Goal: Task Accomplishment & Management: Complete application form

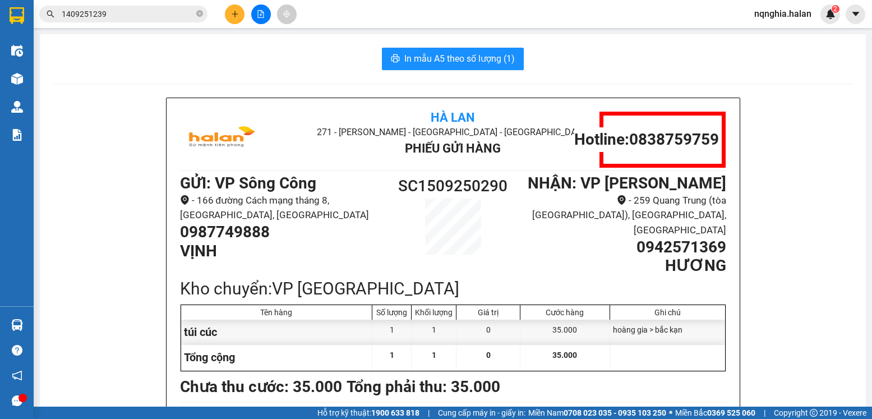
click at [96, 10] on input "1409251239" at bounding box center [128, 14] width 132 height 12
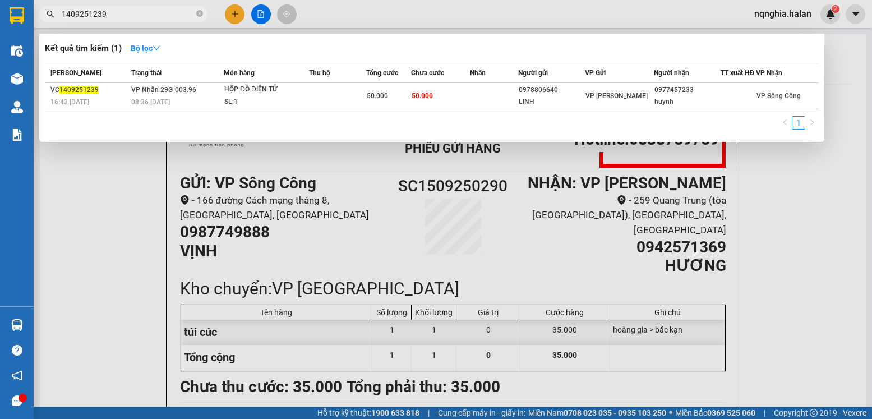
click at [96, 10] on input "1409251239" at bounding box center [128, 14] width 132 height 12
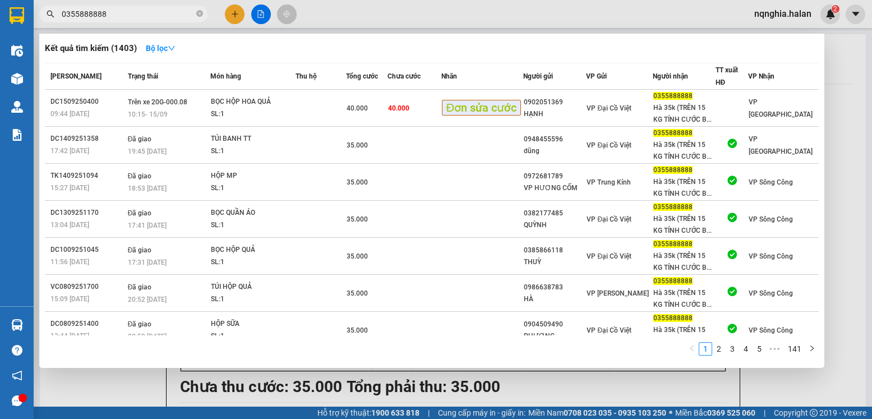
type input "0355888888"
click at [194, 14] on span "0355888888" at bounding box center [123, 14] width 168 height 17
click at [230, 16] on div at bounding box center [436, 209] width 872 height 419
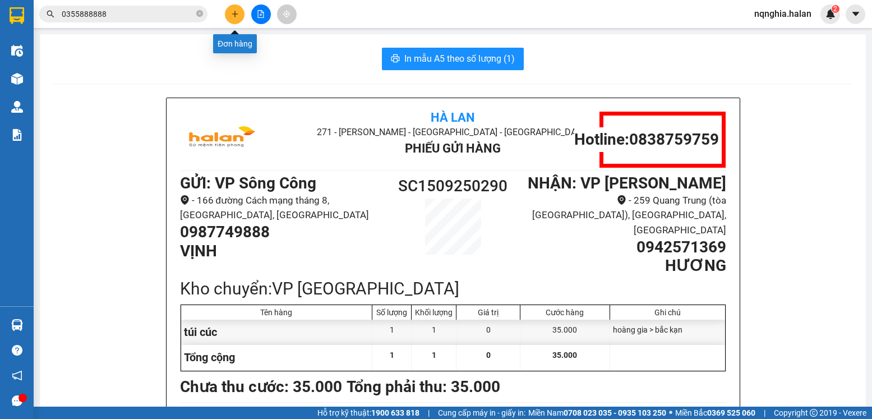
click at [228, 16] on button at bounding box center [235, 14] width 20 height 20
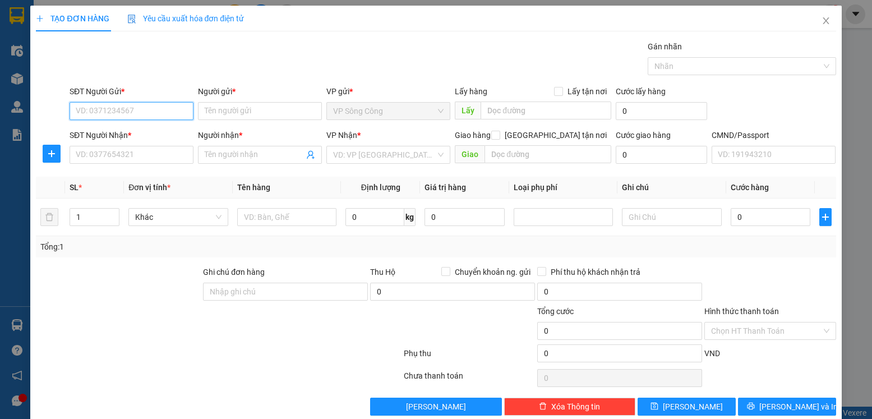
click at [162, 113] on input "SĐT Người Gửi *" at bounding box center [132, 111] width 124 height 18
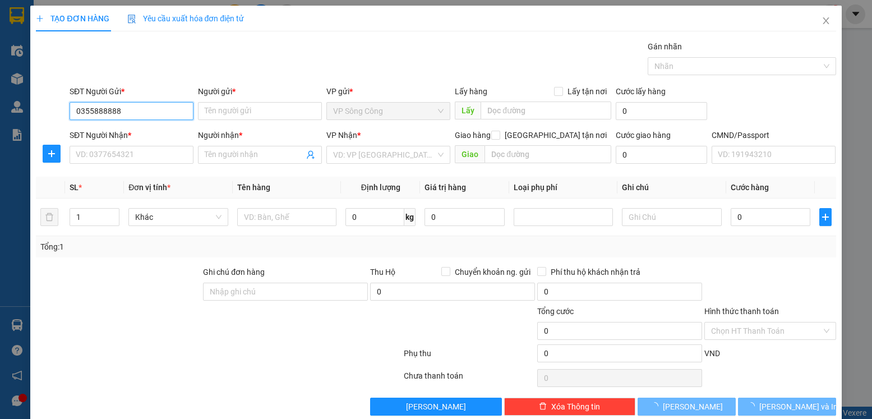
click at [168, 114] on input "0355888888" at bounding box center [132, 111] width 124 height 18
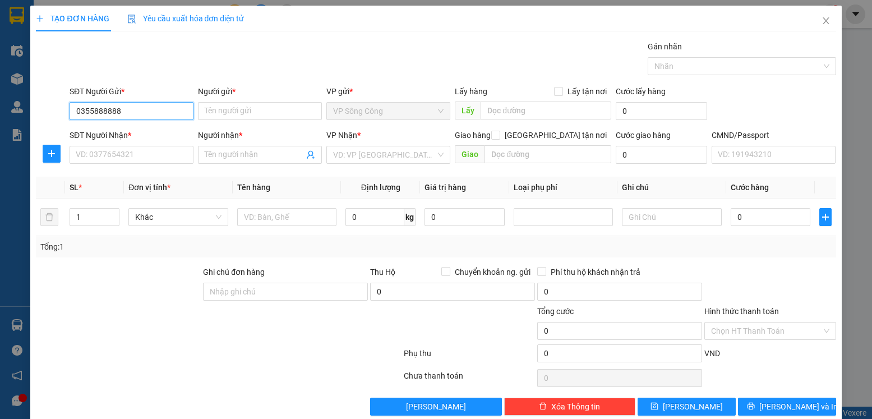
click at [156, 115] on input "0355888888" at bounding box center [132, 111] width 124 height 18
click at [156, 113] on input "0355888888" at bounding box center [132, 111] width 124 height 18
type input "0355888888"
click at [304, 107] on input "Người gửi *" at bounding box center [260, 111] width 124 height 18
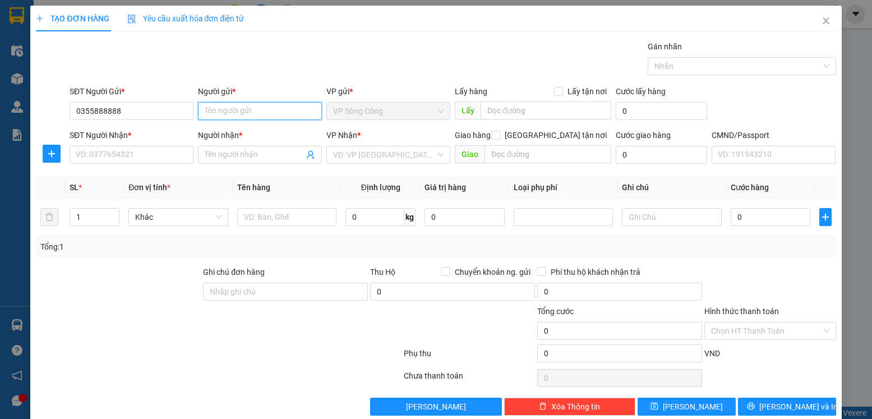
paste input "Hà 35k (TRÊN 15 KG TÍNH CƯỚC BT)"
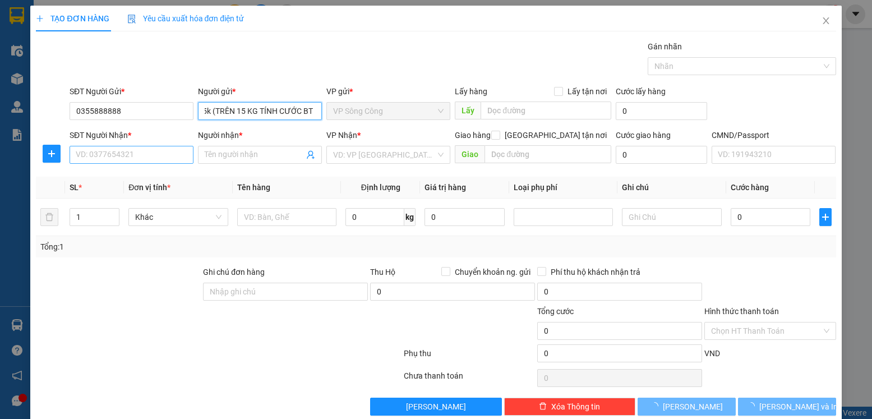
type input "Hà 35k (TRÊN 15 KG TÍNH CƯỚC BT)"
click at [153, 148] on input "SĐT Người Nhận *" at bounding box center [132, 155] width 124 height 18
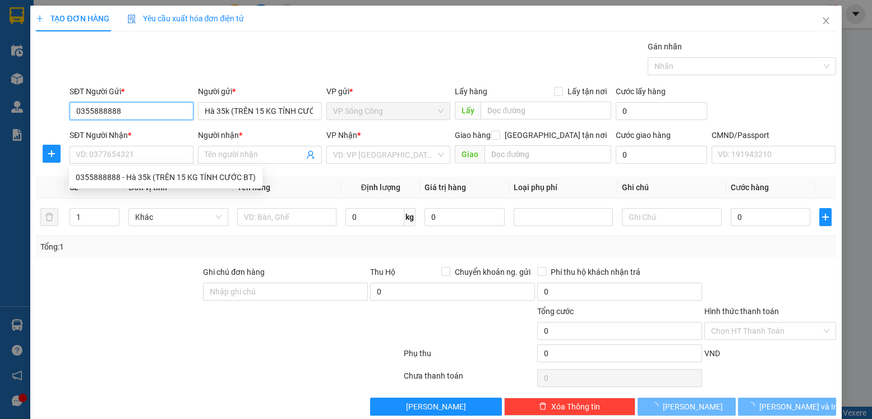
click at [147, 109] on input "0355888888" at bounding box center [132, 111] width 124 height 18
click at [105, 109] on input "0355888888" at bounding box center [132, 111] width 124 height 18
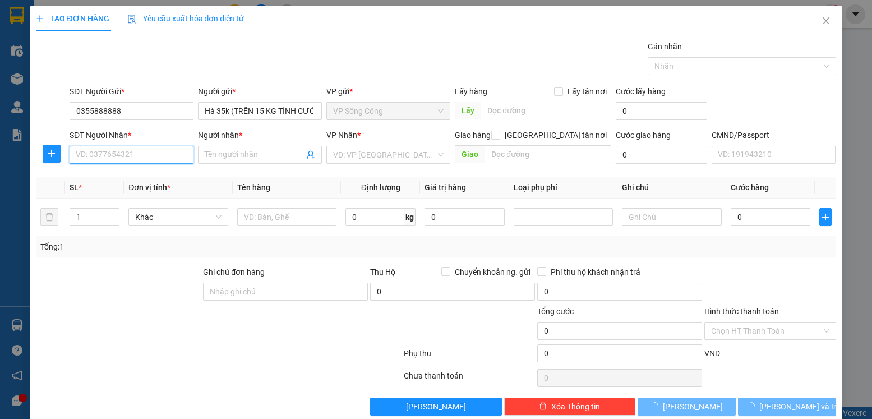
click at [145, 151] on input "SĐT Người Nhận *" at bounding box center [132, 155] width 124 height 18
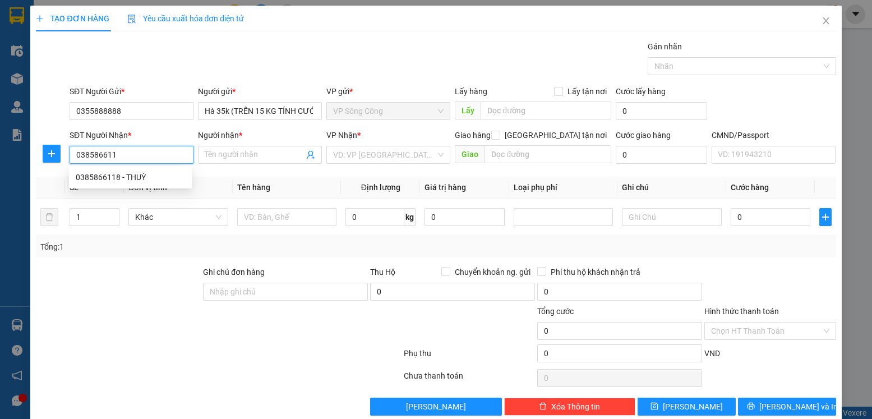
type input "0385866118"
click at [143, 173] on div "0385866118 - THUỲ" at bounding box center [130, 177] width 109 height 12
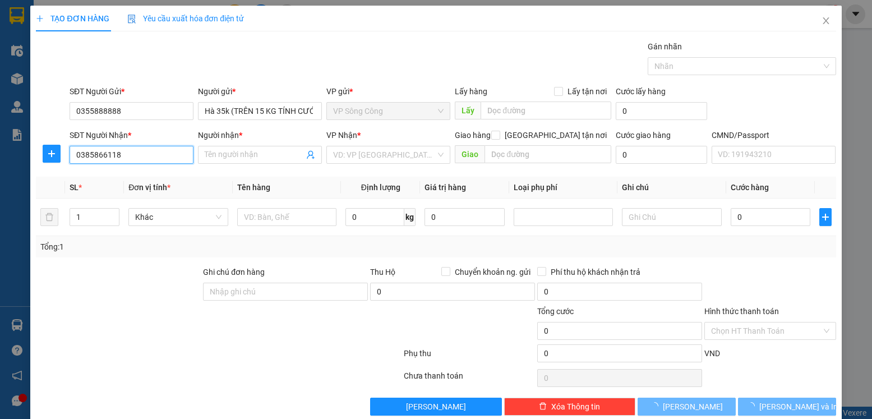
type input "THUỲ"
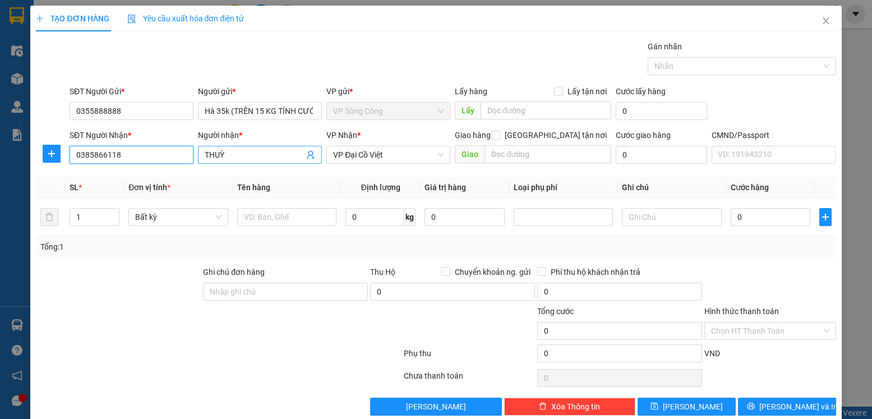
type input "0385866118"
click at [246, 159] on input "THUỲ" at bounding box center [254, 155] width 99 height 12
type input "T"
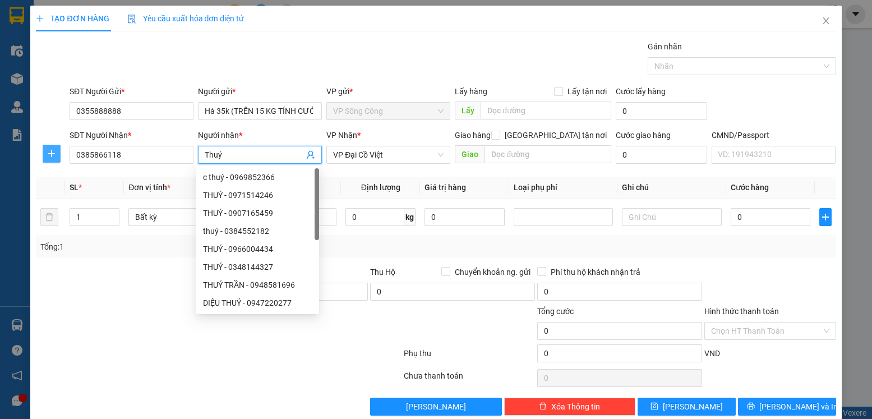
type input "Thuý"
click at [53, 154] on icon "plus" at bounding box center [51, 153] width 9 height 9
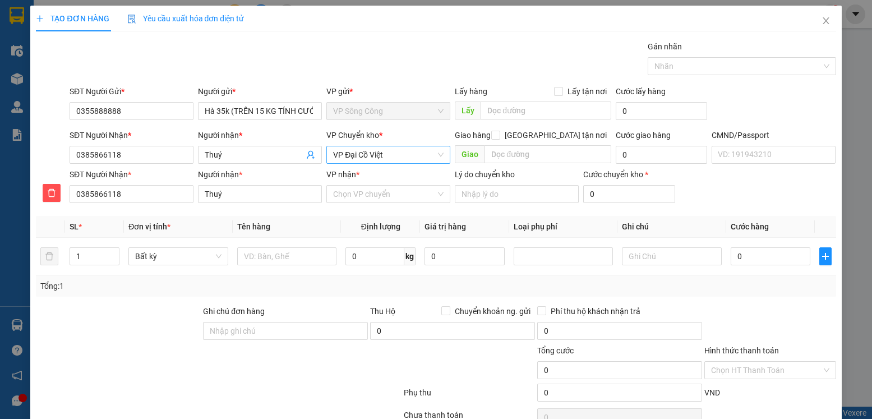
click at [392, 154] on span "VP Đại Cồ Việt" at bounding box center [388, 154] width 110 height 17
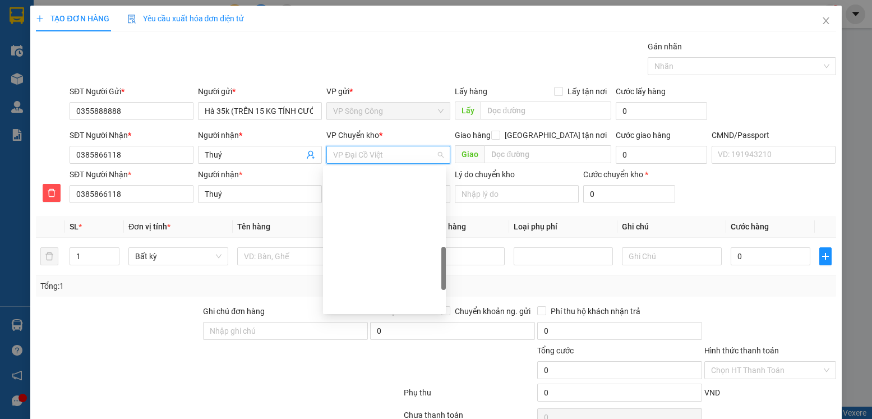
scroll to position [323, 0]
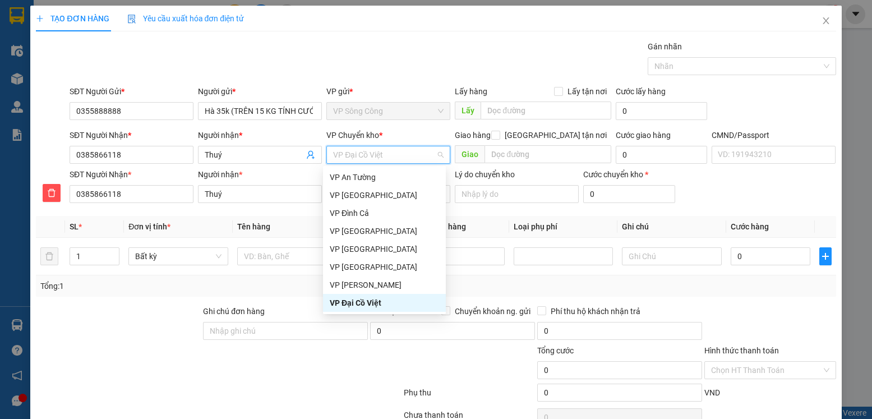
type input "y"
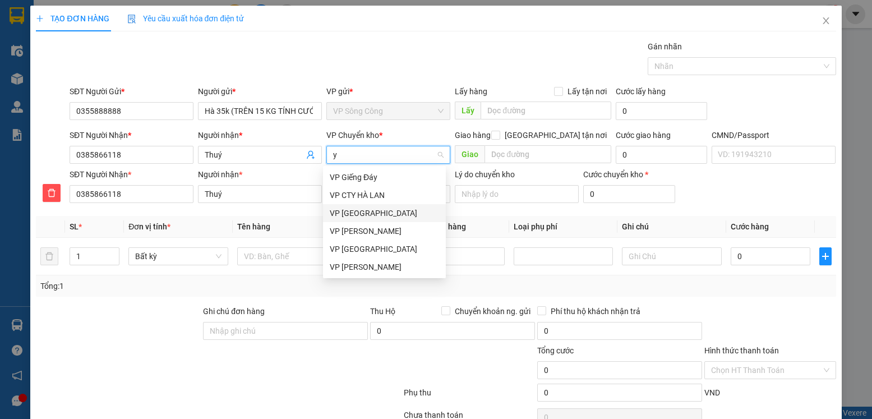
click at [367, 207] on div "VP [GEOGRAPHIC_DATA]" at bounding box center [384, 213] width 109 height 12
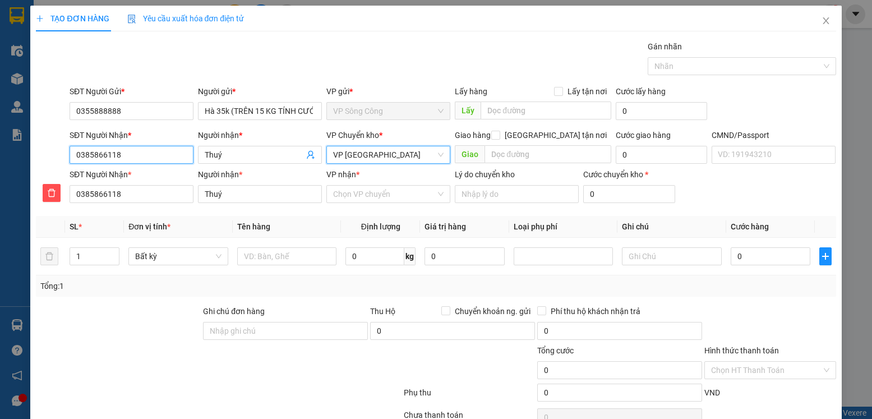
click at [128, 150] on input "0385866118" at bounding box center [132, 155] width 124 height 18
click at [129, 150] on input "0385866118" at bounding box center [132, 155] width 124 height 18
click at [352, 154] on span "VP [GEOGRAPHIC_DATA]" at bounding box center [388, 154] width 110 height 17
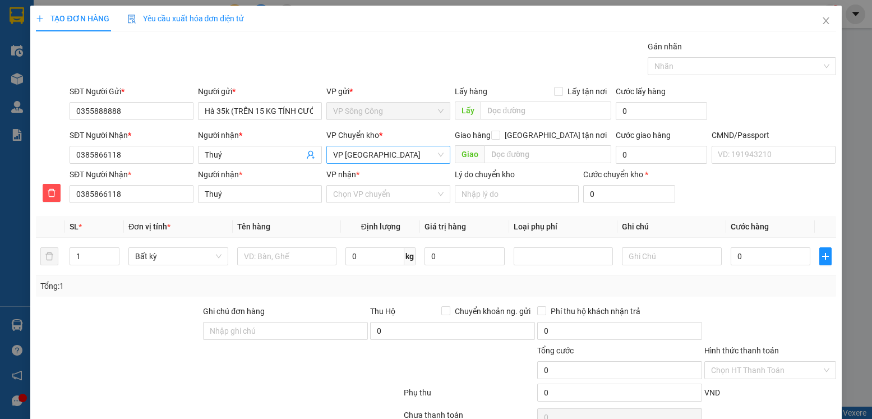
scroll to position [18, 0]
click at [364, 156] on input "dda" at bounding box center [384, 154] width 103 height 17
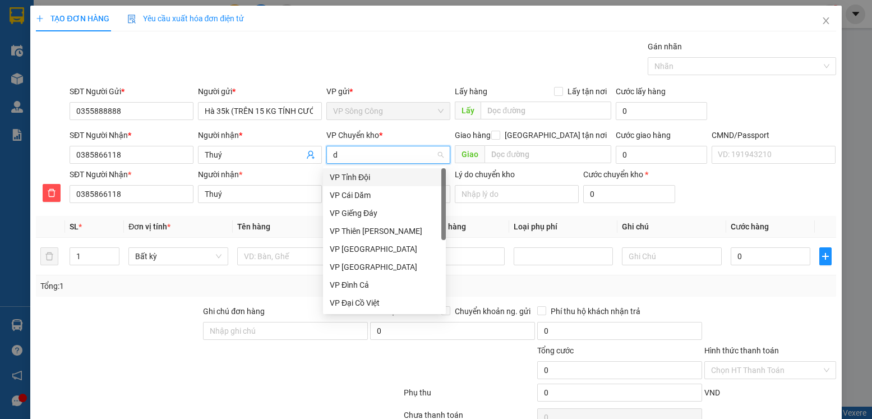
type input "d"
type input "đa"
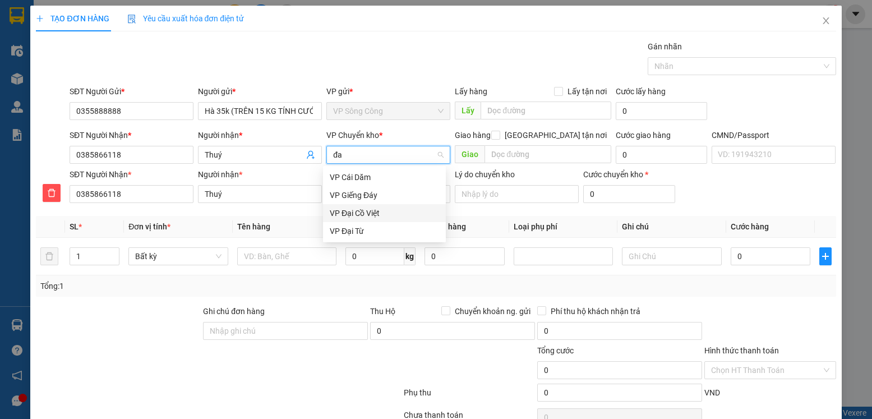
click at [367, 208] on div "VP Đại Cồ Việt" at bounding box center [384, 213] width 109 height 12
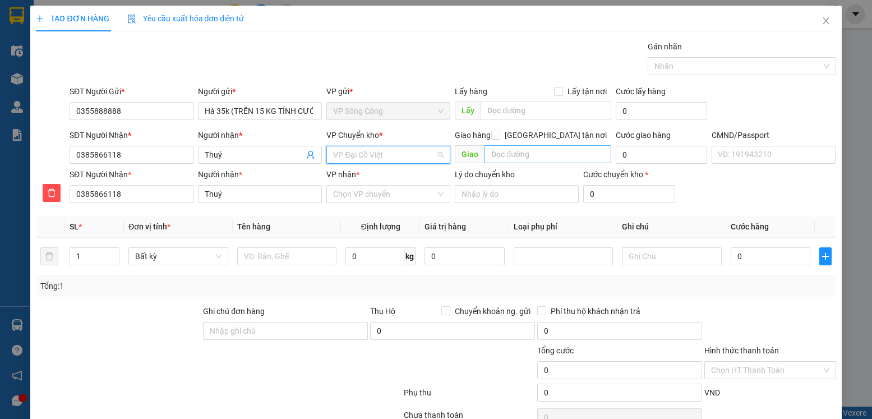
scroll to position [323, 0]
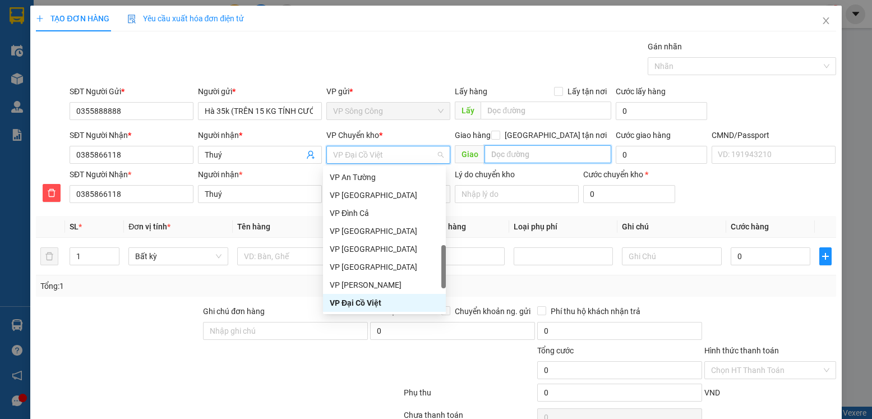
click at [551, 156] on input "text" at bounding box center [547, 154] width 126 height 18
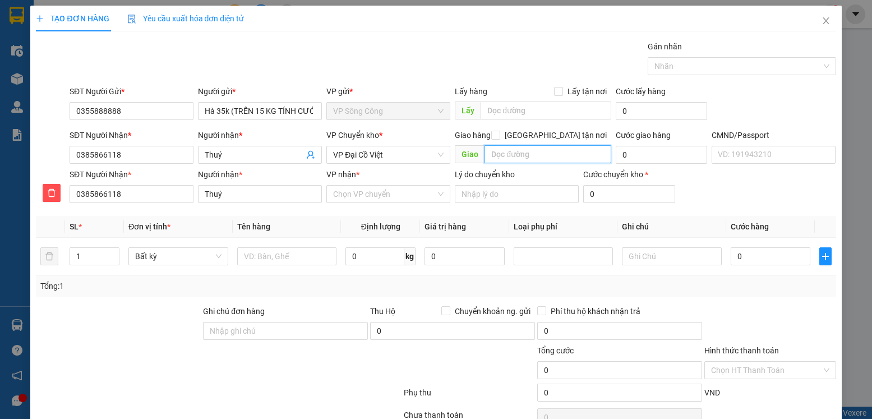
click at [552, 156] on input "text" at bounding box center [547, 154] width 126 height 18
paste input "Park 2 Times City"
type input "Park 2 Times City, Vĩnh tuy, Hai bà Trưng, Hà nội"
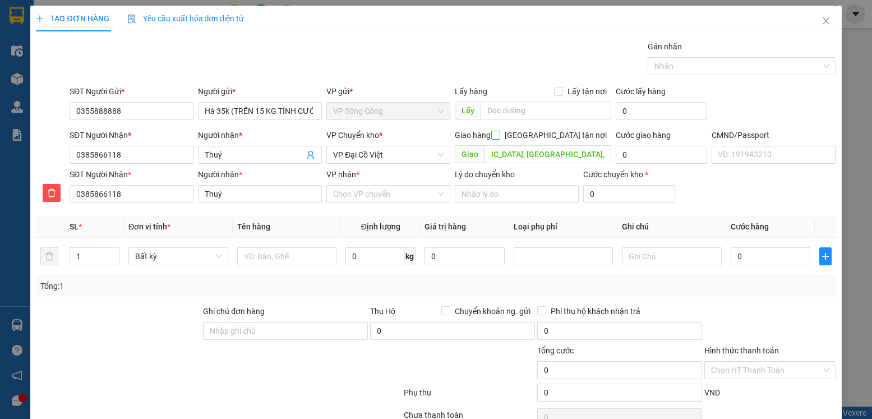
click at [499, 135] on input "[GEOGRAPHIC_DATA] tận nơi" at bounding box center [495, 135] width 8 height 8
checkbox input "true"
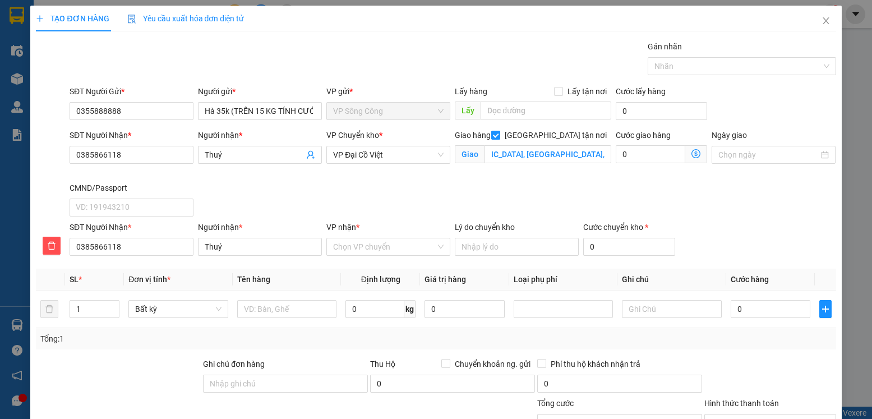
scroll to position [0, 0]
click at [685, 152] on span at bounding box center [696, 154] width 22 height 18
click at [691, 155] on icon "dollar-circle" at bounding box center [695, 153] width 9 height 9
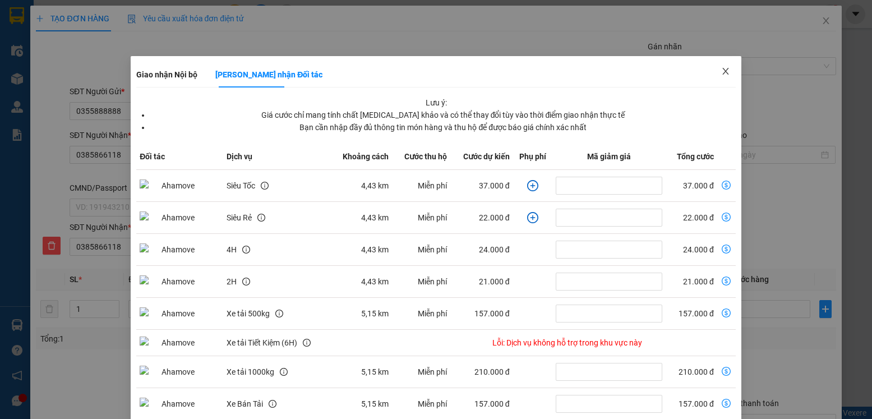
click at [721, 76] on icon "close" at bounding box center [725, 71] width 9 height 9
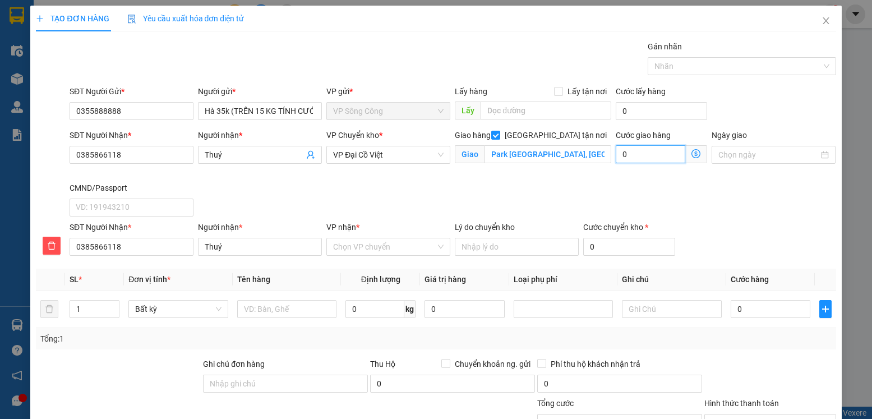
click at [637, 153] on input "0" at bounding box center [651, 154] width 70 height 18
type input "3"
type input "35"
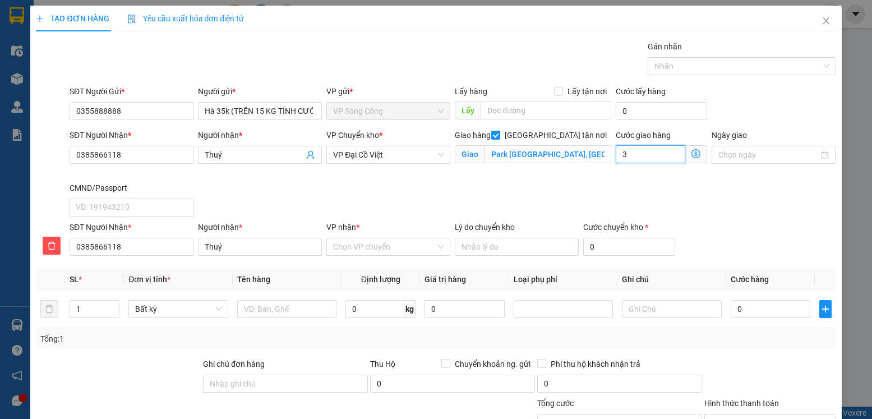
type input "35"
type input "35.000"
click at [489, 158] on input "Park 2 Times City, Vĩnh tuy, Hai bà Trưng, Hà nội" at bounding box center [547, 154] width 126 height 18
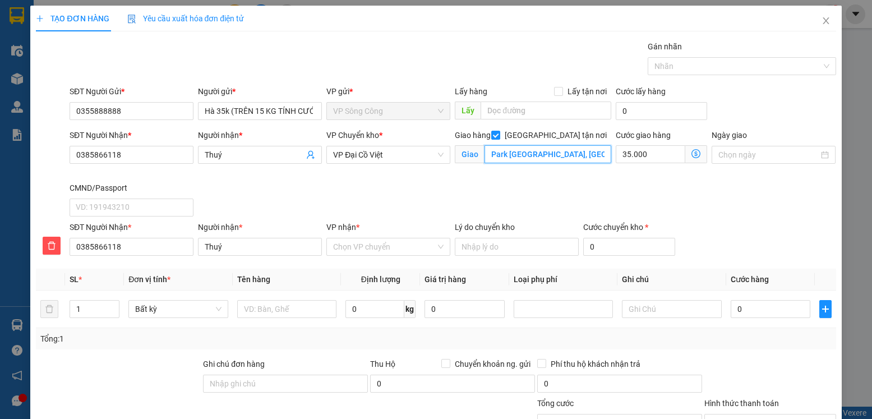
click at [489, 158] on input "Park 2 Times City, Vĩnh tuy, Hai bà Trưng, Hà nội" at bounding box center [547, 154] width 126 height 18
click at [506, 186] on div "SĐT Người Nhận * 0385866118 Người nhận * Thuý VP Chuyển kho * VP Đại Cồ Việt Gi…" at bounding box center [452, 175] width 771 height 92
click at [392, 163] on span "VP Đại Cồ Việt" at bounding box center [388, 154] width 110 height 17
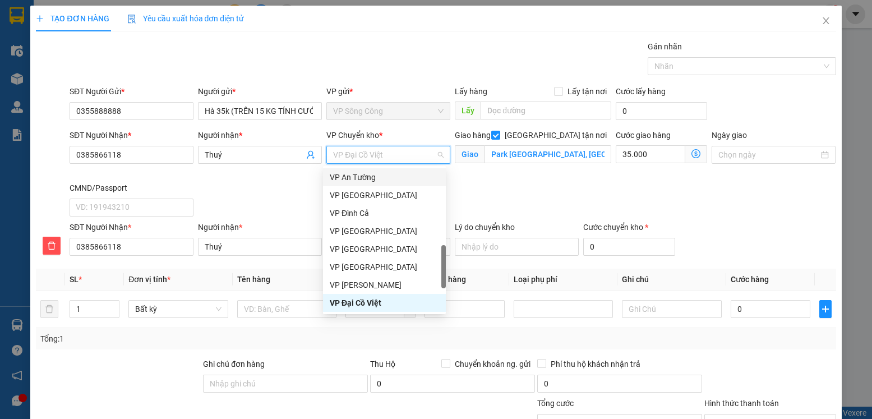
type input "y"
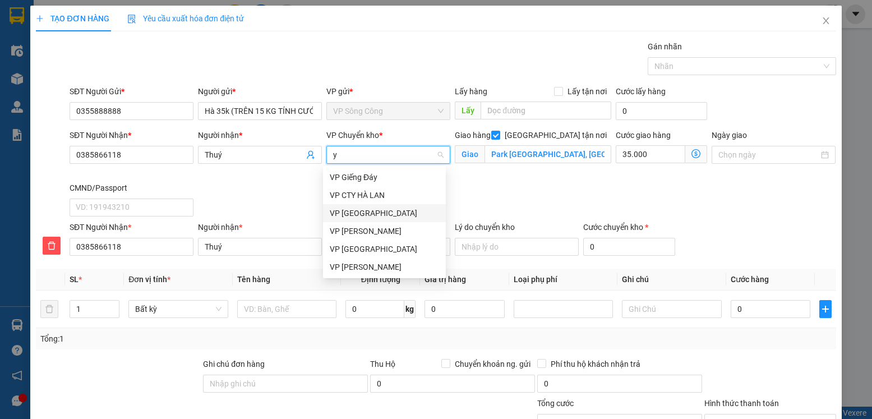
click at [383, 209] on div "VP [GEOGRAPHIC_DATA]" at bounding box center [384, 213] width 109 height 12
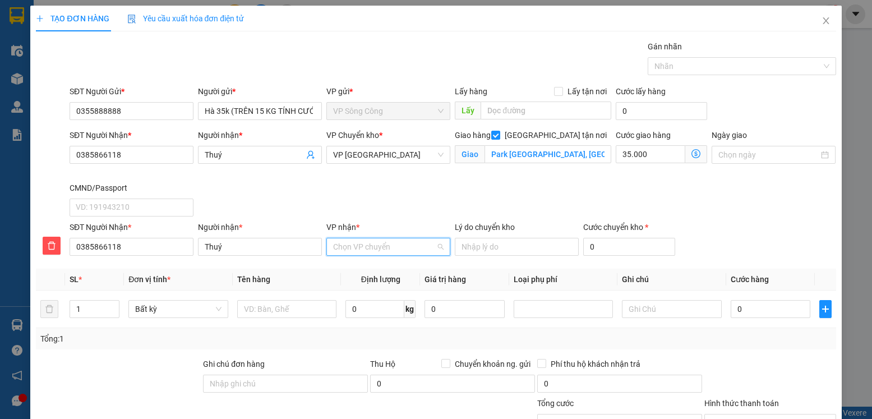
click at [384, 243] on input "VP nhận *" at bounding box center [384, 246] width 103 height 17
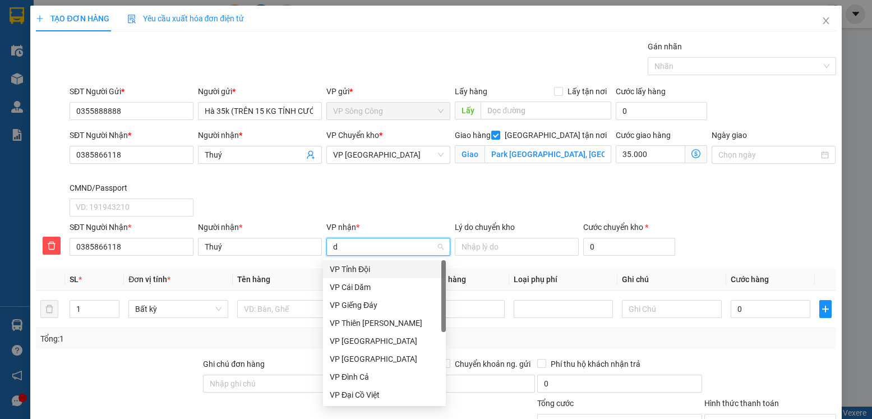
type input "d"
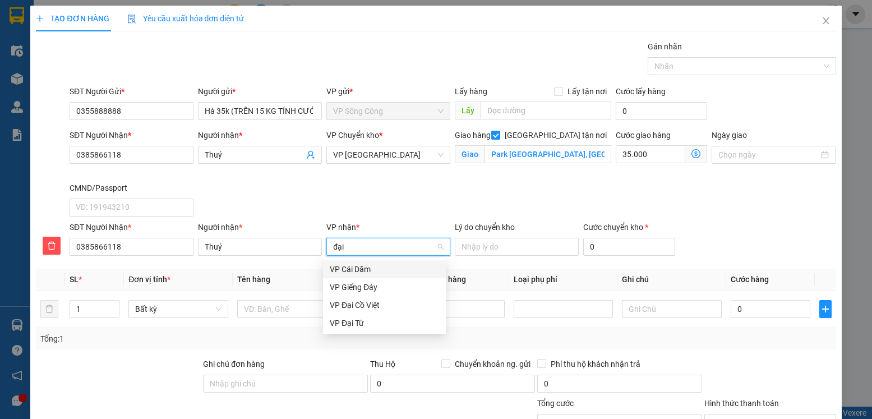
type input "đại"
click at [380, 267] on div "VP Đại Cồ Việt" at bounding box center [384, 269] width 109 height 12
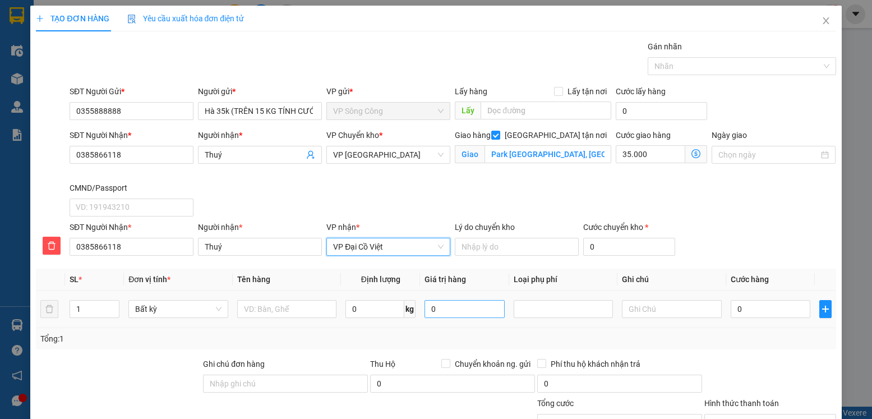
scroll to position [56, 0]
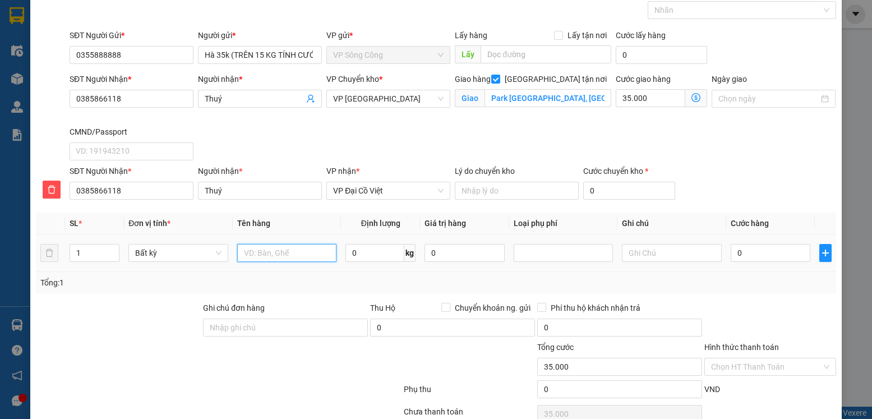
click at [287, 256] on input "text" at bounding box center [287, 253] width 100 height 18
type input "bọc quần áo"
click at [650, 251] on input "text" at bounding box center [672, 253] width 100 height 18
type input "khách ko rõ số nhà"
click at [367, 254] on input "0" at bounding box center [374, 253] width 59 height 18
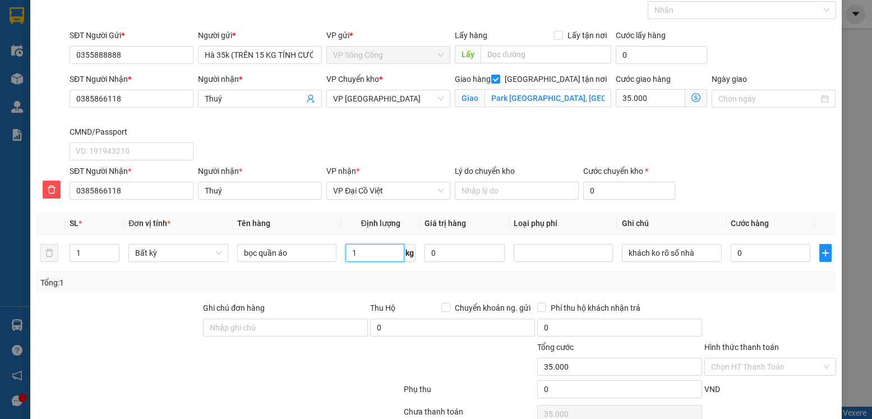
type input "1"
click at [774, 290] on div "Tổng: 1" at bounding box center [436, 282] width 800 height 21
type input "35.000"
type input "70.000"
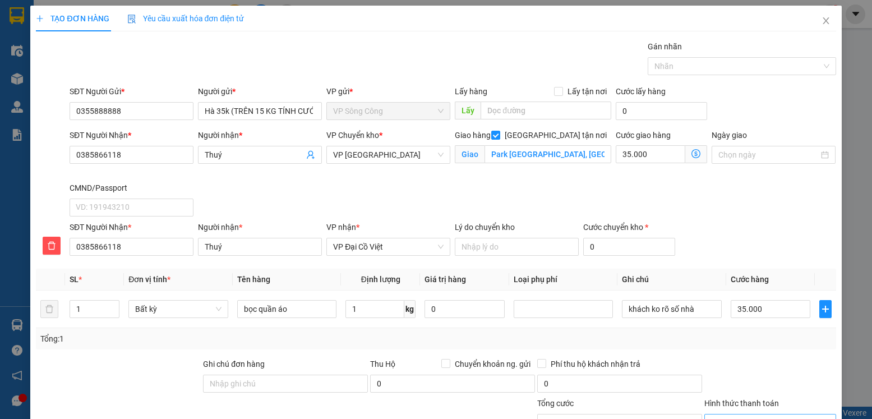
scroll to position [110, 0]
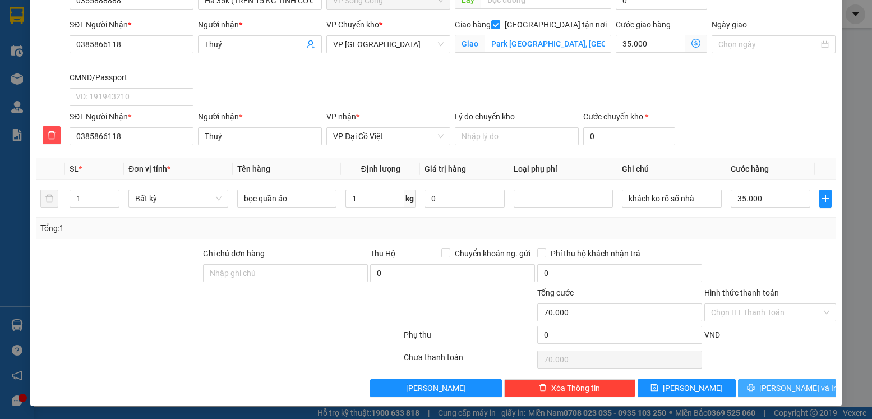
drag, startPoint x: 766, startPoint y: 385, endPoint x: 717, endPoint y: 358, distance: 56.5
click at [766, 385] on button "Lưu và In" at bounding box center [787, 388] width 98 height 18
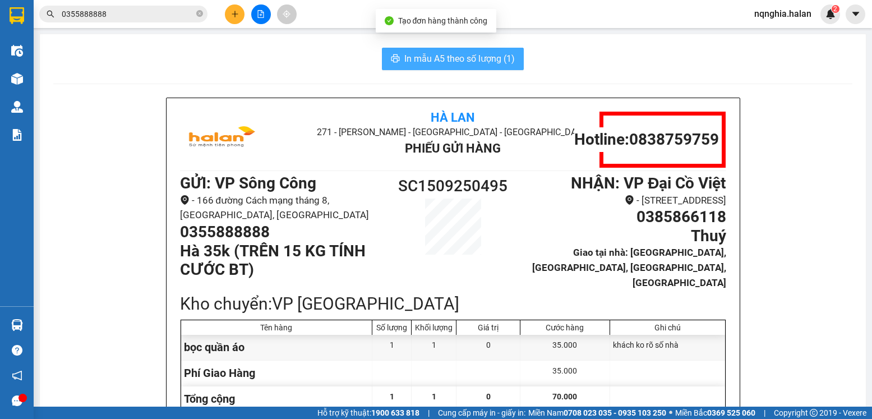
click at [452, 63] on span "In mẫu A5 theo số lượng (1)" at bounding box center [459, 59] width 110 height 14
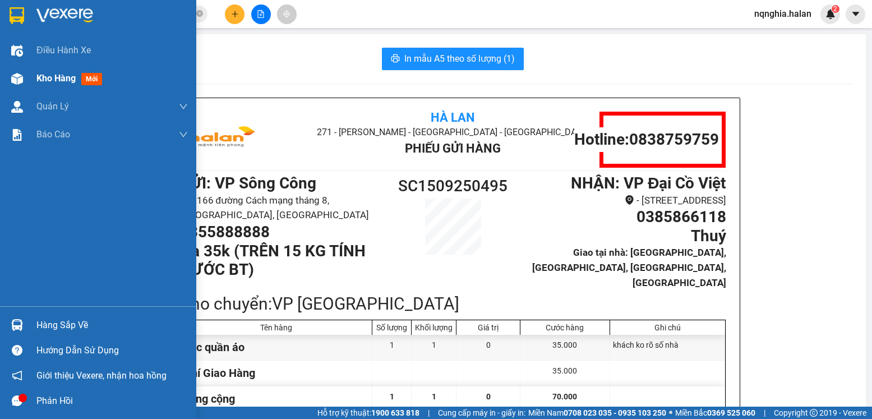
click at [22, 78] on img at bounding box center [17, 79] width 12 height 12
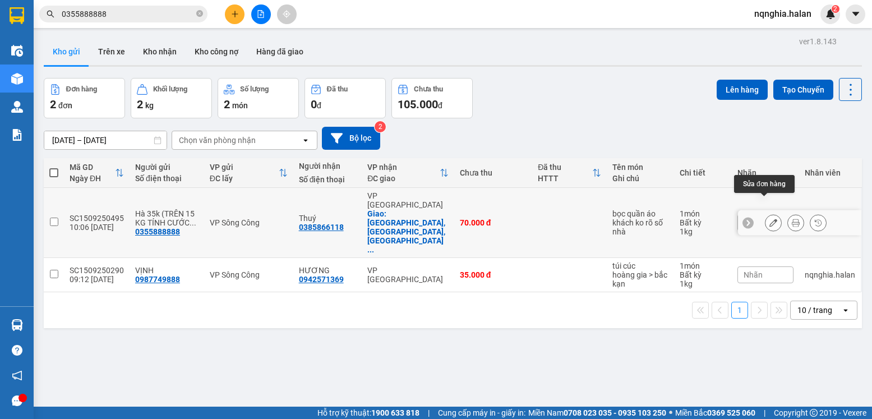
click at [769, 219] on icon at bounding box center [773, 223] width 8 height 8
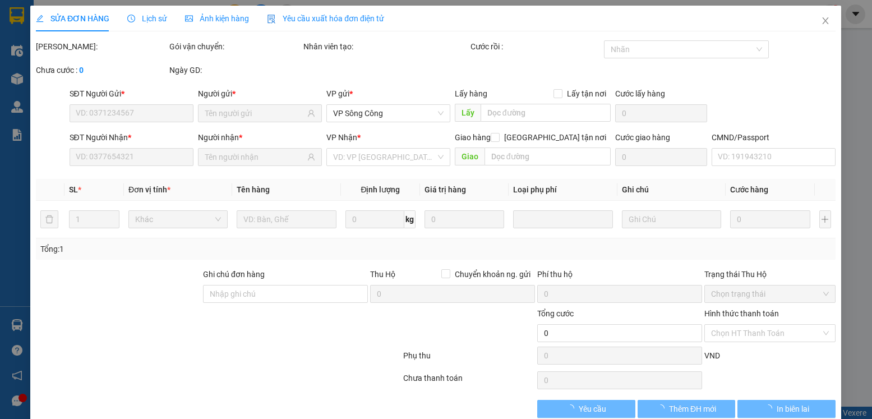
type input "0355888888"
type input "0385866118"
checkbox input "true"
type input "Park 2 Times City, Vĩnh tuy, Hai bà Trưng, Hà nội"
type input "70.000"
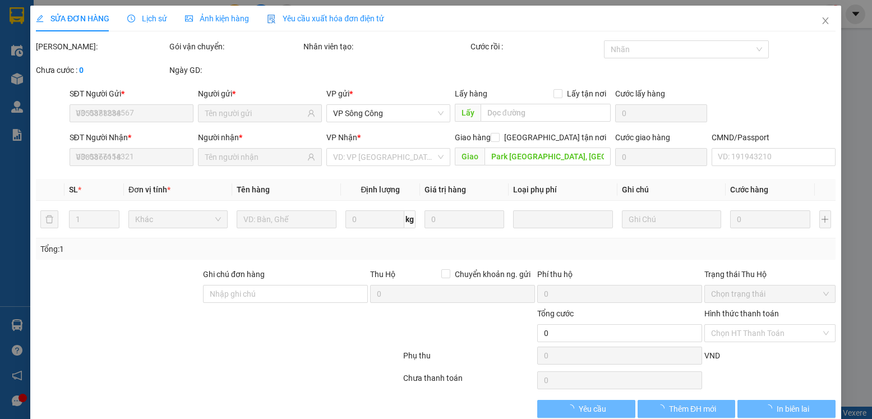
type input "70.000"
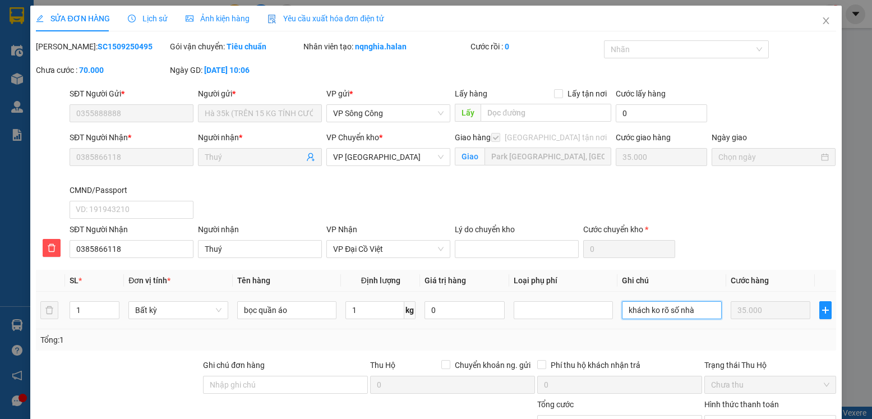
click at [643, 311] on input "khách ko rõ số nhà" at bounding box center [672, 310] width 100 height 18
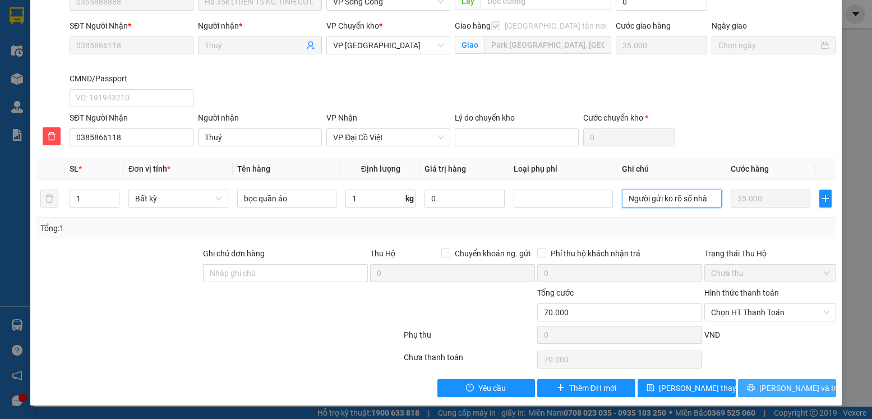
type input "Người gửi ko rõ số nhà"
click at [801, 395] on button "Lưu và In" at bounding box center [787, 388] width 98 height 18
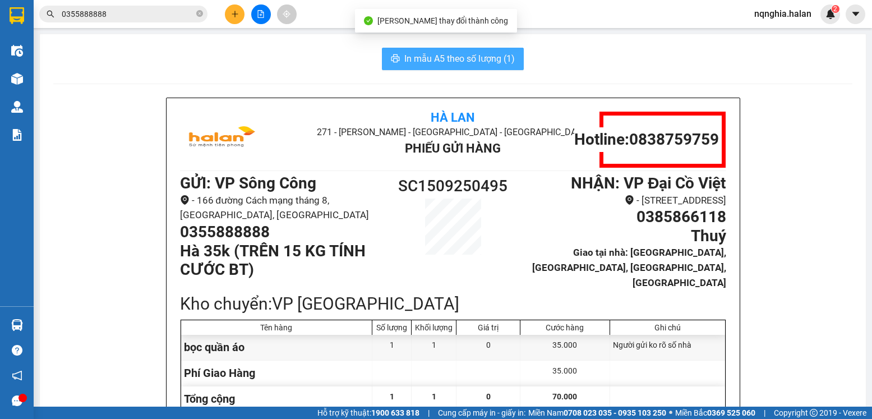
click at [443, 66] on span "In mẫu A5 theo số lượng (1)" at bounding box center [459, 59] width 110 height 14
click at [502, 61] on span "In mẫu A5 theo số lượng (1)" at bounding box center [459, 59] width 110 height 14
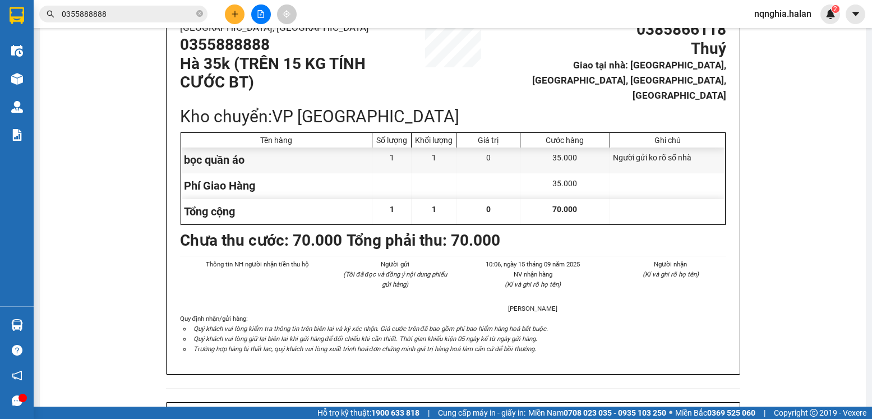
scroll to position [131, 0]
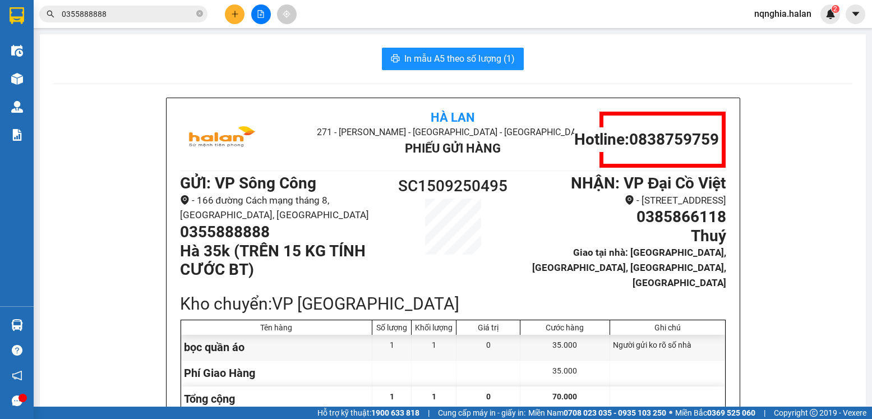
scroll to position [56, 0]
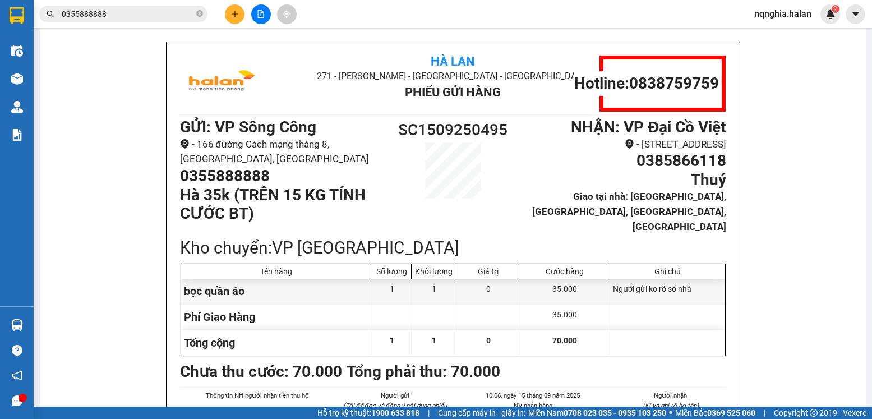
click at [201, 13] on icon "close-circle" at bounding box center [199, 13] width 7 height 7
click at [143, 10] on input "text" at bounding box center [128, 14] width 132 height 12
click at [142, 10] on input "text" at bounding box center [128, 14] width 132 height 12
click at [161, 14] on input "text" at bounding box center [128, 14] width 132 height 12
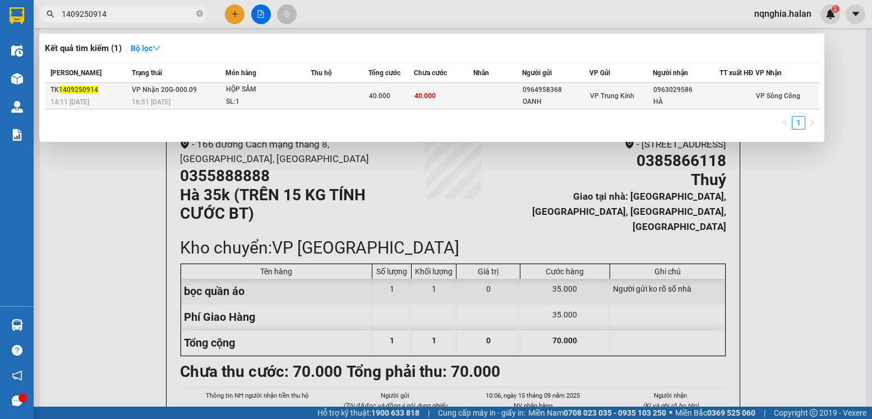
type input "1409250914"
click at [412, 109] on td "40.000" at bounding box center [390, 96] width 45 height 26
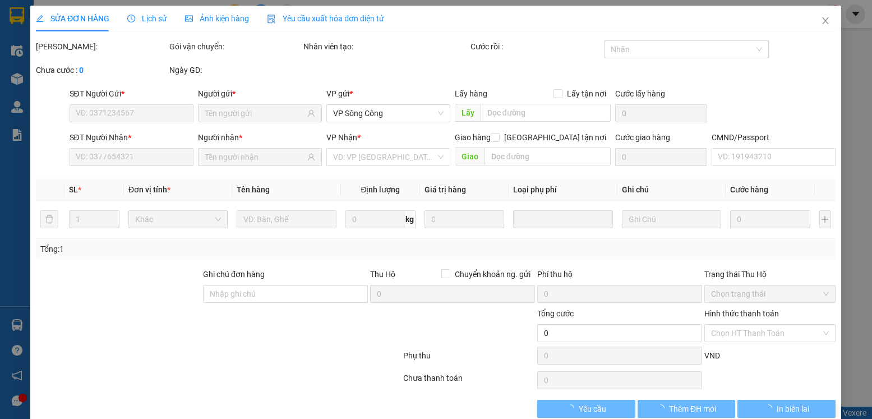
type input "0964958368"
type input "OANH"
type input "0963029586"
type input "HÀ"
type input "40.000"
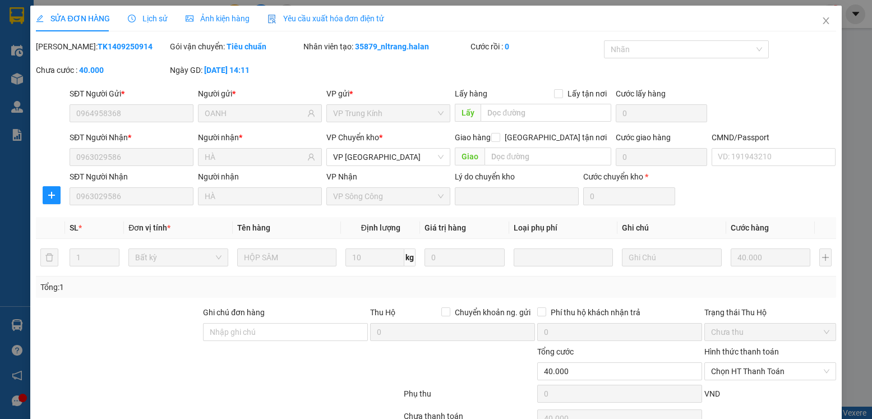
scroll to position [59, 0]
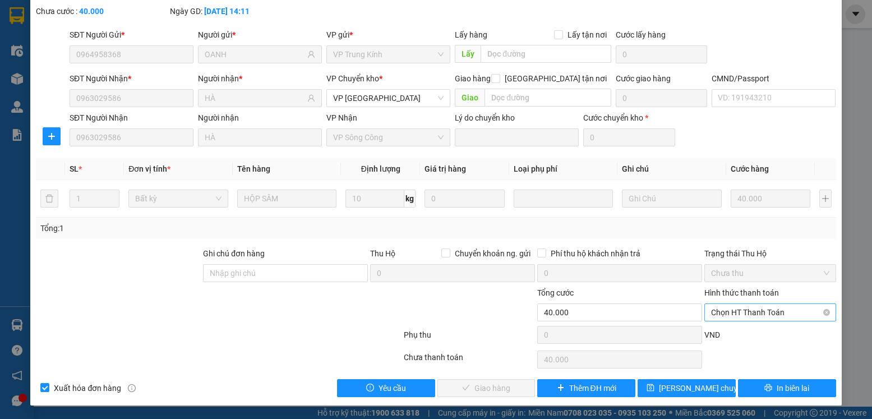
click at [743, 316] on span "Chọn HT Thanh Toán" at bounding box center [770, 312] width 118 height 17
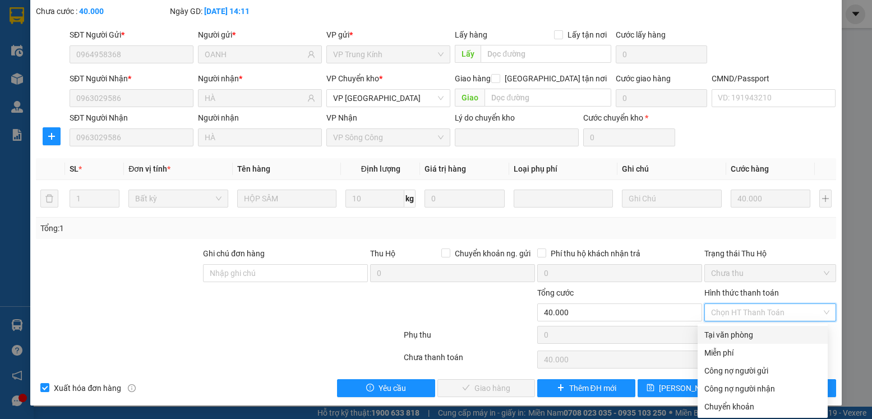
click at [732, 333] on div "Tại văn phòng" at bounding box center [762, 335] width 117 height 12
type input "0"
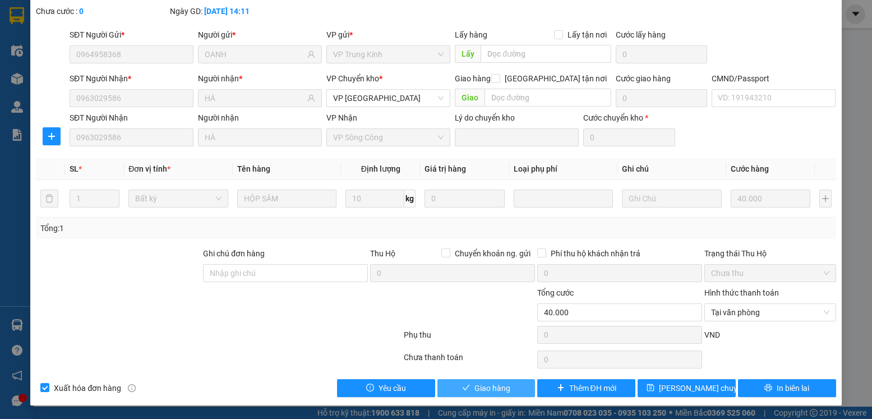
click at [505, 382] on span "Giao hàng" at bounding box center [492, 388] width 36 height 12
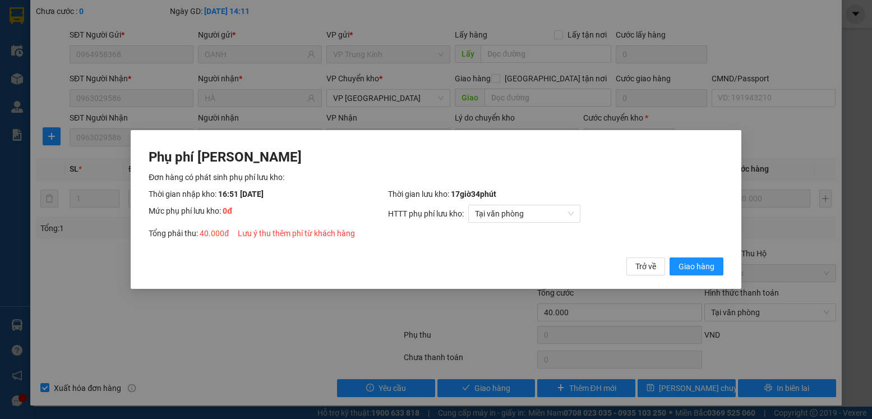
click at [669, 257] on button "Giao hàng" at bounding box center [696, 266] width 54 height 18
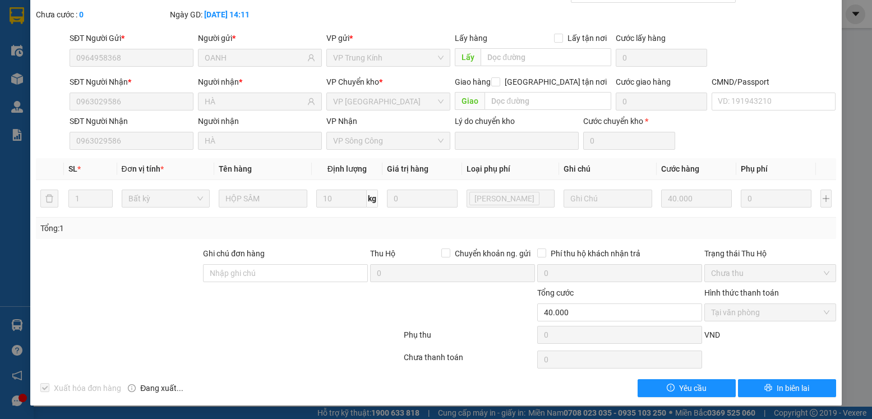
scroll to position [0, 0]
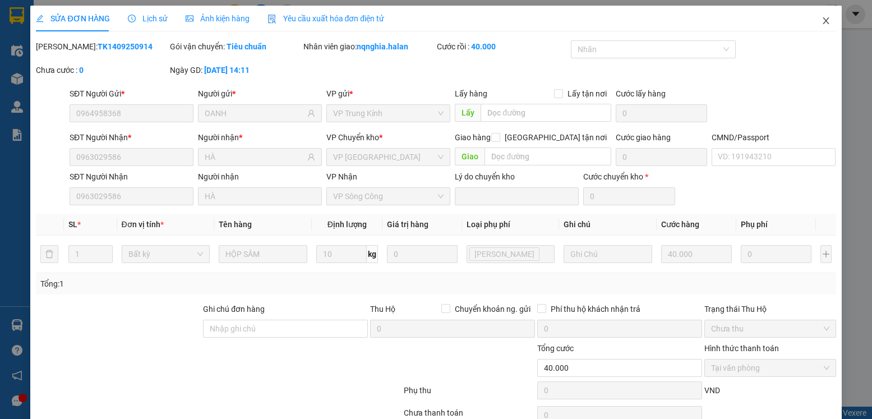
click at [810, 19] on span "Close" at bounding box center [825, 21] width 31 height 31
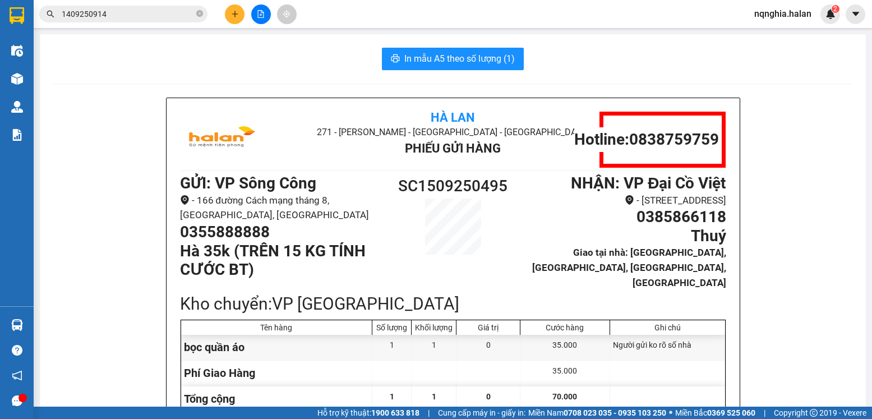
click at [105, 23] on div "Kết quả tìm kiếm ( 1 ) Bộ lọc Mã ĐH Trạng thái Món hàng Thu hộ Tổng cước Chưa c…" at bounding box center [109, 14] width 219 height 20
click at [109, 14] on input "1409250914" at bounding box center [128, 14] width 132 height 12
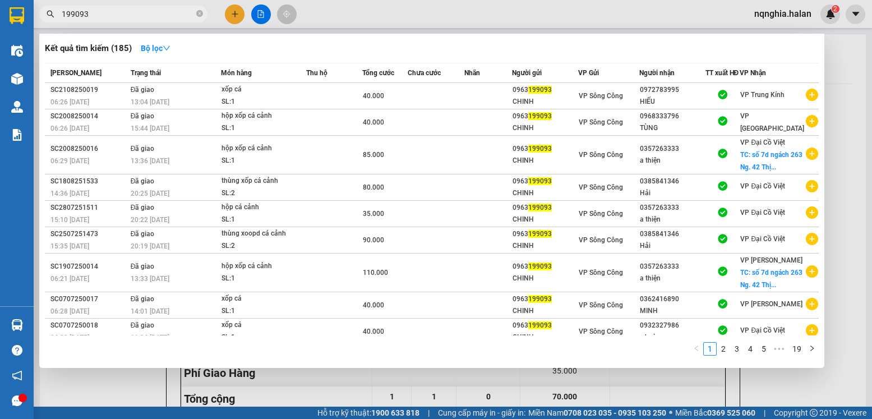
type input "199093"
click at [232, 14] on div at bounding box center [436, 209] width 872 height 419
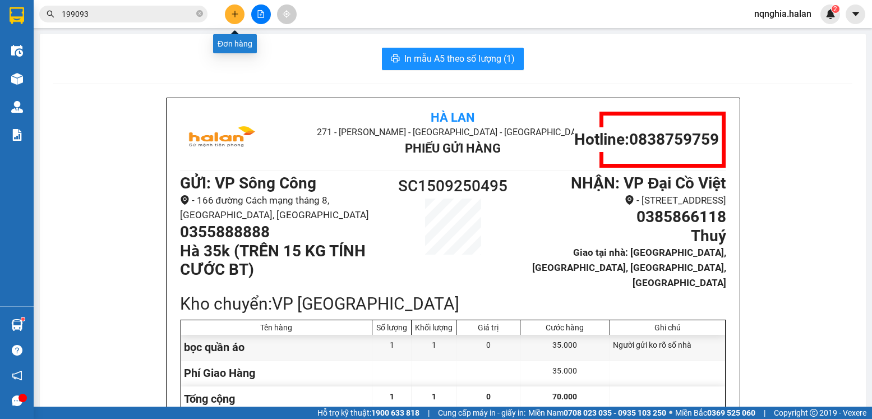
click at [231, 14] on icon "plus" at bounding box center [235, 14] width 8 height 8
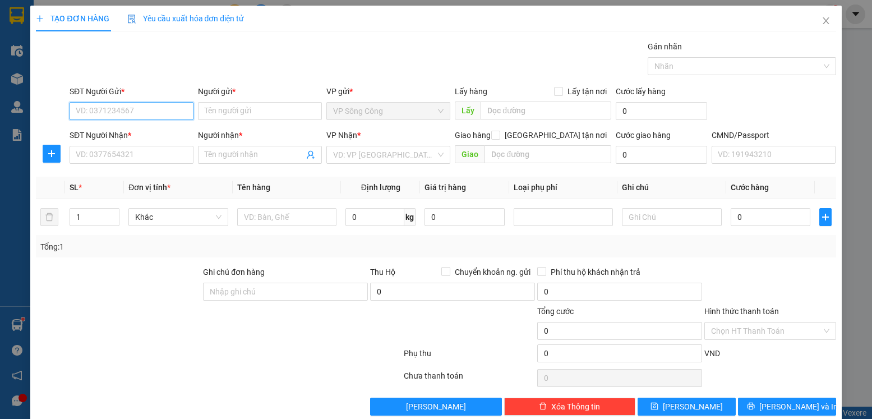
click at [152, 112] on input "SĐT Người Gửi *" at bounding box center [132, 111] width 124 height 18
type input "0961286199"
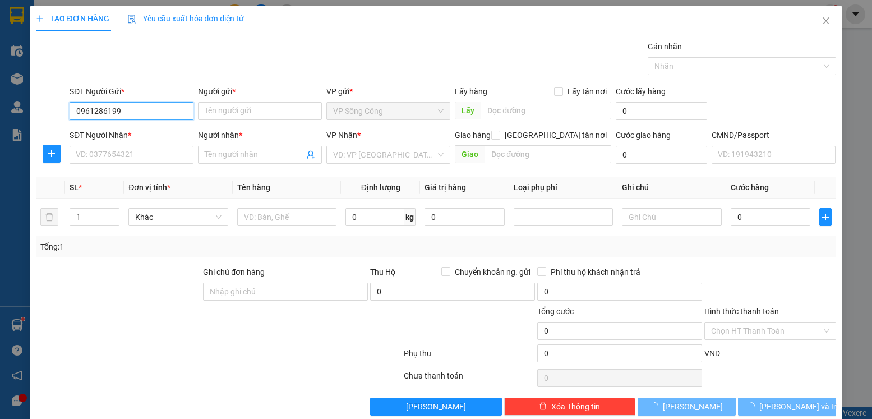
click at [151, 112] on input "0961286199" at bounding box center [132, 111] width 124 height 18
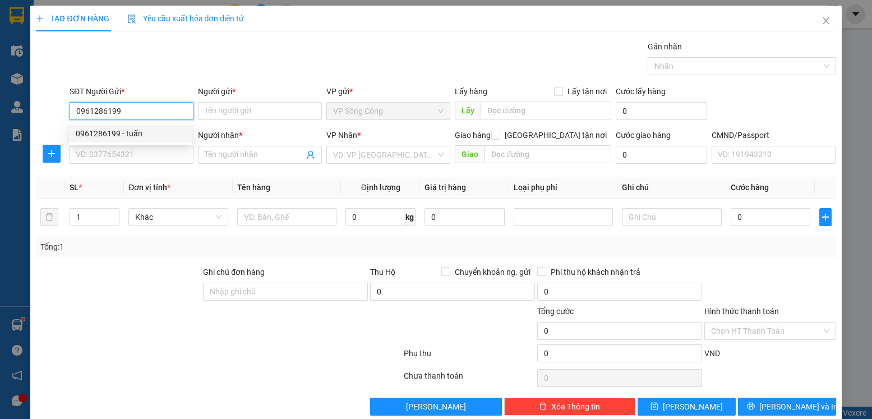
click at [169, 137] on div "0961286199 - tuấn" at bounding box center [130, 133] width 109 height 12
type input "tuấn"
type input "0961286199"
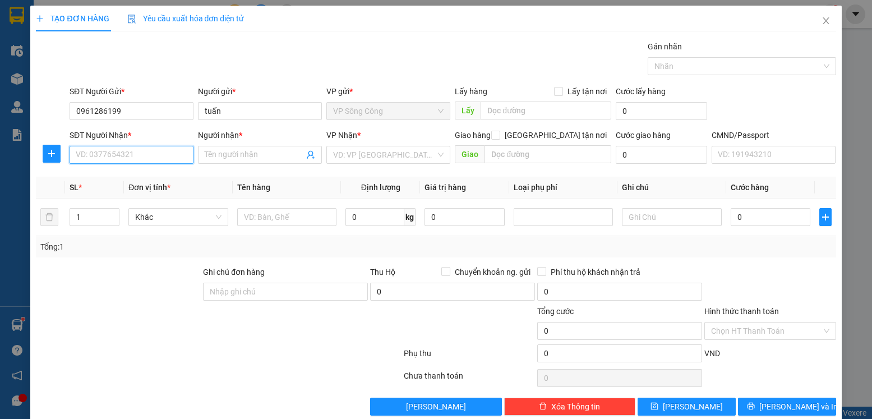
click at [138, 154] on input "SĐT Người Nhận *" at bounding box center [132, 155] width 124 height 18
type input "0912314444"
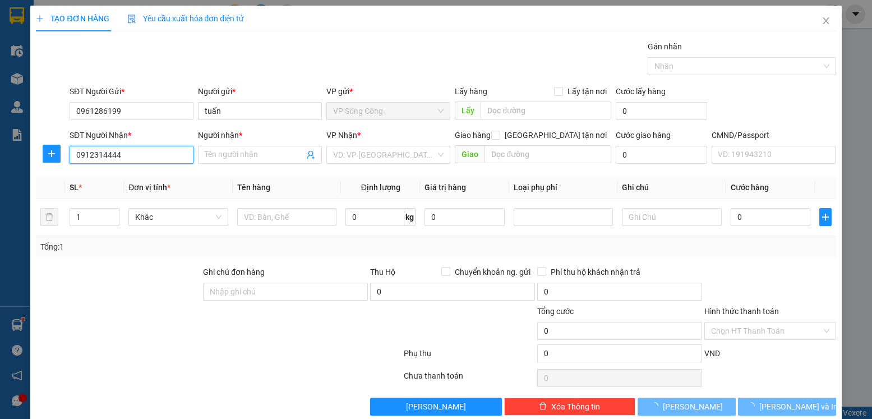
click at [138, 154] on input "0912314444" at bounding box center [132, 155] width 124 height 18
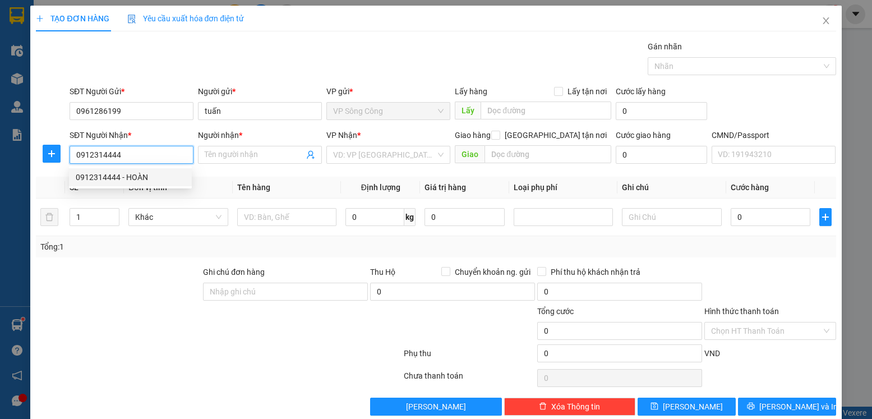
click at [136, 179] on div "0912314444 - HOÀN" at bounding box center [130, 177] width 109 height 12
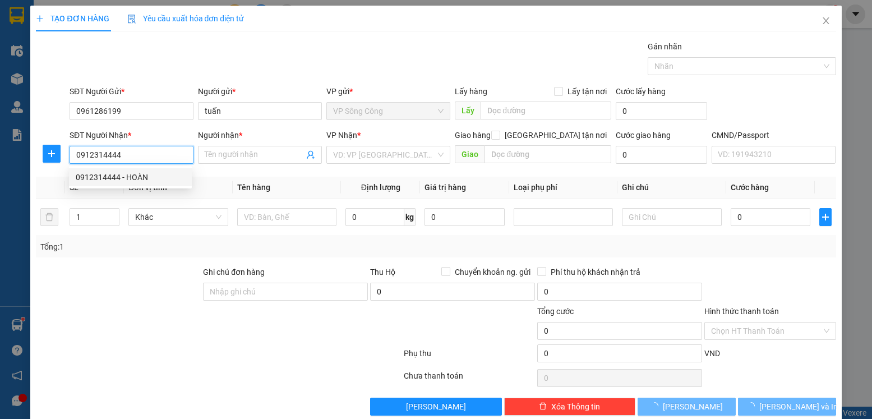
type input "HOÀN"
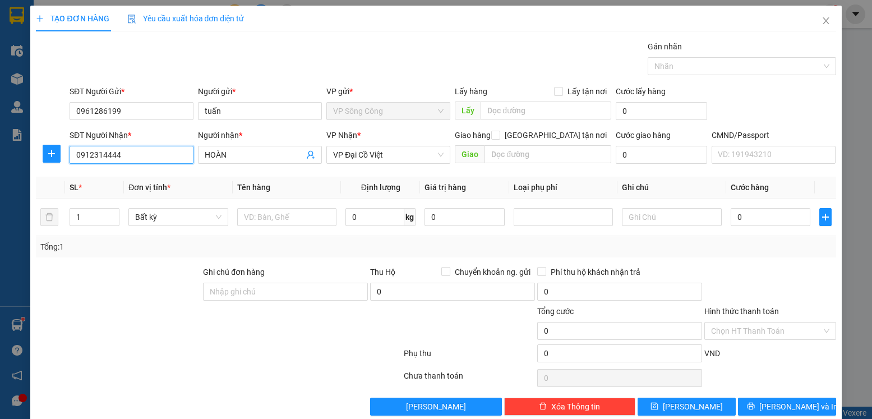
type input "0912314444"
click at [47, 145] on button "button" at bounding box center [52, 154] width 18 height 18
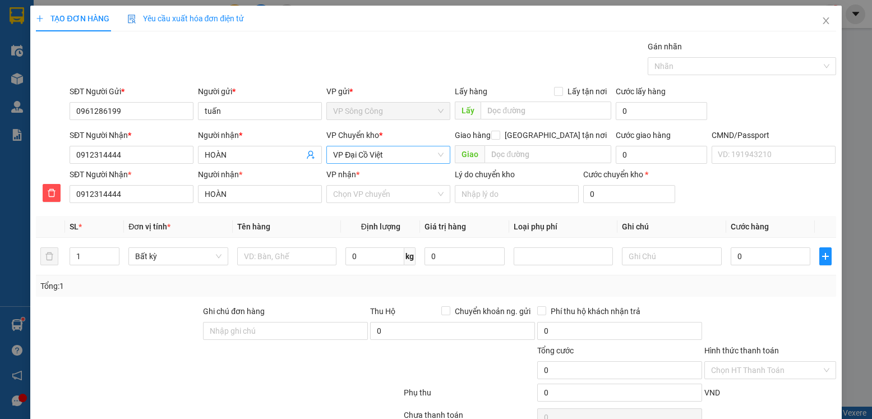
click at [359, 153] on span "VP Đại Cồ Việt" at bounding box center [388, 154] width 110 height 17
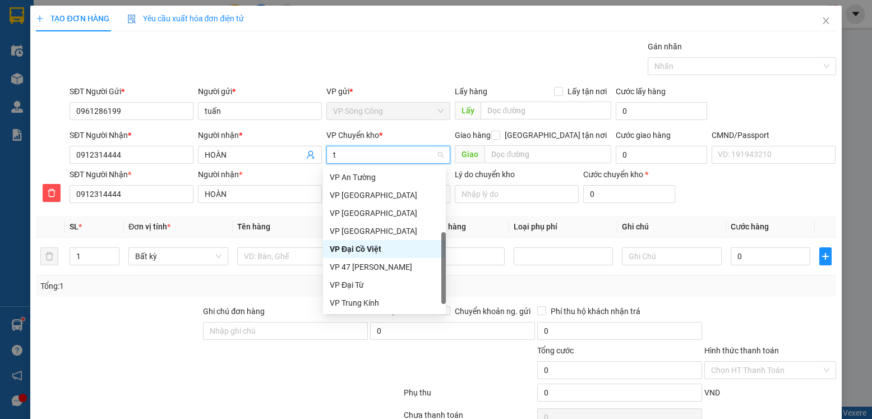
scroll to position [108, 0]
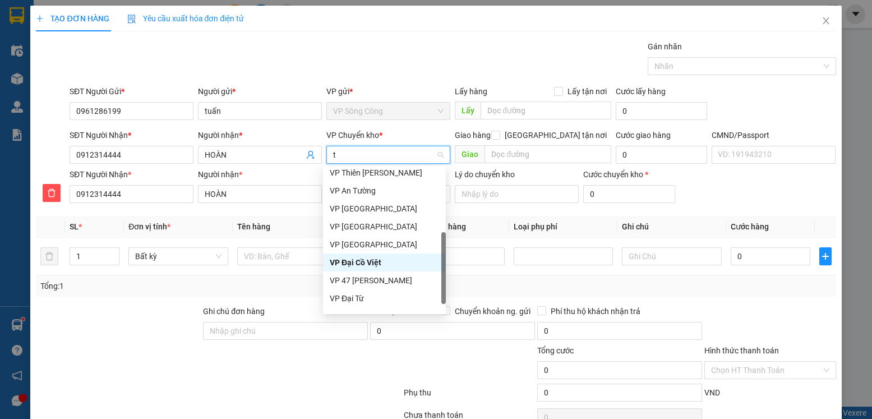
click at [383, 160] on input "t" at bounding box center [384, 154] width 103 height 17
type input "y"
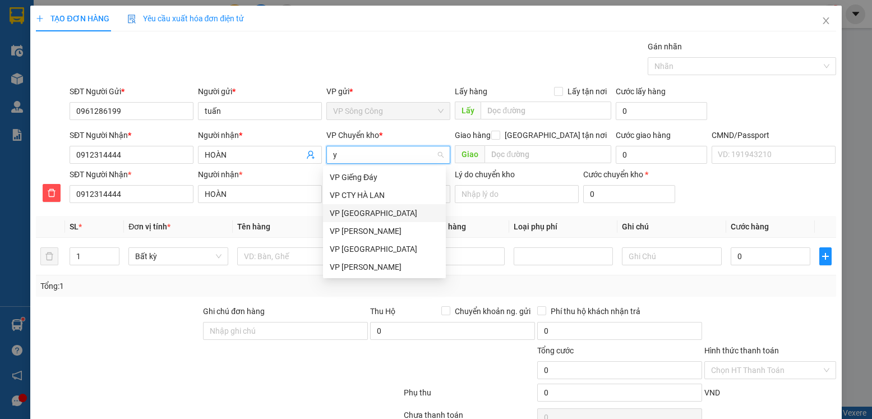
click at [374, 210] on div "VP [GEOGRAPHIC_DATA]" at bounding box center [384, 213] width 109 height 12
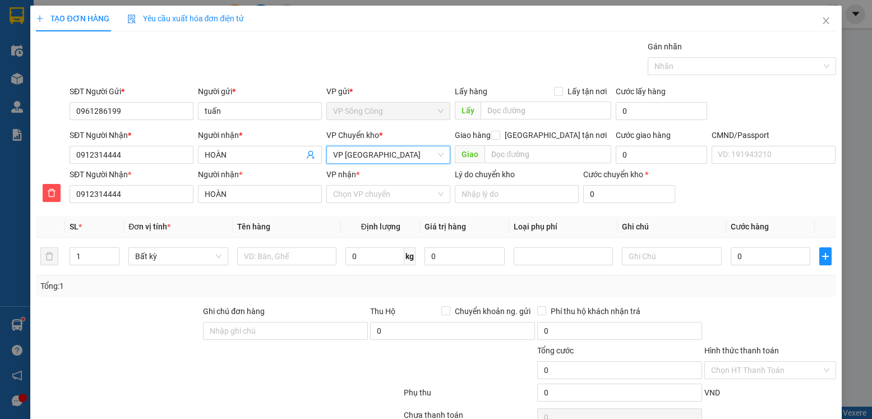
click at [373, 208] on div "Transit Pickup Surcharge Ids Transit Deliver Surcharge Ids Transit Deliver Surc…" at bounding box center [436, 247] width 800 height 414
click at [374, 192] on input "VP nhận *" at bounding box center [384, 194] width 103 height 17
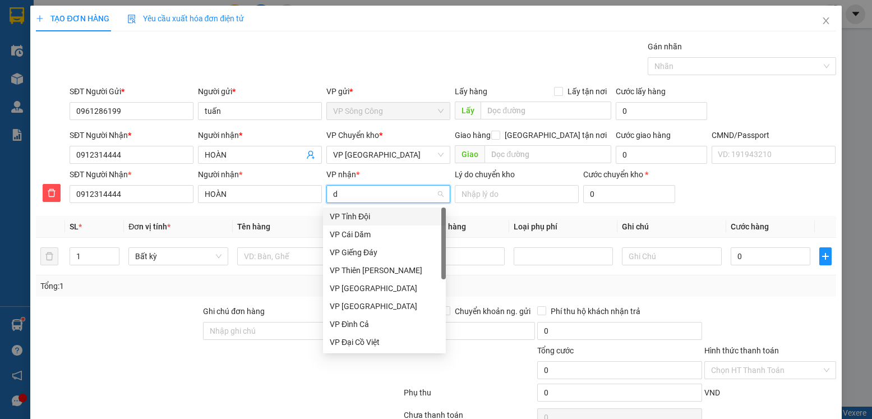
type input "d"
type input "đa"
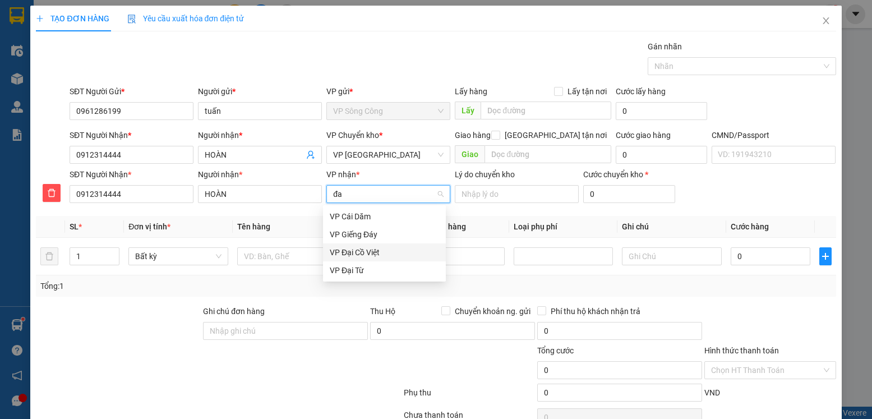
click at [376, 251] on div "VP Đại Cồ Việt" at bounding box center [384, 252] width 109 height 12
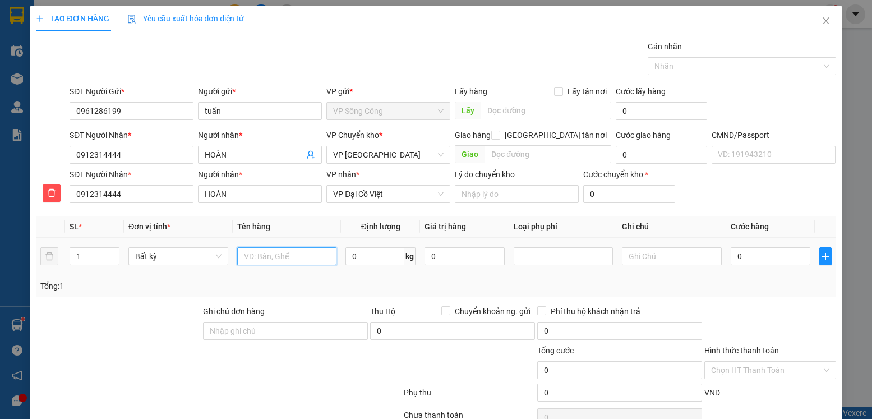
click at [281, 257] on input "text" at bounding box center [287, 256] width 100 height 18
type input "bọc ĐT"
click at [391, 260] on input "0" at bounding box center [374, 256] width 59 height 18
type input "1"
click at [784, 313] on div at bounding box center [769, 324] width 133 height 39
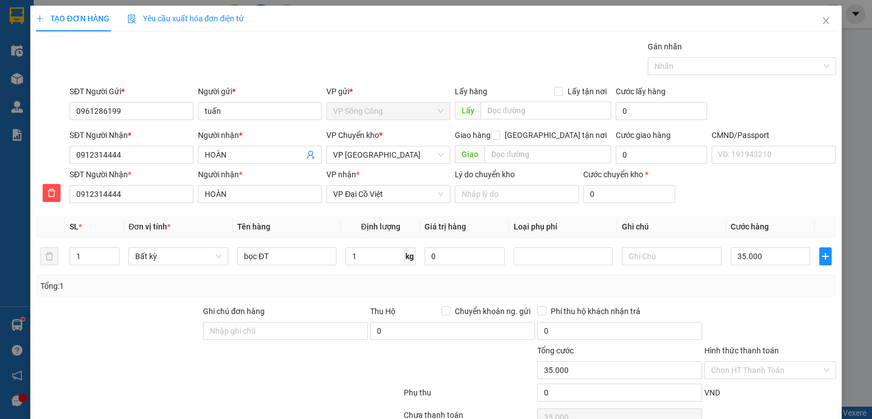
type input "35.000"
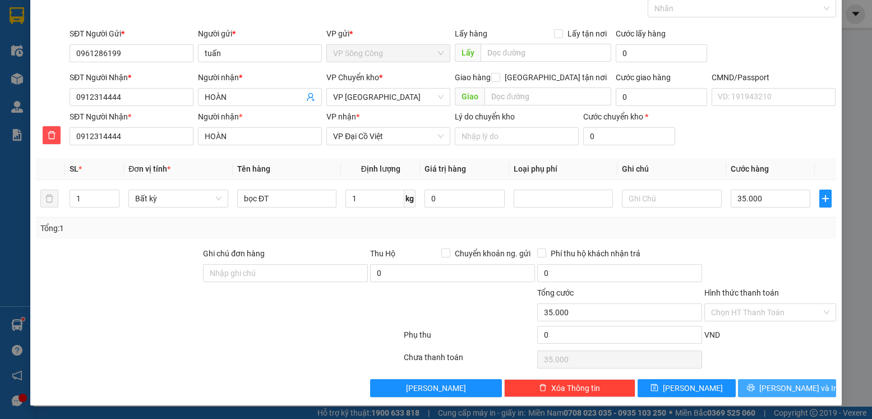
click at [799, 387] on span "Lưu và In" at bounding box center [798, 388] width 78 height 12
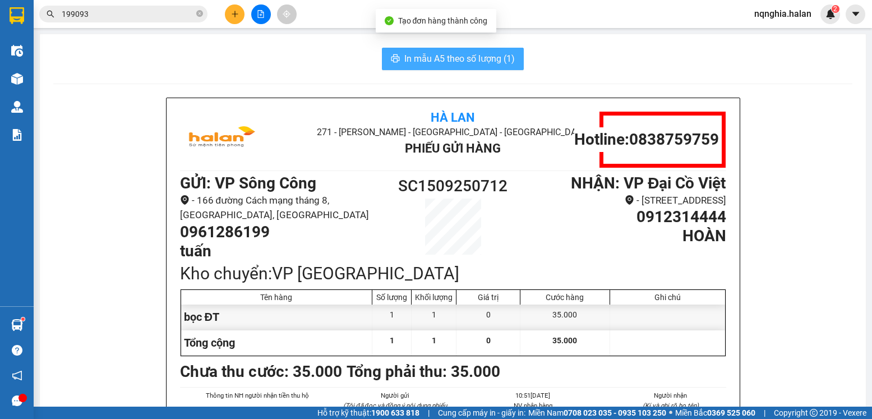
click at [460, 48] on button "In mẫu A5 theo số lượng (1)" at bounding box center [453, 59] width 142 height 22
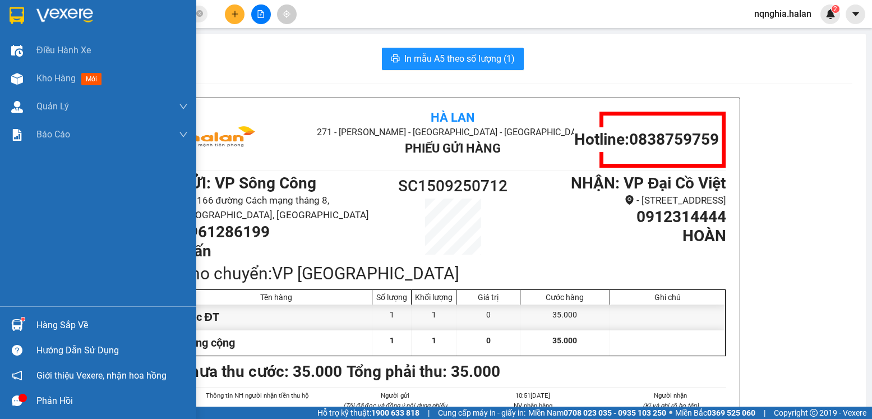
click at [30, 332] on div "Hàng sắp về" at bounding box center [98, 324] width 196 height 25
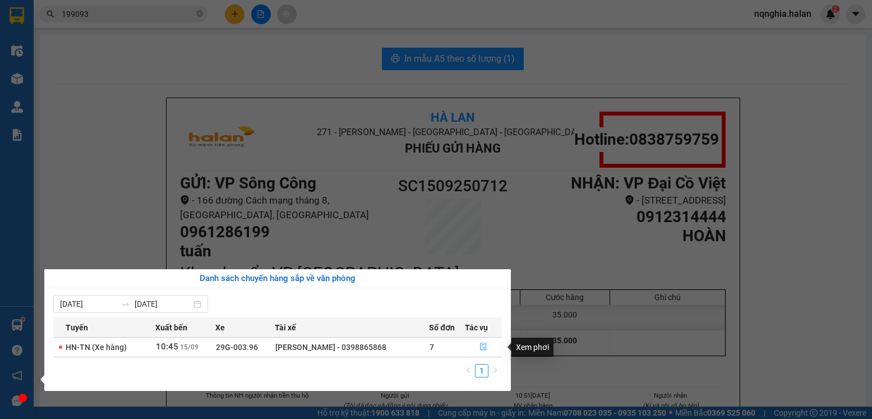
click at [480, 346] on icon "file-done" at bounding box center [483, 347] width 8 height 8
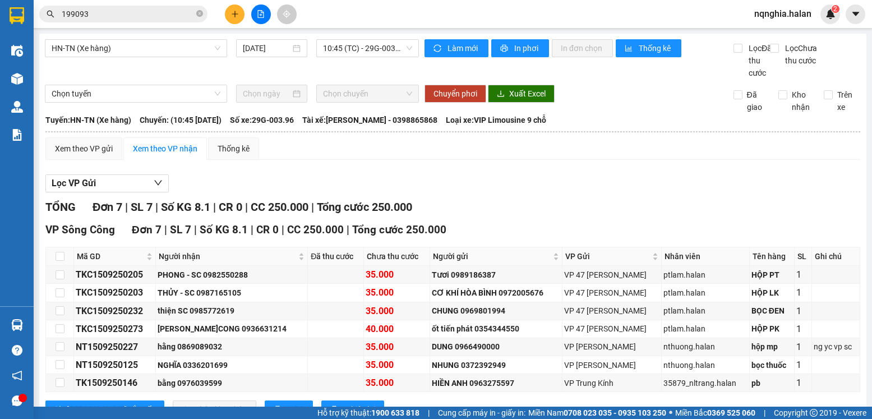
scroll to position [56, 0]
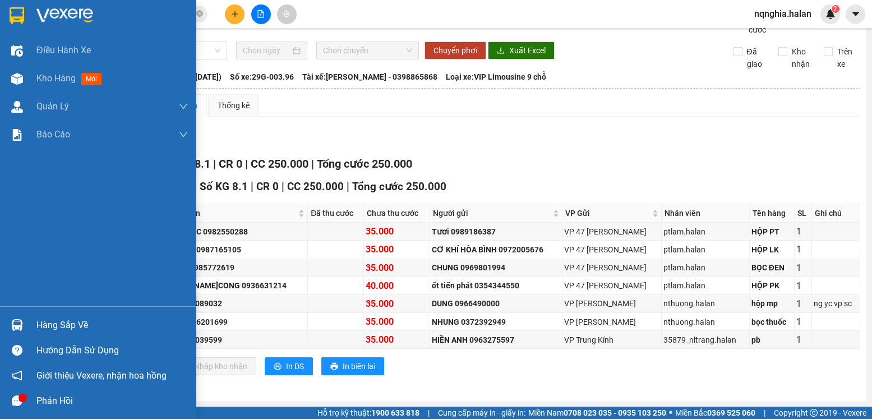
click at [14, 327] on img at bounding box center [17, 325] width 12 height 12
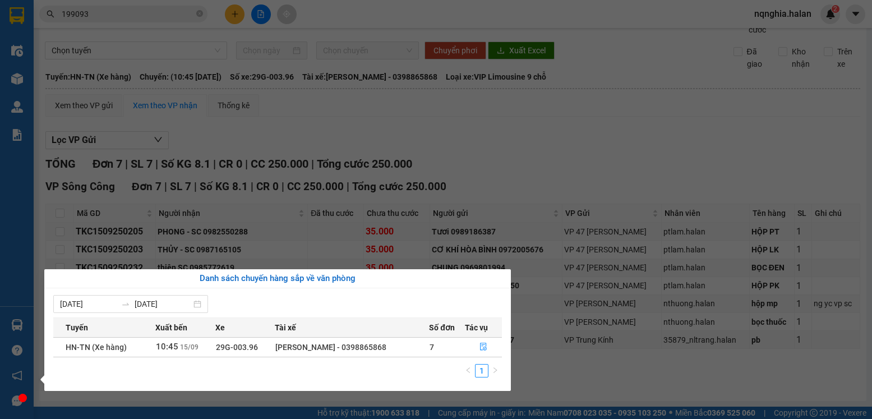
click at [575, 147] on section "Kết quả tìm kiếm ( 185 ) Bộ lọc Mã ĐH Trạng thái Món hàng Thu hộ Tổng cước Chưa…" at bounding box center [436, 209] width 872 height 419
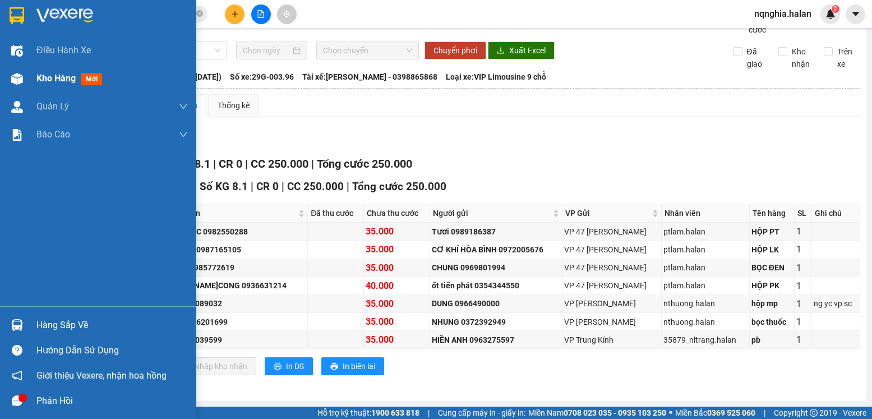
click at [18, 84] on img at bounding box center [17, 79] width 12 height 12
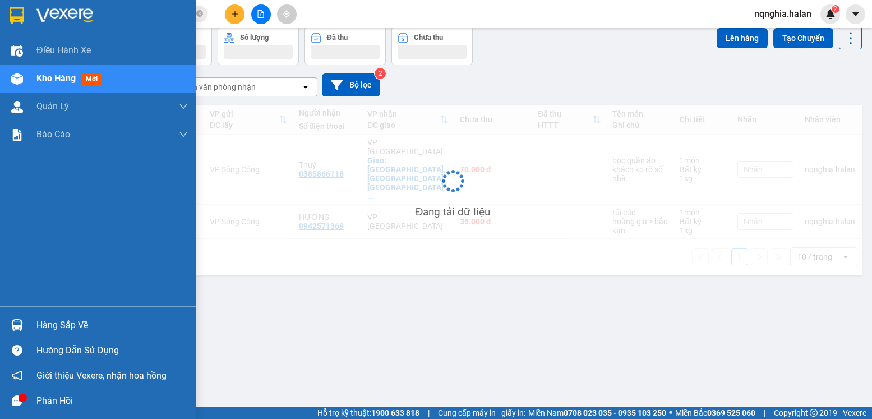
scroll to position [52, 0]
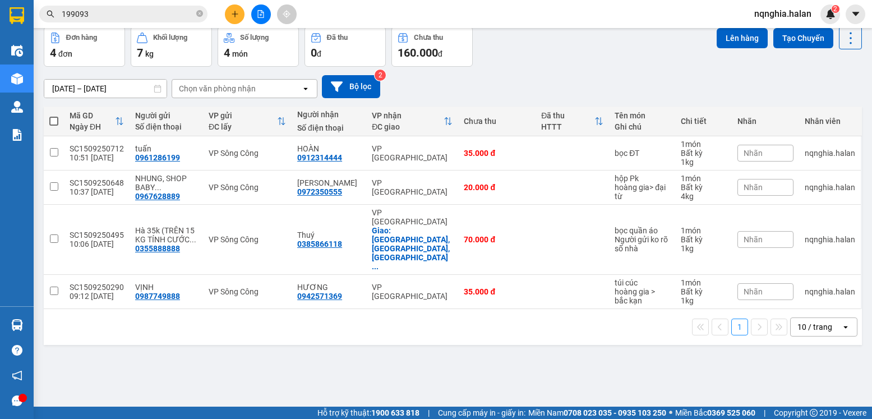
click at [55, 122] on span at bounding box center [53, 121] width 9 height 9
click at [54, 115] on input "checkbox" at bounding box center [54, 115] width 0 height 0
checkbox input "true"
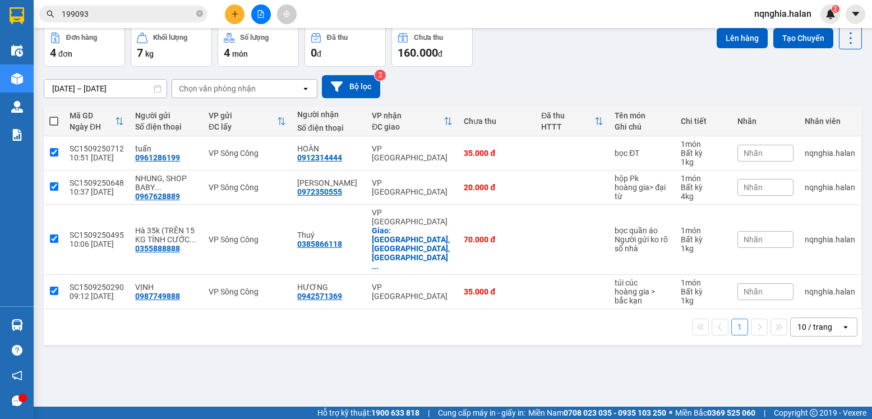
checkbox input "true"
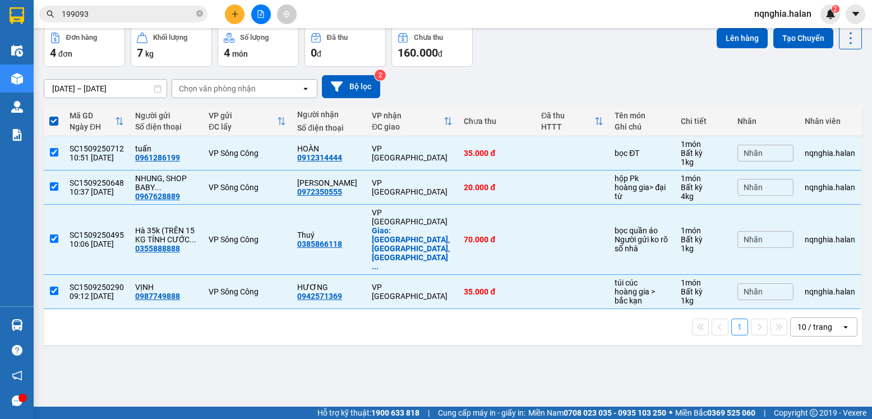
click at [729, 52] on div "Lên hàng Tạo Chuyến" at bounding box center [789, 46] width 145 height 40
click at [731, 39] on button "Lên hàng" at bounding box center [742, 38] width 51 height 20
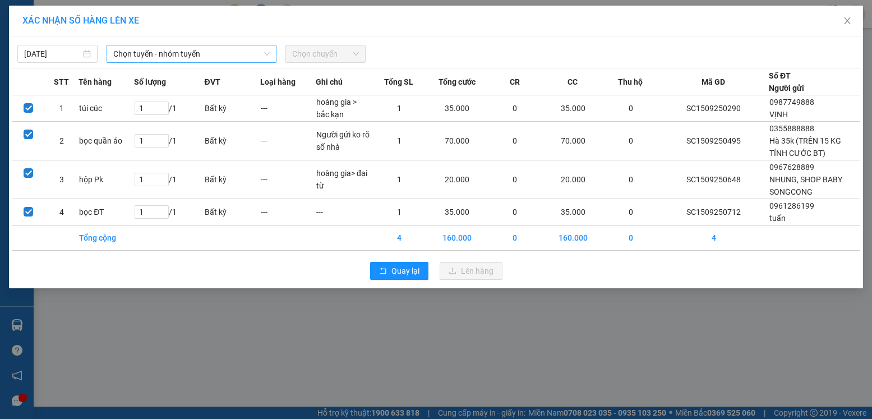
click at [149, 61] on span "Chọn tuyến - nhóm tuyến" at bounding box center [191, 53] width 156 height 17
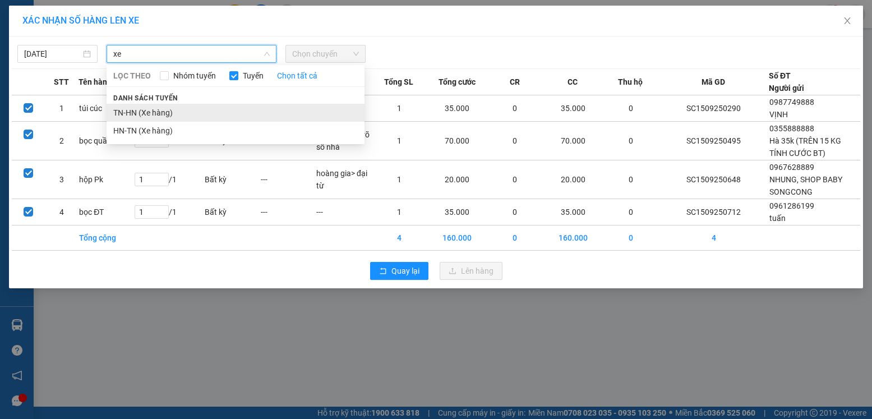
type input "xe"
click at [135, 112] on li "TN-HN (Xe hàng)" at bounding box center [236, 113] width 258 height 18
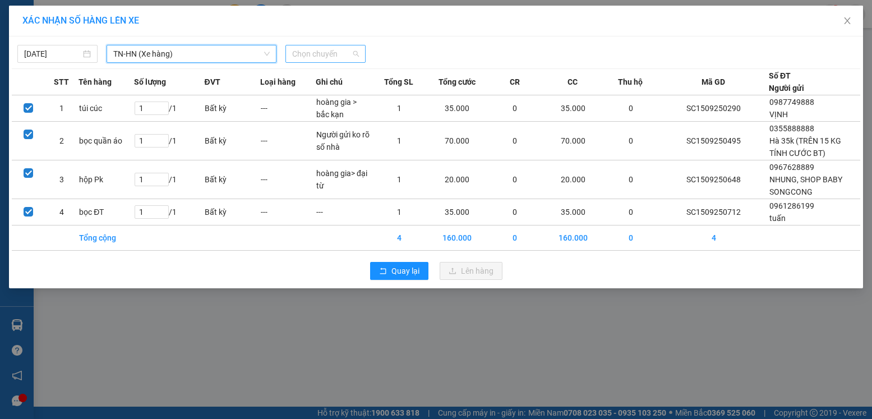
click at [339, 57] on span "Chọn chuyến" at bounding box center [325, 53] width 67 height 17
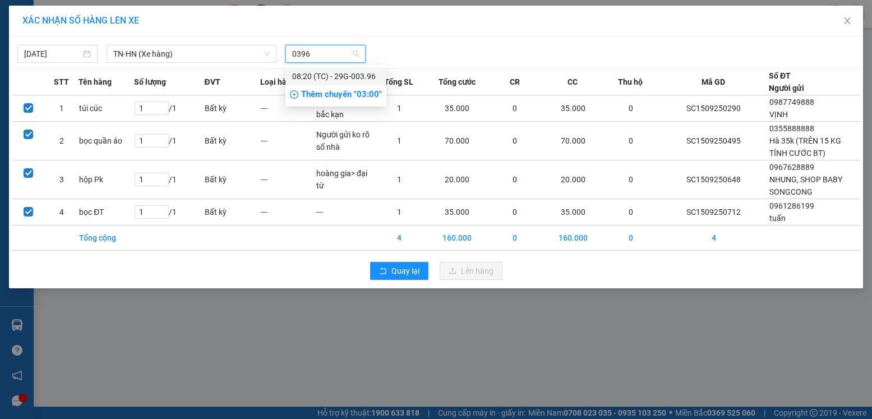
type input "0396"
click at [324, 97] on div "Thêm chuyến " 03:00 "" at bounding box center [335, 94] width 101 height 19
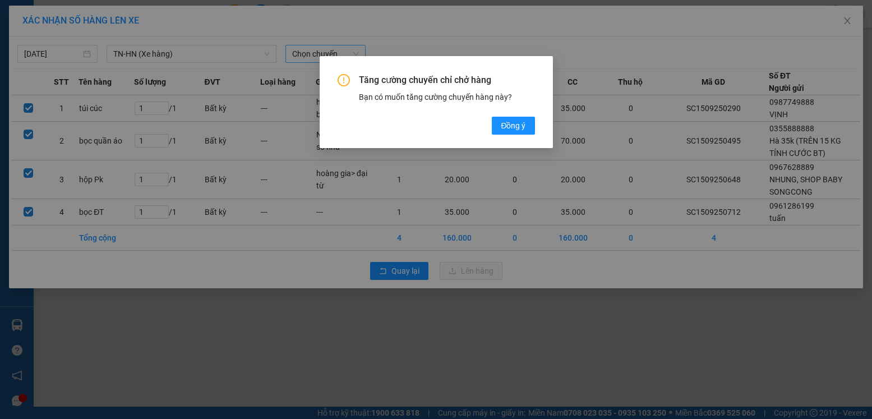
click at [706, 52] on div "Tăng cường chuyến chỉ chở hàng Bạn có muốn tăng cường chuyến hàng này? Đồng ý" at bounding box center [436, 209] width 872 height 419
click at [518, 120] on span "Đồng ý" at bounding box center [513, 125] width 25 height 12
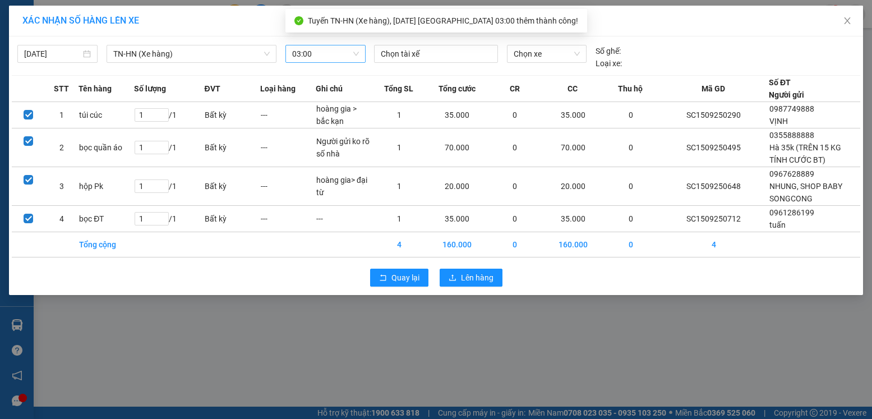
click at [327, 56] on span "03:00" at bounding box center [325, 53] width 67 height 17
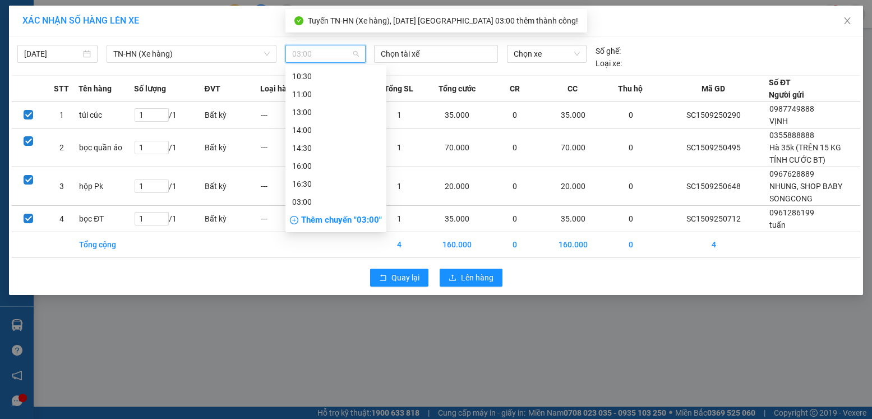
scroll to position [195, 0]
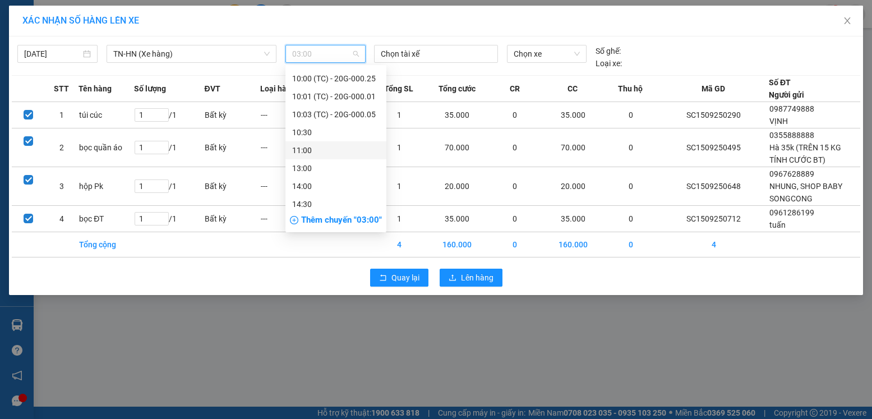
click at [317, 153] on div "11:00" at bounding box center [335, 150] width 87 height 12
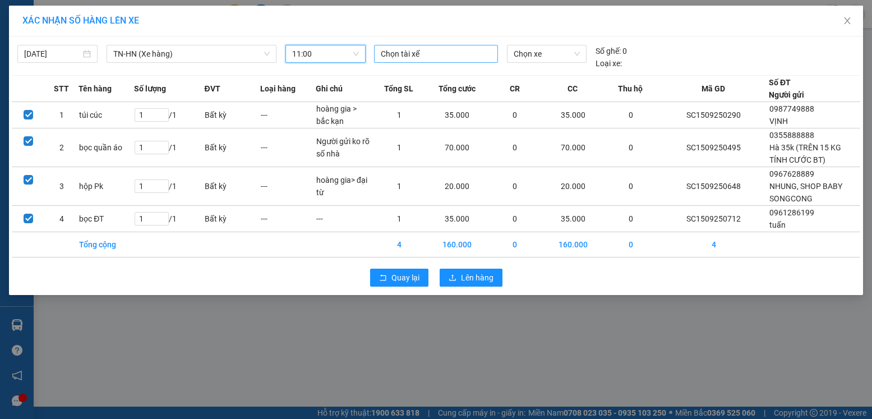
click at [446, 56] on div at bounding box center [436, 53] width 118 height 13
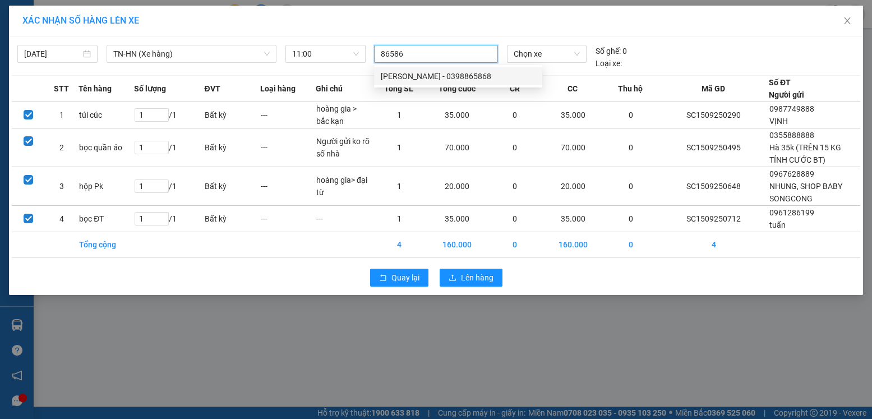
type input "865868"
click at [442, 72] on div "Dương Văn Hòa - 0398865868" at bounding box center [458, 76] width 155 height 12
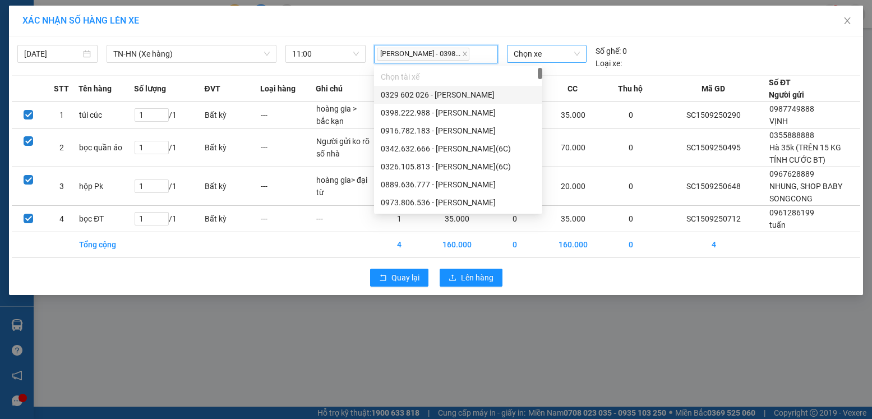
click at [545, 52] on span "Chọn xe" at bounding box center [547, 53] width 66 height 17
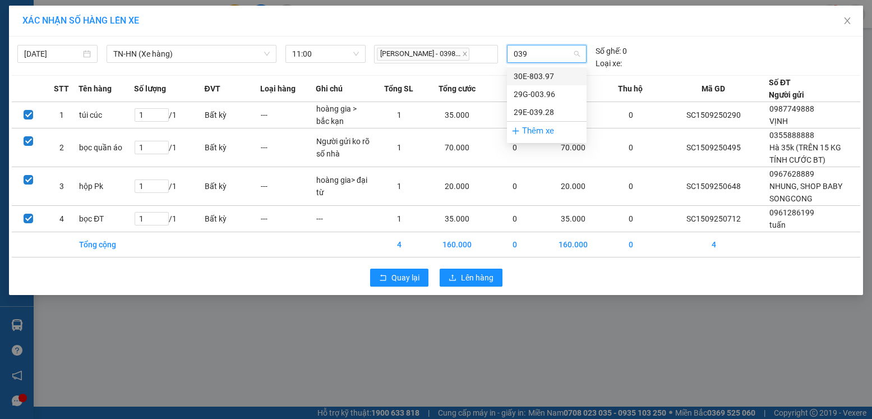
type input "0396"
click at [553, 77] on div "29G-003.96" at bounding box center [547, 76] width 66 height 12
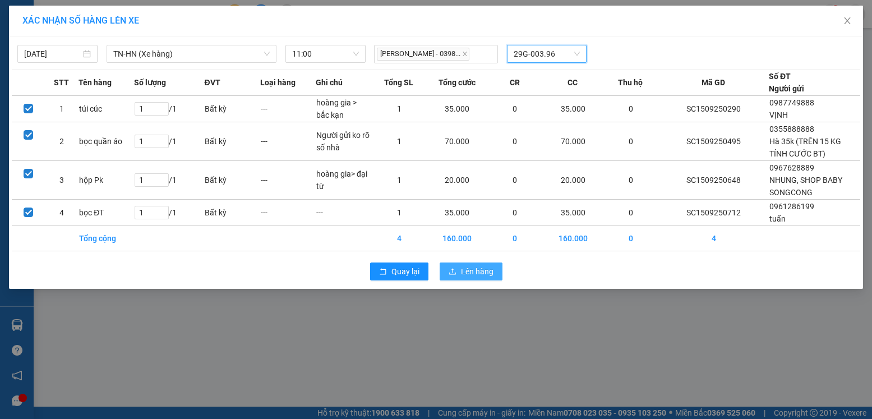
click at [472, 274] on span "Lên hàng" at bounding box center [477, 271] width 33 height 12
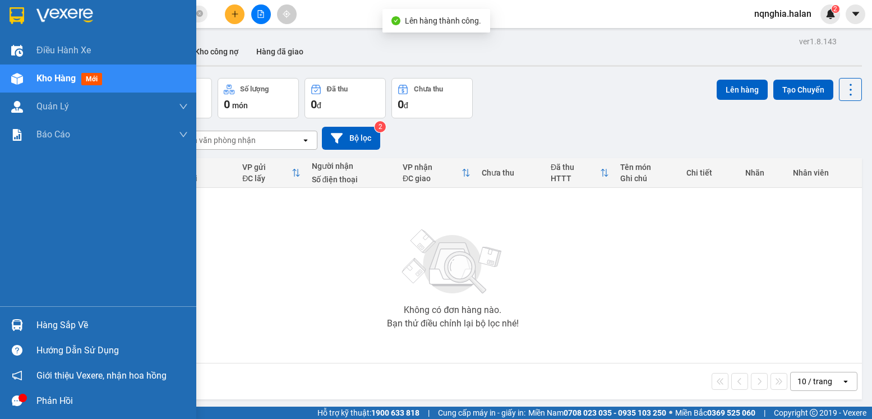
click at [7, 316] on div at bounding box center [17, 325] width 20 height 20
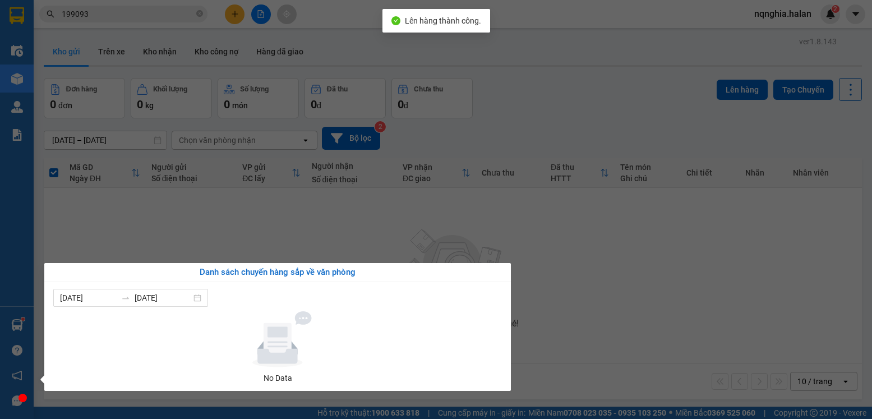
click at [622, 271] on section "Kết quả tìm kiếm ( 185 ) Bộ lọc Mã ĐH Trạng thái Món hàng Thu hộ Tổng cước Chưa…" at bounding box center [436, 209] width 872 height 419
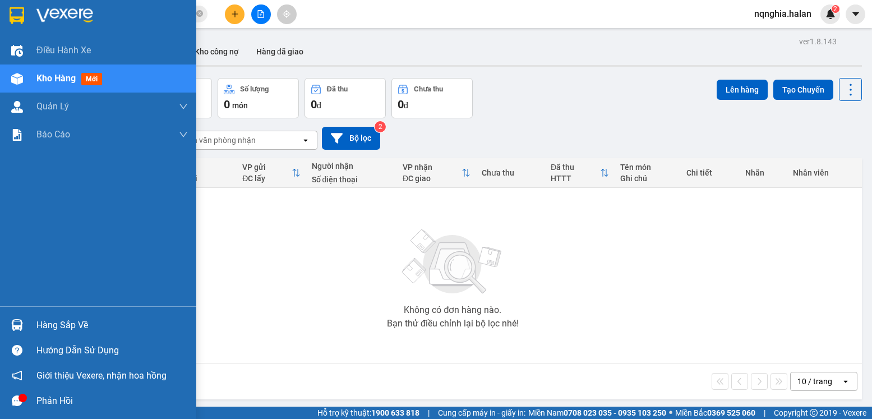
click at [16, 319] on img at bounding box center [17, 325] width 12 height 12
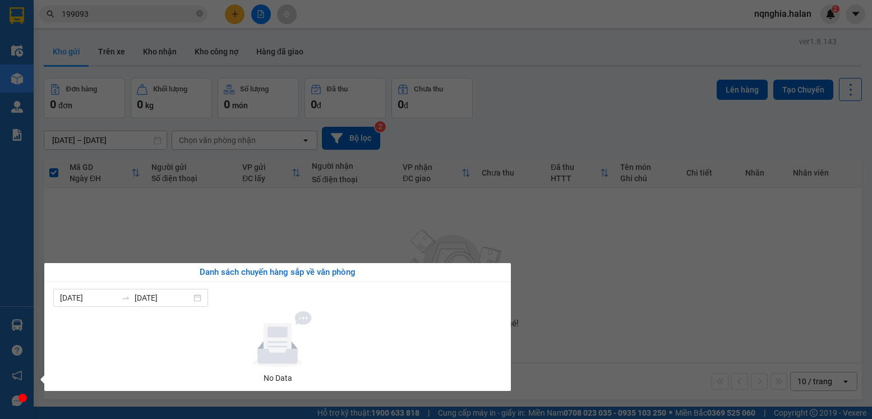
click at [283, 238] on section "Kết quả tìm kiếm ( 185 ) Bộ lọc Mã ĐH Trạng thái Món hàng Thu hộ Tổng cước Chưa…" at bounding box center [436, 209] width 872 height 419
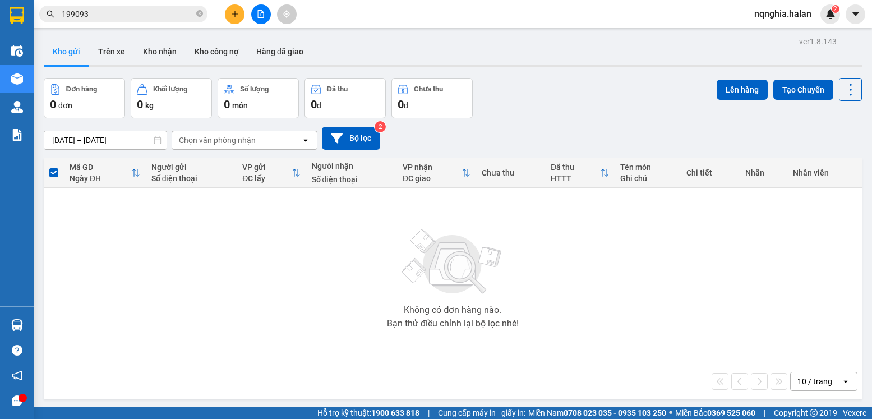
click at [196, 14] on span "199093" at bounding box center [123, 14] width 168 height 17
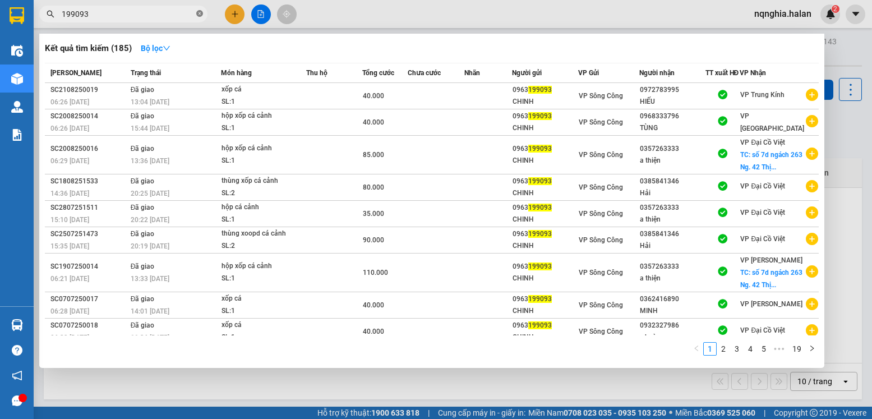
click at [198, 14] on icon "close-circle" at bounding box center [199, 13] width 7 height 7
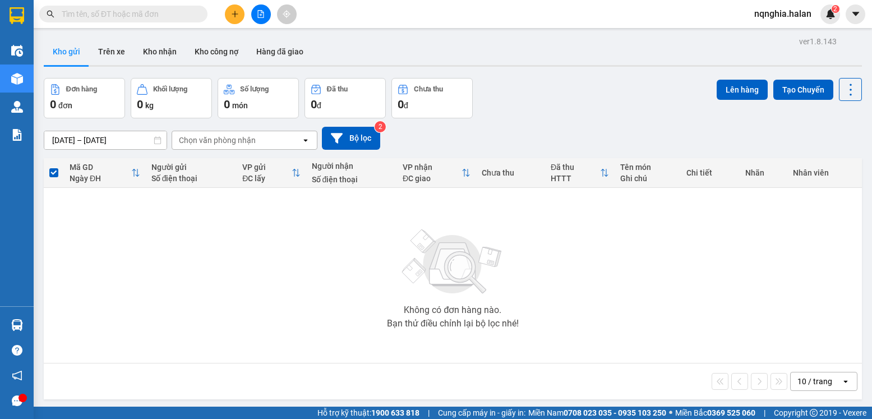
click at [166, 11] on input "text" at bounding box center [128, 14] width 132 height 12
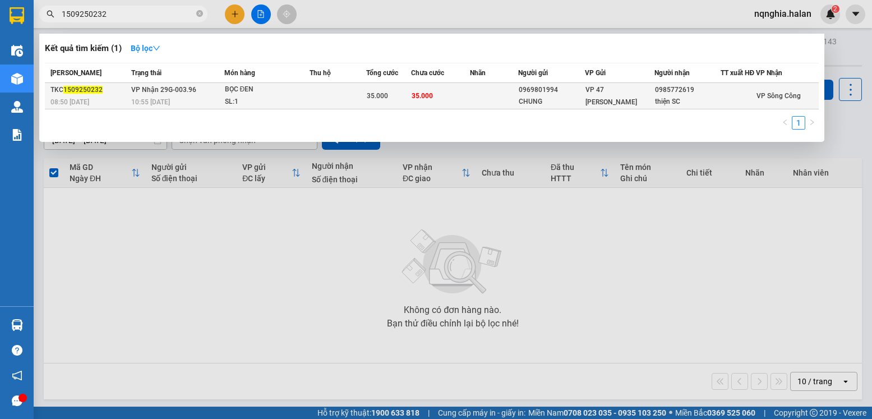
type input "1509250232"
click at [219, 97] on td "VP Nhận 29G-003.96 10:55 - 15/09" at bounding box center [175, 96] width 95 height 26
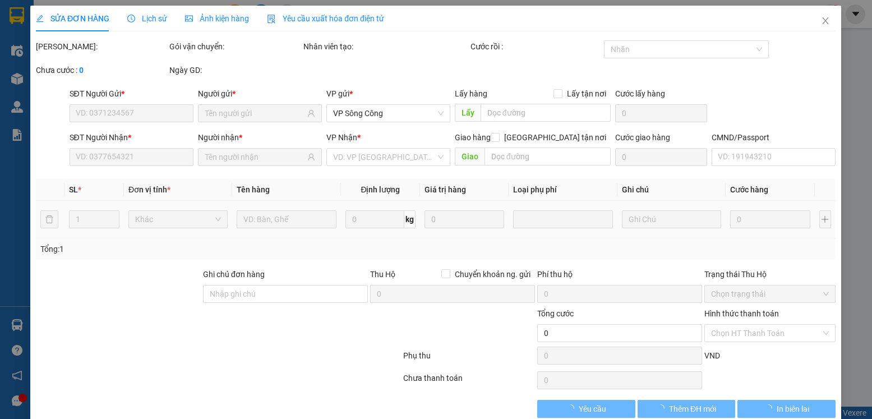
type input "0969801994"
type input "CHUNG"
type input "0985772619"
type input "thiện SC"
type input "35.000"
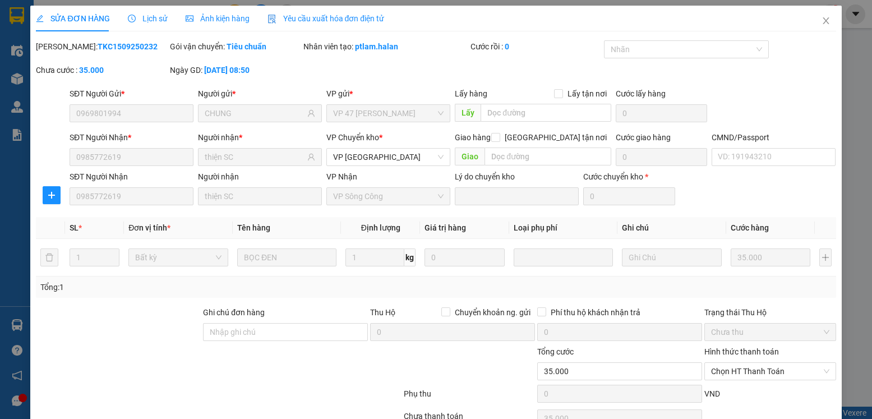
scroll to position [59, 0]
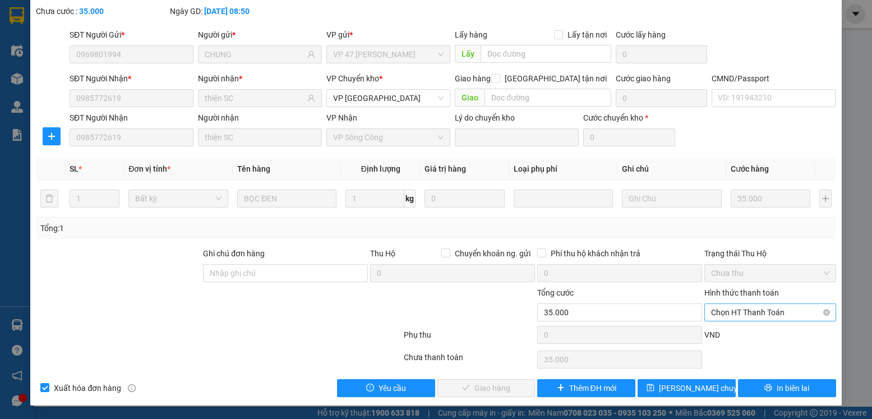
click at [724, 317] on span "Chọn HT Thanh Toán" at bounding box center [770, 312] width 118 height 17
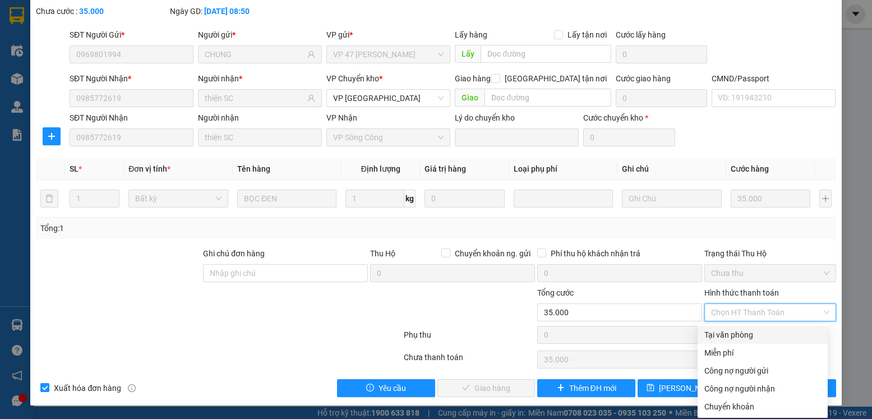
click at [720, 330] on div "Tại văn phòng" at bounding box center [762, 335] width 117 height 12
type input "0"
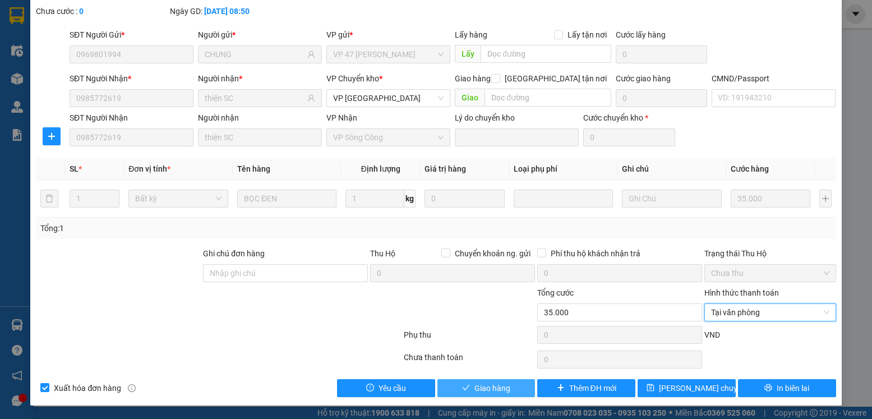
click at [497, 379] on button "Giao hàng" at bounding box center [486, 388] width 98 height 18
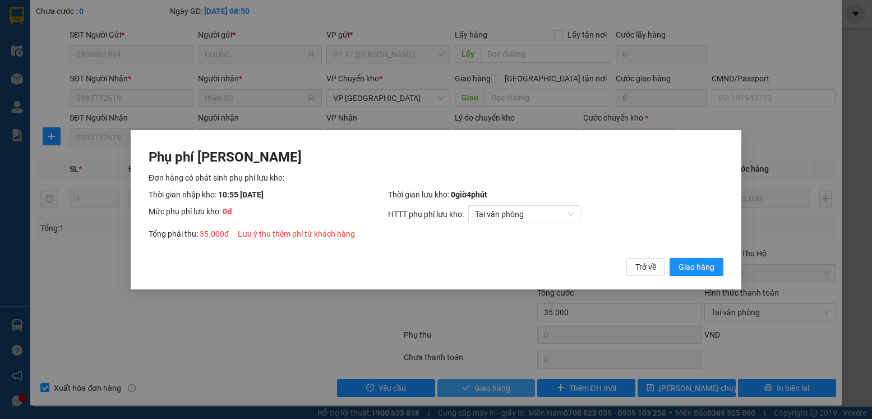
click at [669, 257] on button "Giao hàng" at bounding box center [696, 266] width 54 height 18
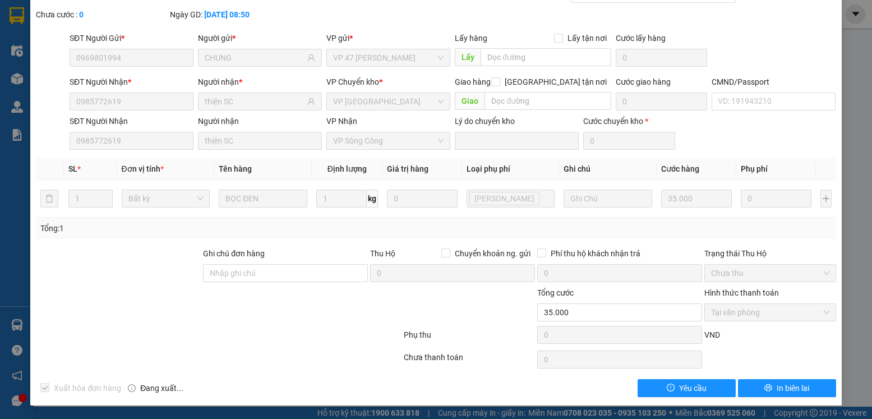
scroll to position [0, 0]
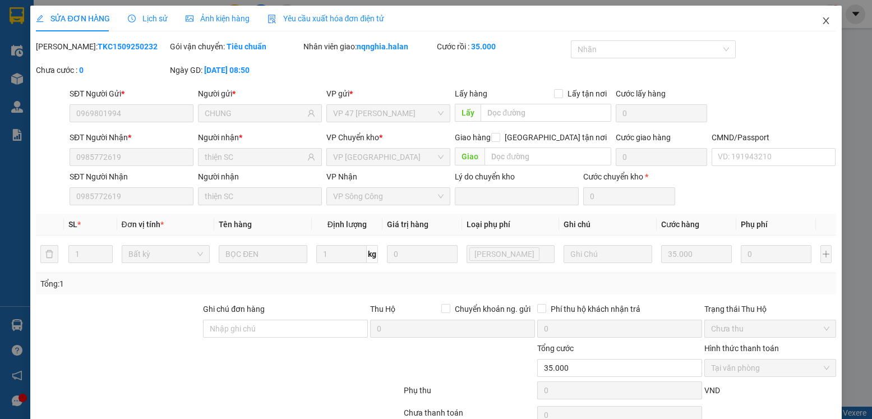
click at [831, 20] on span "Close" at bounding box center [825, 21] width 31 height 31
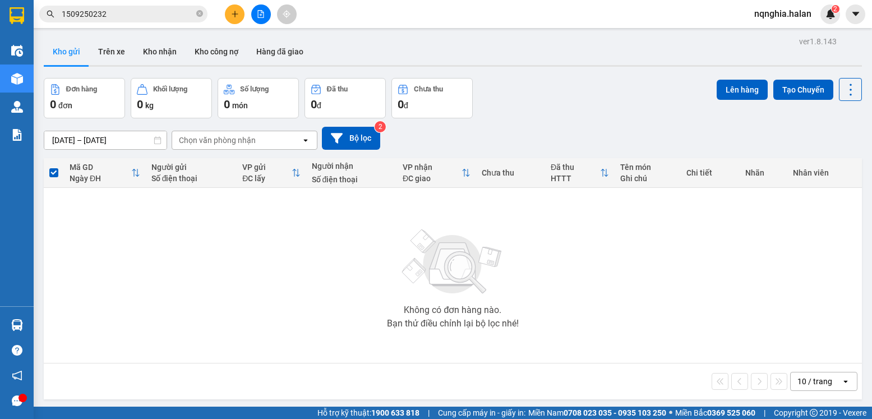
click at [16, 321] on img at bounding box center [17, 325] width 12 height 12
click at [329, 246] on section "Kết quả tìm kiếm ( 1 ) Bộ lọc Mã ĐH Trạng thái Món hàng Thu hộ Tổng cước Chưa c…" at bounding box center [436, 209] width 872 height 419
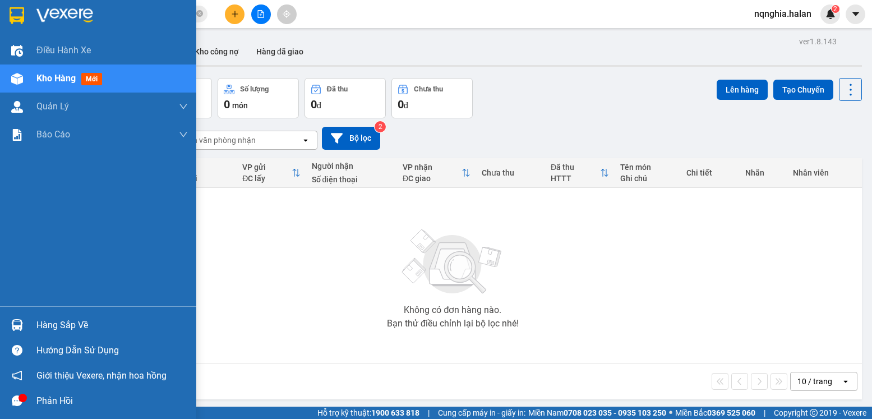
click at [13, 329] on img at bounding box center [17, 325] width 12 height 12
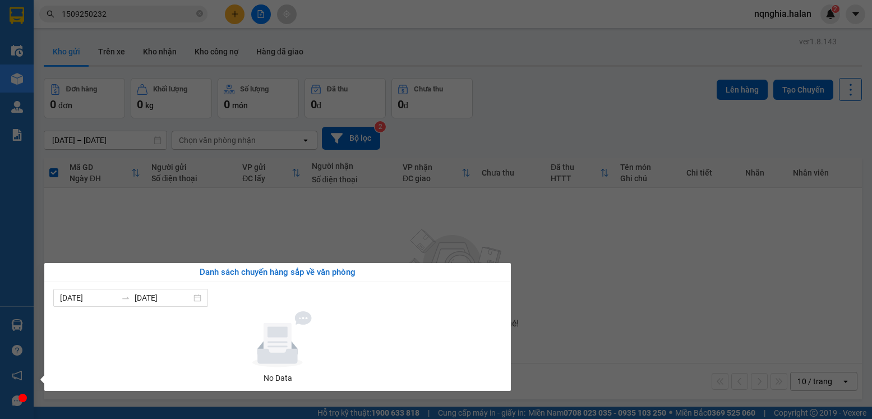
click at [500, 235] on section "Kết quả tìm kiếm ( 1 ) Bộ lọc Mã ĐH Trạng thái Món hàng Thu hộ Tổng cước Chưa c…" at bounding box center [436, 209] width 872 height 419
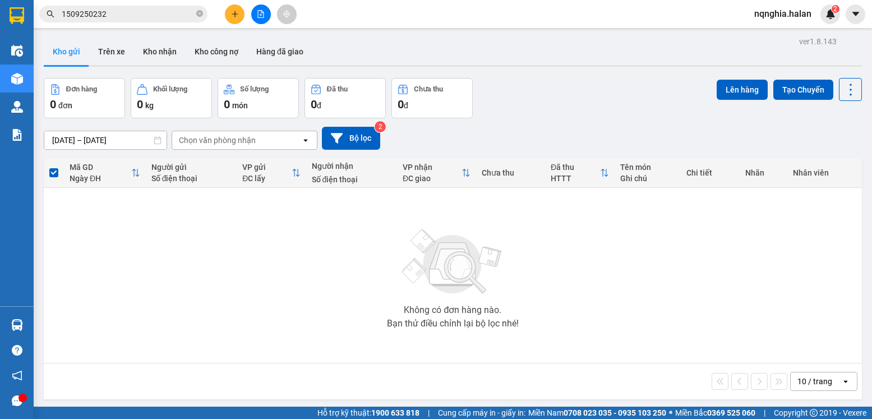
click at [193, 14] on input "1509250232" at bounding box center [128, 14] width 132 height 12
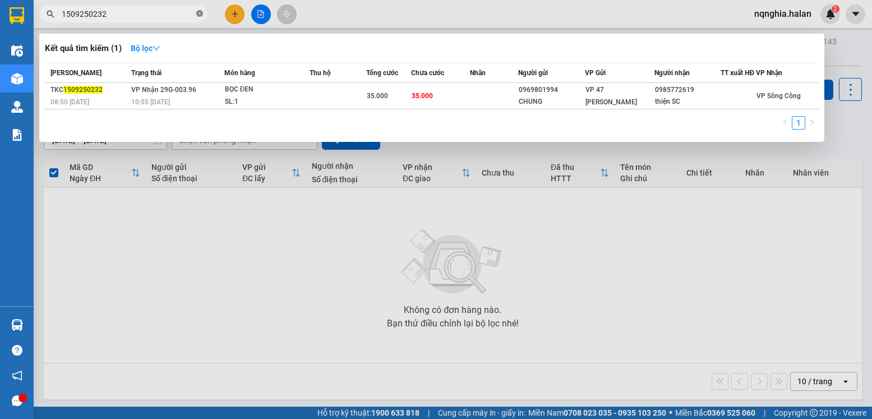
click at [198, 15] on icon "close-circle" at bounding box center [199, 13] width 7 height 7
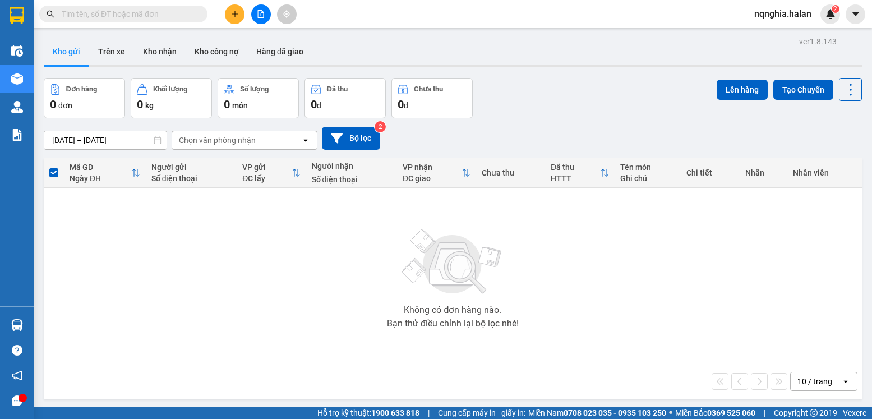
click at [183, 13] on input "text" at bounding box center [128, 14] width 132 height 12
click at [128, 9] on input "text" at bounding box center [128, 14] width 132 height 12
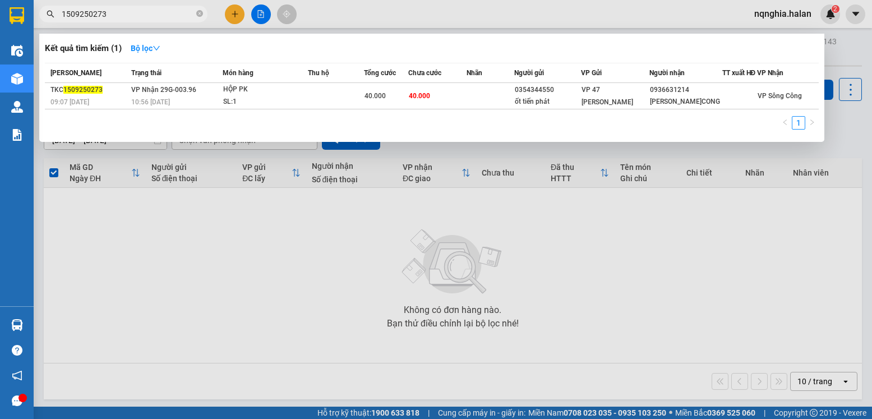
type input "1509250273"
click at [231, 20] on div at bounding box center [436, 209] width 872 height 419
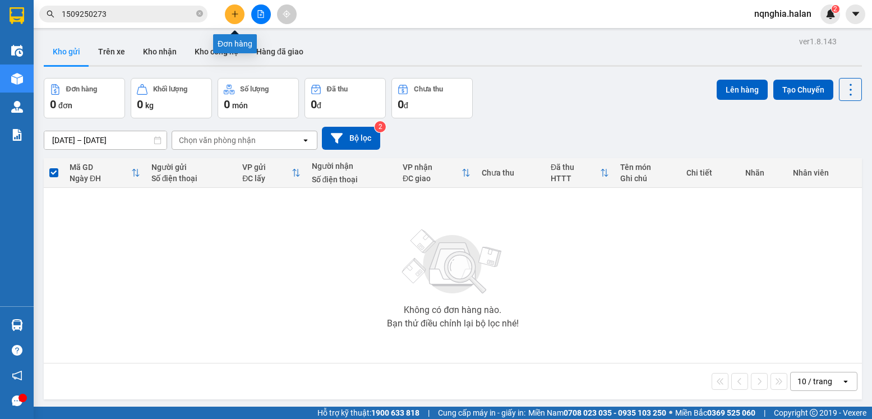
click at [235, 20] on button at bounding box center [235, 14] width 20 height 20
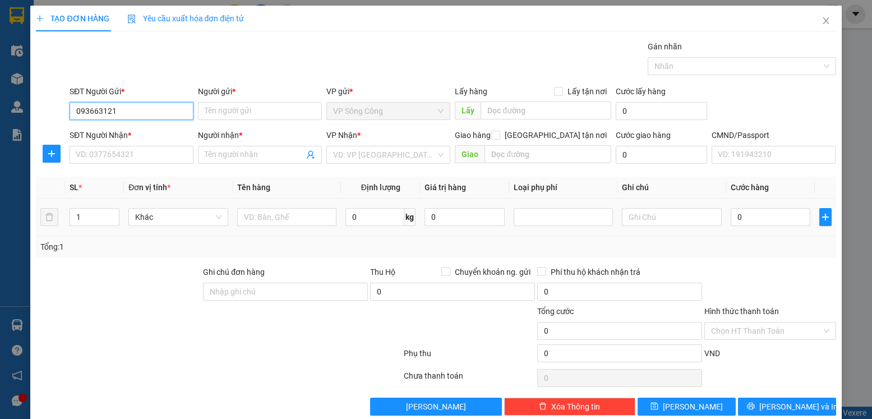
type input "0936631214"
click at [151, 110] on input "0936631214" at bounding box center [132, 111] width 124 height 18
click at [159, 138] on div "0936631214 - PHAN ANH S.CONG" at bounding box center [142, 133] width 132 height 12
type input "PHAN ANH S.CONG"
type input "0936631214"
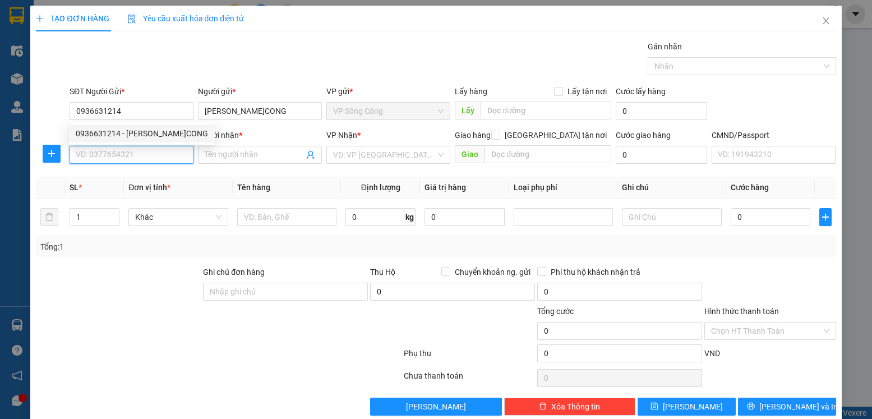
click at [146, 157] on input "SĐT Người Nhận *" at bounding box center [132, 155] width 124 height 18
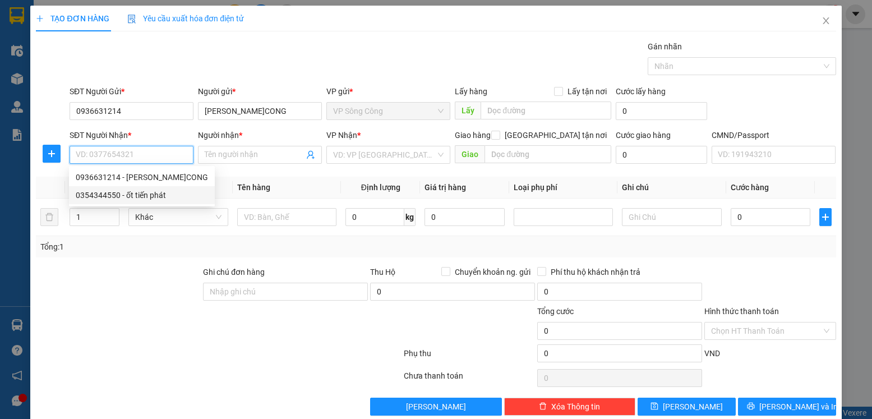
click at [145, 192] on div "0354344550 - ốt tiến phát" at bounding box center [142, 195] width 132 height 12
type input "0354344550"
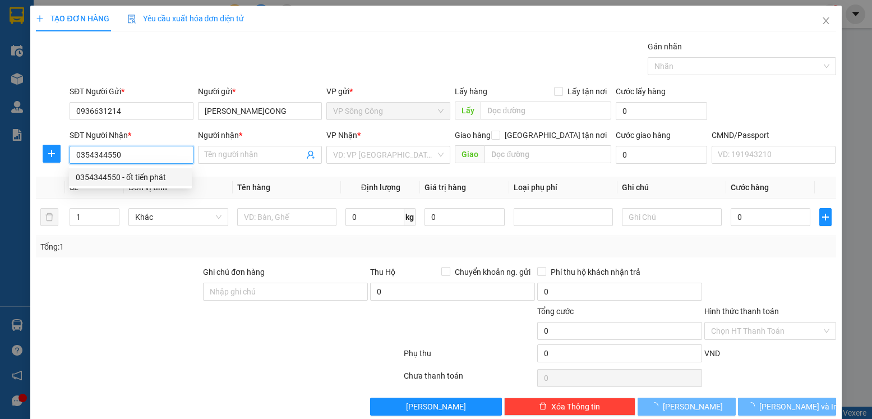
type input "ốt tiến phát"
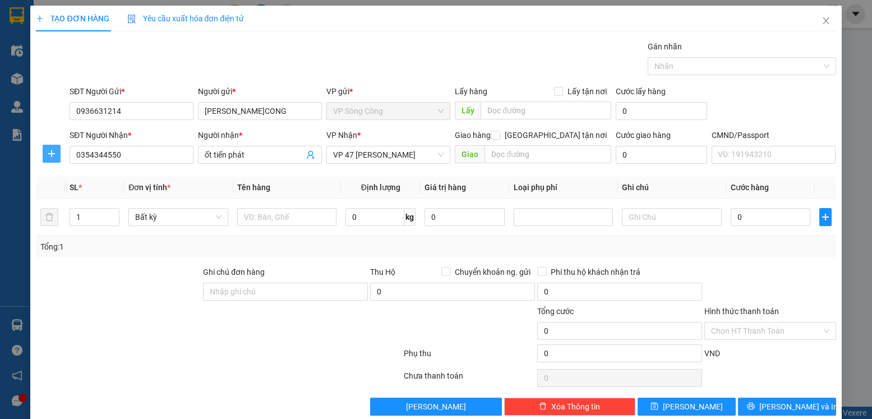
click at [59, 160] on button "button" at bounding box center [52, 154] width 18 height 18
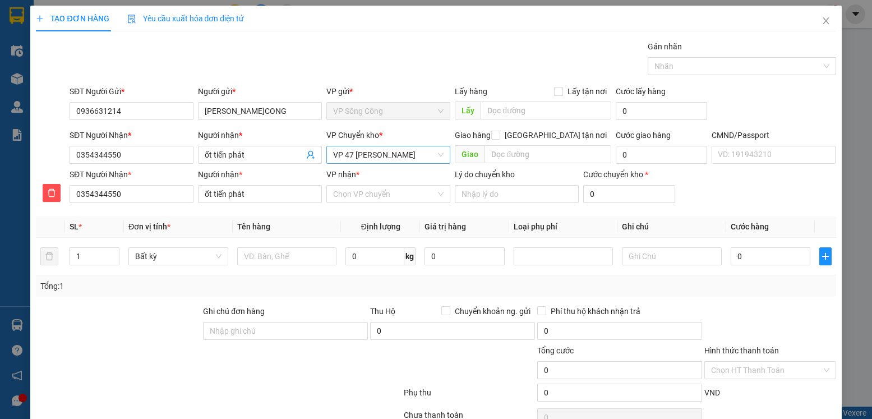
click at [406, 157] on span "VP 47 [PERSON_NAME]" at bounding box center [388, 154] width 110 height 17
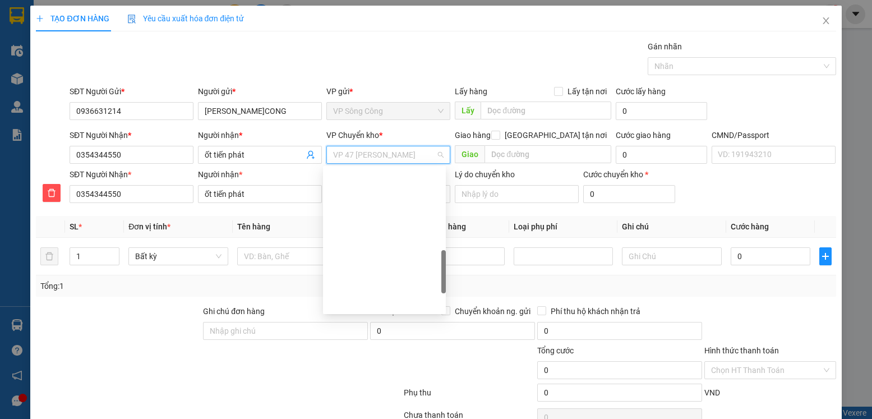
scroll to position [336, 0]
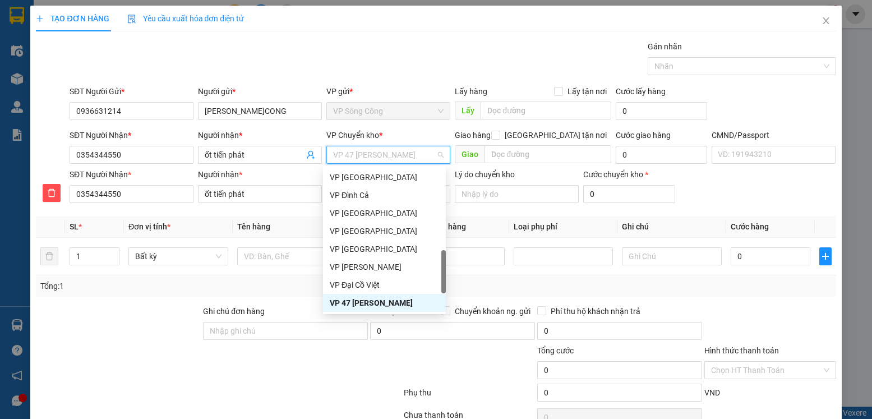
type input "y"
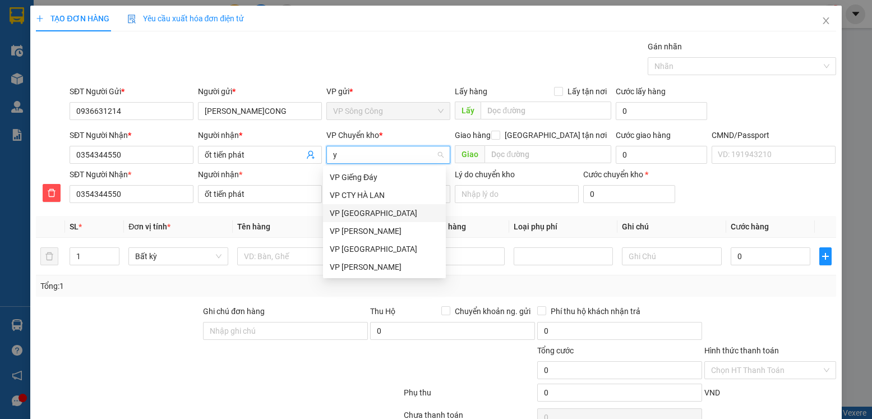
click at [375, 208] on div "VP [GEOGRAPHIC_DATA]" at bounding box center [384, 213] width 109 height 12
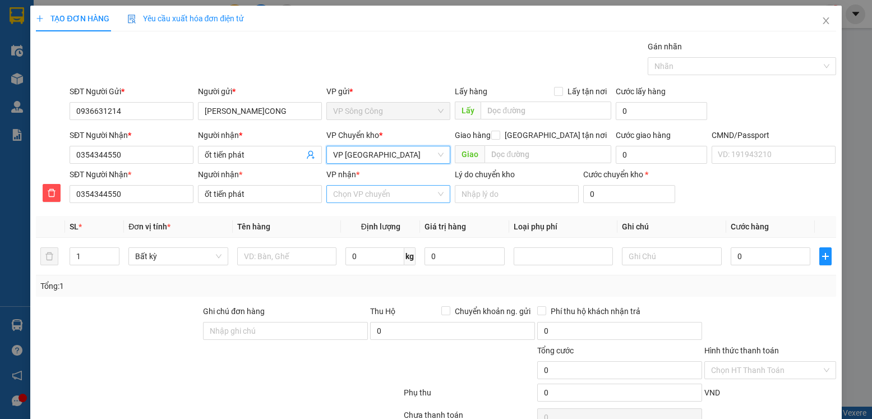
click at [380, 193] on input "VP nhận *" at bounding box center [384, 194] width 103 height 17
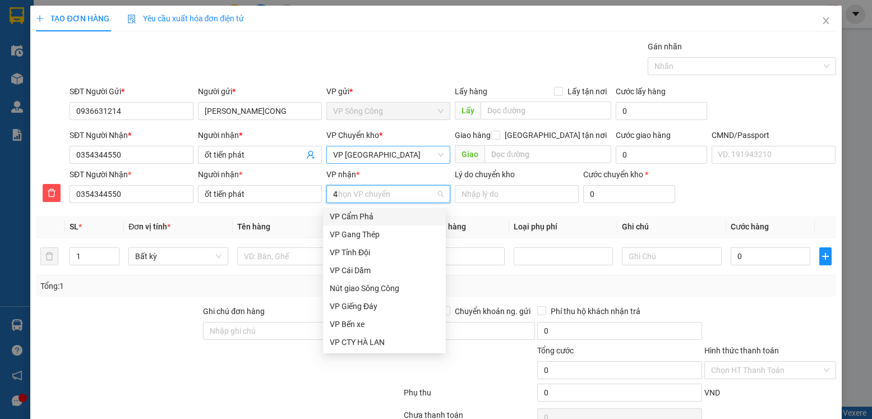
type input "47"
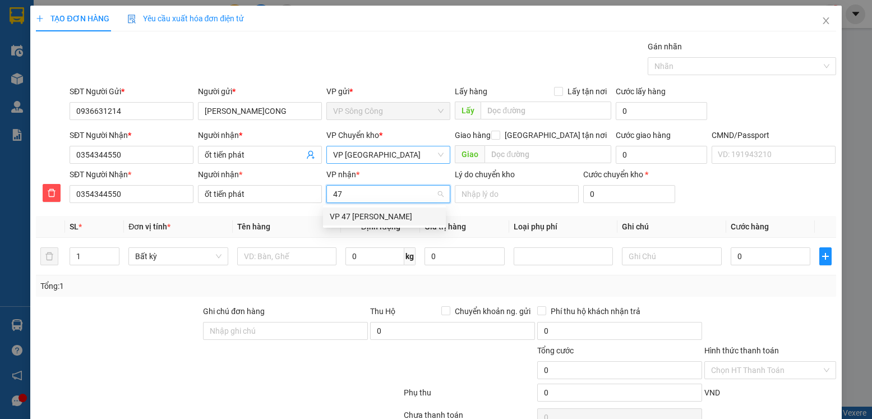
click at [380, 213] on div "VP 47 [PERSON_NAME]" at bounding box center [384, 216] width 109 height 12
click at [265, 261] on input "text" at bounding box center [287, 256] width 100 height 18
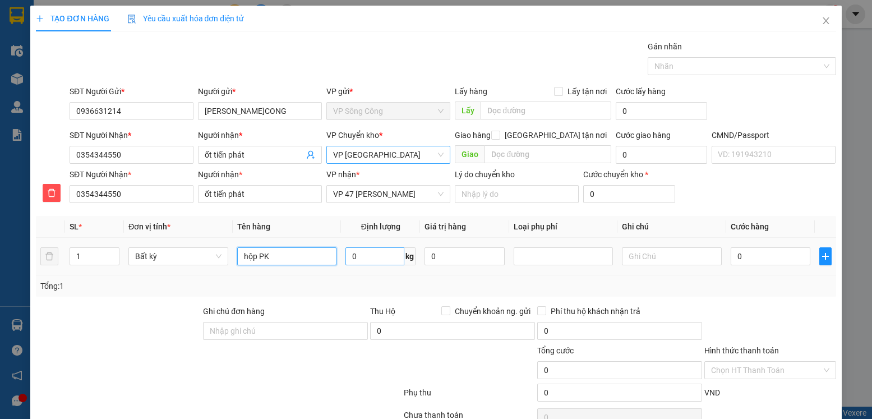
type input "hộp PK"
click at [385, 254] on input "0" at bounding box center [374, 256] width 59 height 18
type input "1"
click at [758, 333] on div at bounding box center [769, 324] width 133 height 39
type input "35.000"
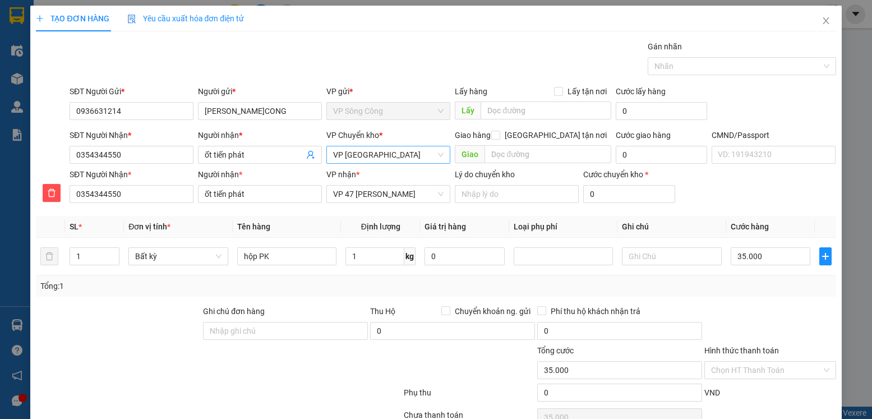
type input "35.000"
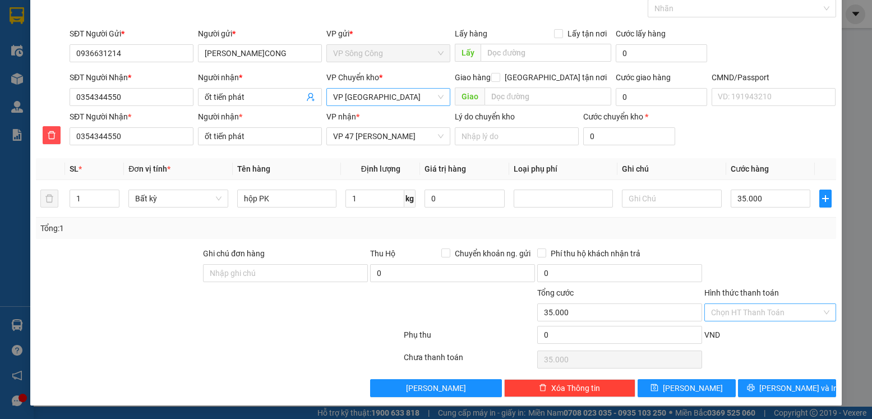
click at [746, 313] on input "Hình thức thanh toán" at bounding box center [766, 312] width 110 height 17
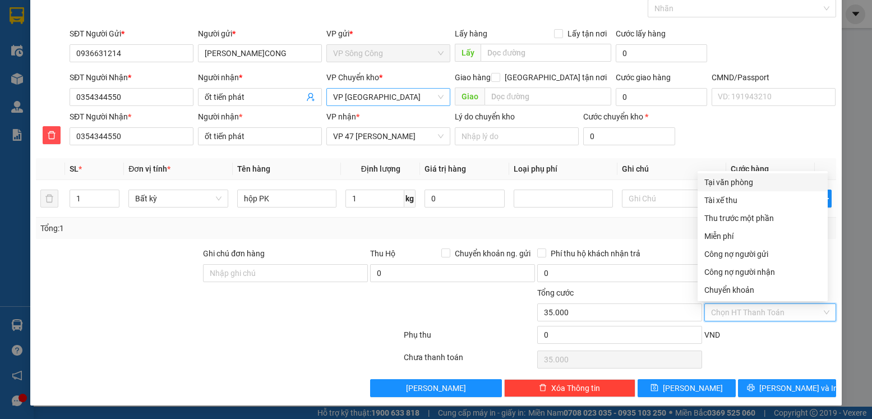
click at [747, 184] on div "Tại văn phòng" at bounding box center [762, 182] width 117 height 12
type input "0"
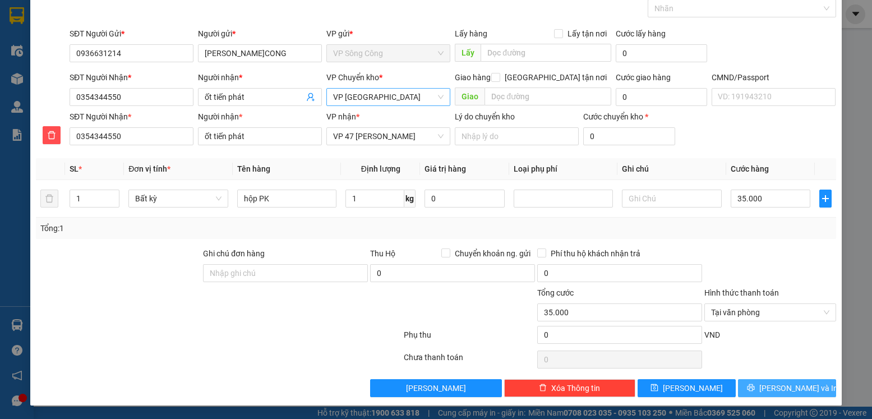
click at [773, 387] on span "Lưu và In" at bounding box center [798, 388] width 78 height 12
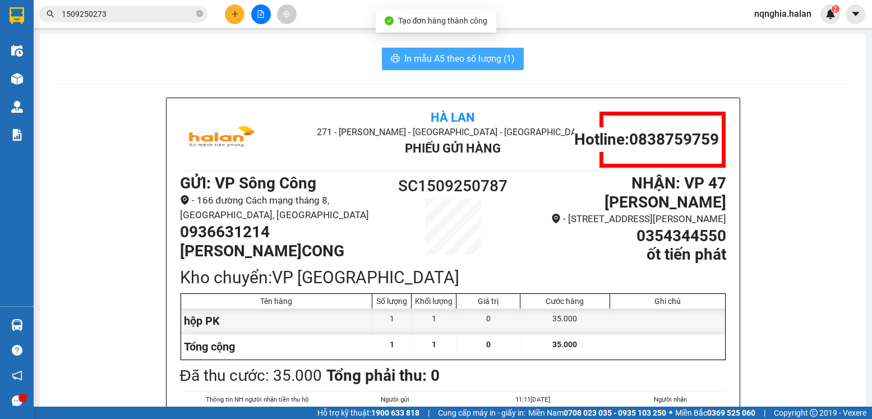
click at [456, 59] on span "In mẫu A5 theo số lượng (1)" at bounding box center [459, 59] width 110 height 14
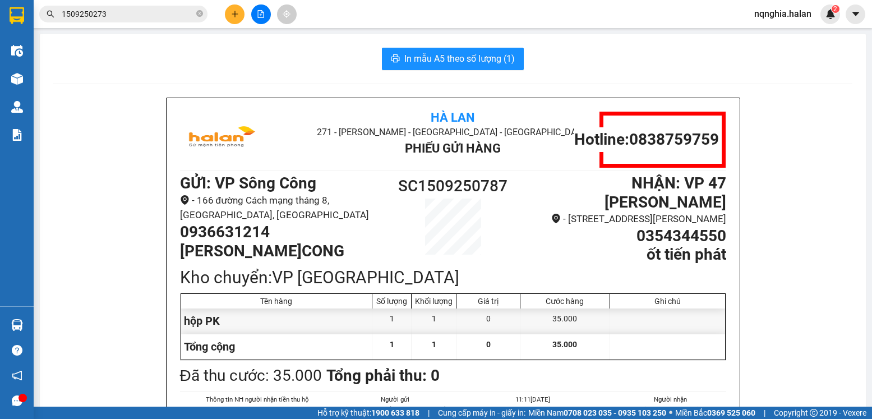
click at [153, 15] on input "1509250273" at bounding box center [128, 14] width 132 height 12
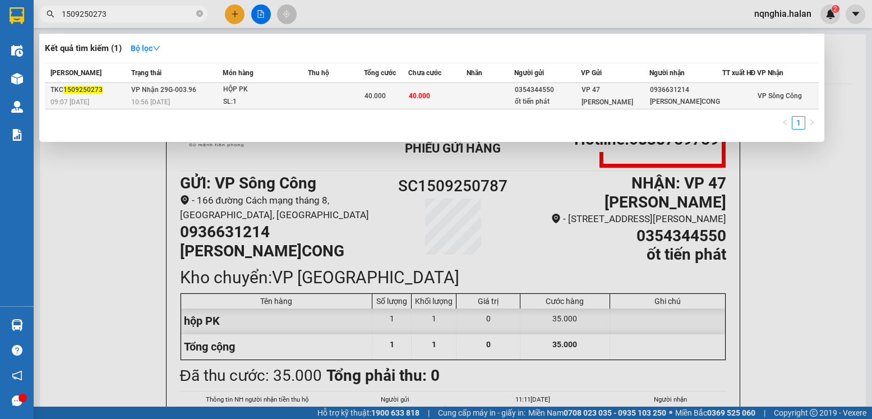
click at [335, 108] on td at bounding box center [336, 96] width 56 height 26
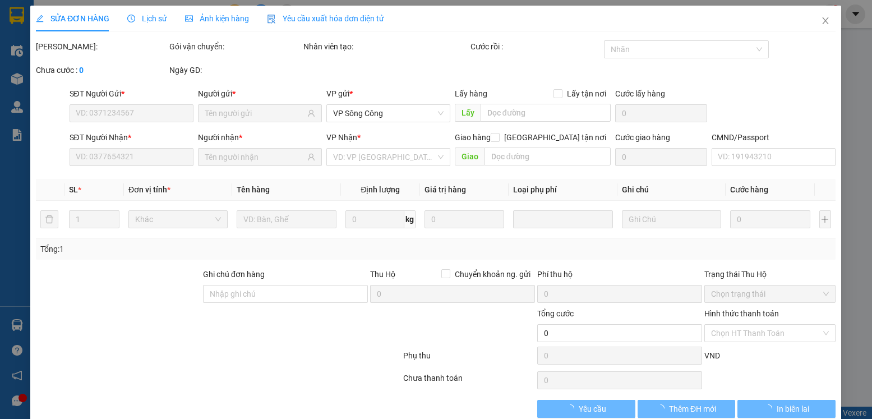
type input "0354344550"
type input "ốt tiến phát"
type input "0936631214"
type input "PHAN ANH S.CONG"
type input "40.000"
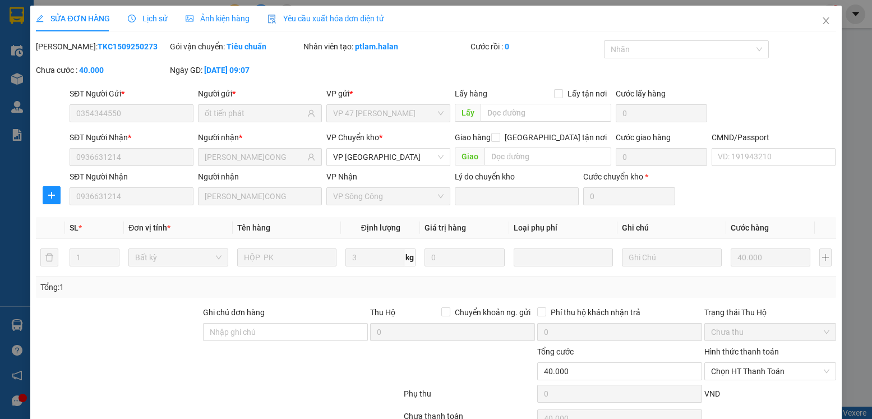
scroll to position [59, 0]
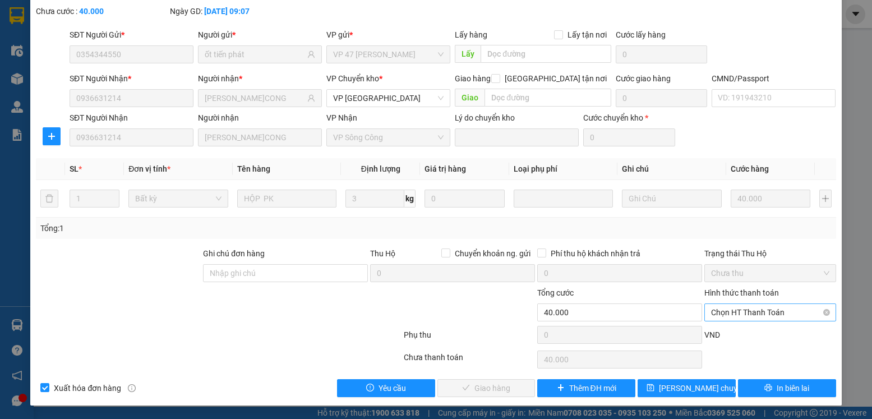
click at [711, 309] on span "Chọn HT Thanh Toán" at bounding box center [770, 312] width 118 height 17
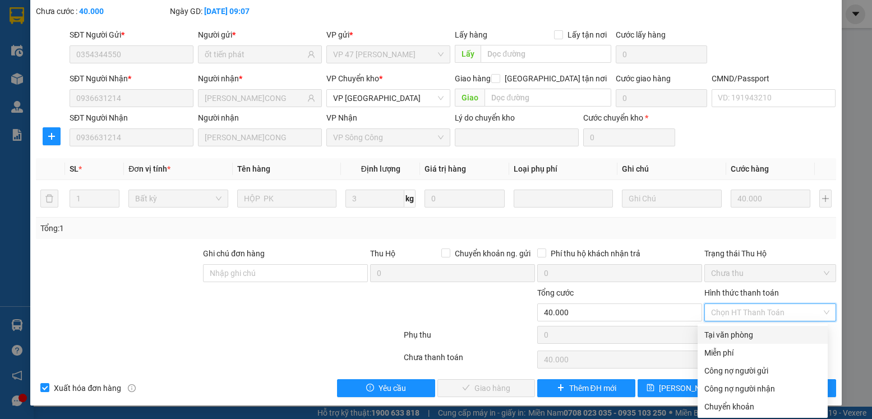
click at [717, 334] on div "Tại văn phòng" at bounding box center [762, 335] width 117 height 12
type input "0"
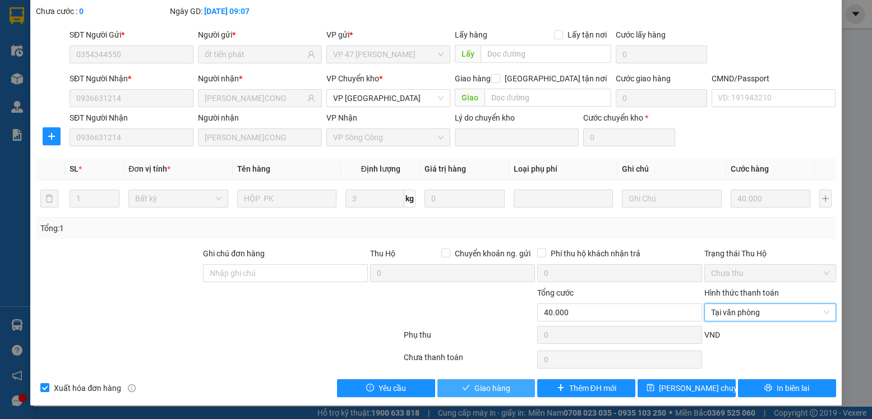
click at [445, 387] on button "Giao hàng" at bounding box center [486, 388] width 98 height 18
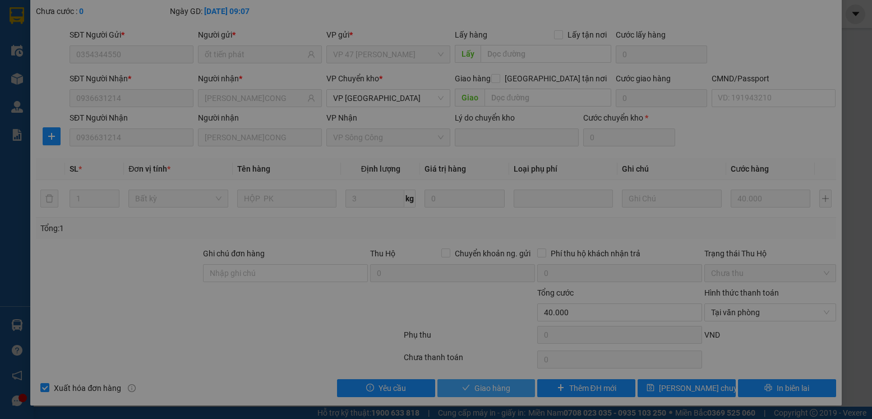
click at [669, 257] on button "Giao hàng" at bounding box center [696, 266] width 54 height 18
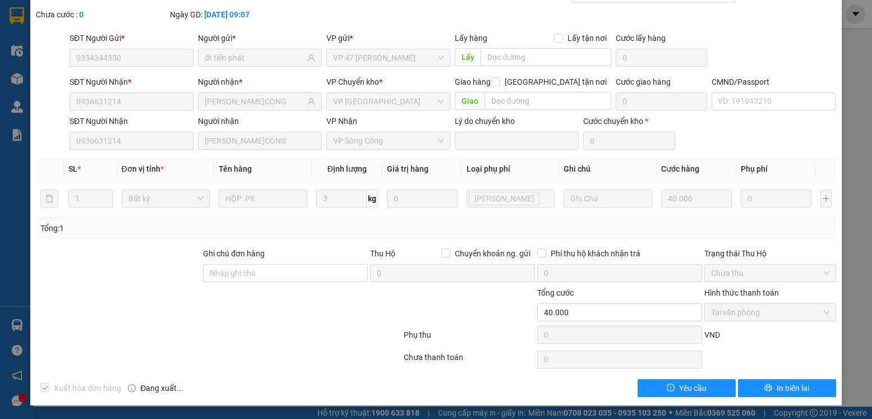
scroll to position [0, 0]
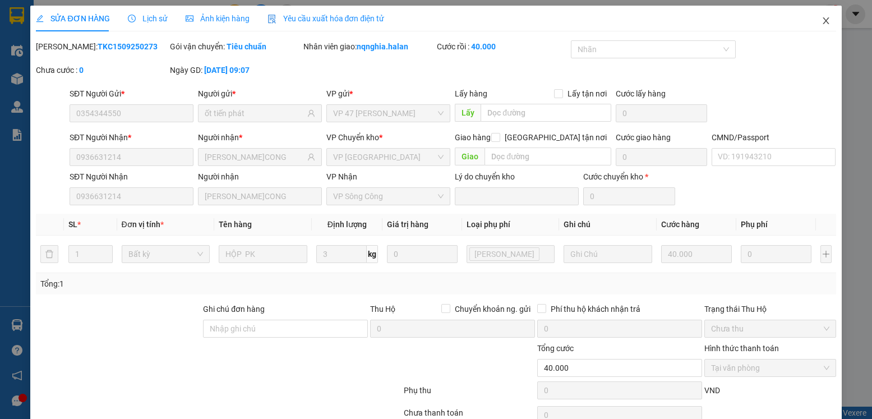
click at [828, 25] on span "Close" at bounding box center [825, 21] width 31 height 31
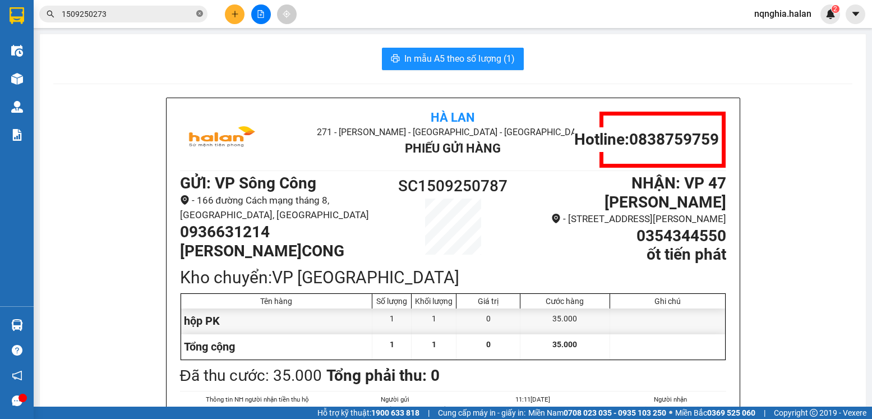
click at [200, 13] on icon "close-circle" at bounding box center [199, 13] width 7 height 7
click at [224, 8] on div at bounding box center [261, 14] width 84 height 20
click at [229, 12] on button at bounding box center [235, 14] width 20 height 20
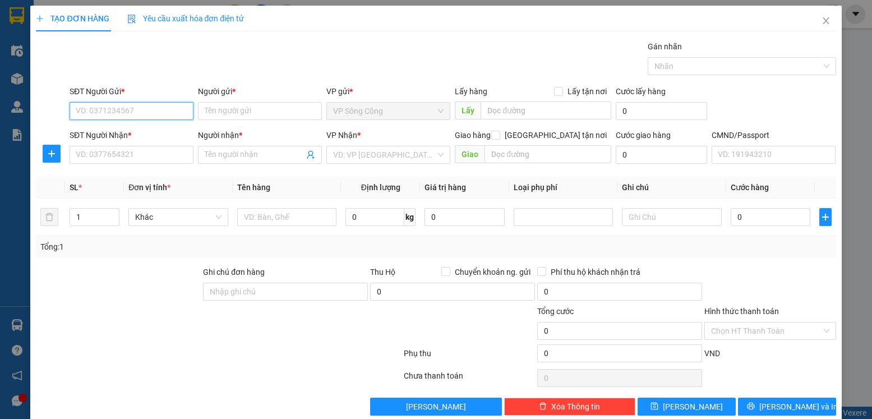
click at [169, 108] on input "SĐT Người Gửi *" at bounding box center [132, 111] width 124 height 18
type input "0888286565"
click at [131, 136] on div "0888286565 - KHÔI" at bounding box center [130, 133] width 109 height 12
type input "KHÔI"
type input "0888286565"
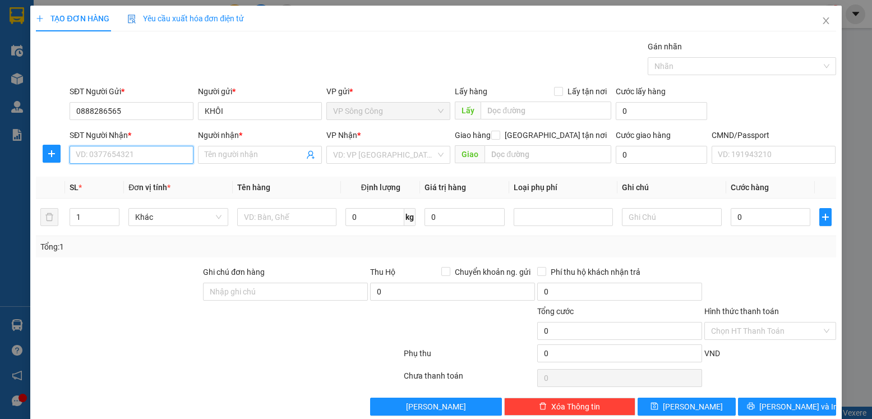
click at [144, 162] on input "SĐT Người Nhận *" at bounding box center [132, 155] width 124 height 18
type input "0345161162"
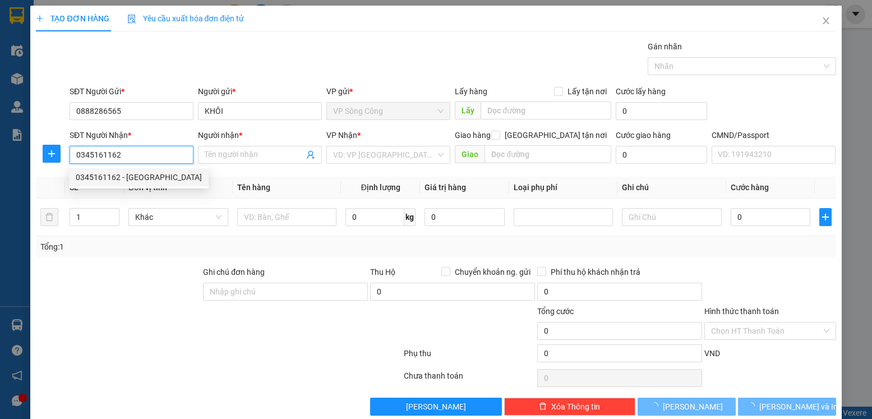
click at [138, 173] on div "0345161162 - ĐỨC" at bounding box center [139, 177] width 126 height 12
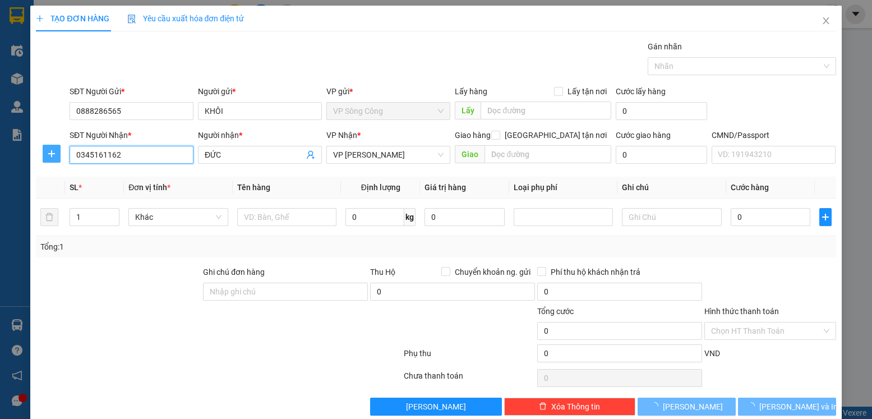
type input "ĐỨC"
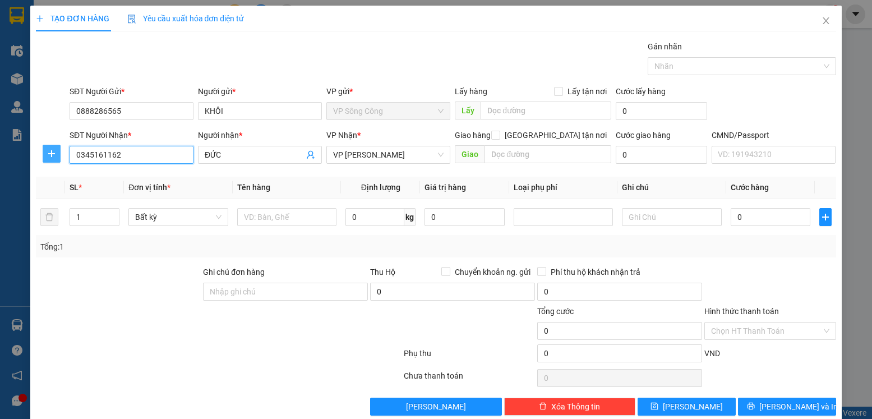
type input "0345161162"
click at [59, 154] on span "plus" at bounding box center [51, 153] width 17 height 9
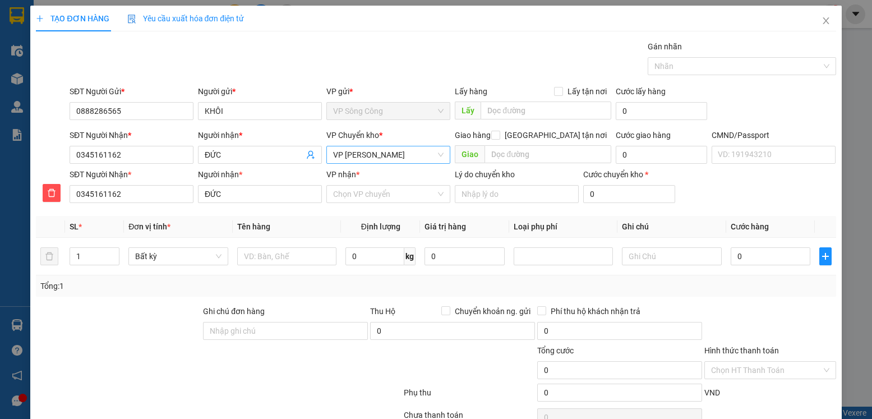
click at [376, 151] on span "VP Nguyễn Văn Cừ" at bounding box center [388, 154] width 110 height 17
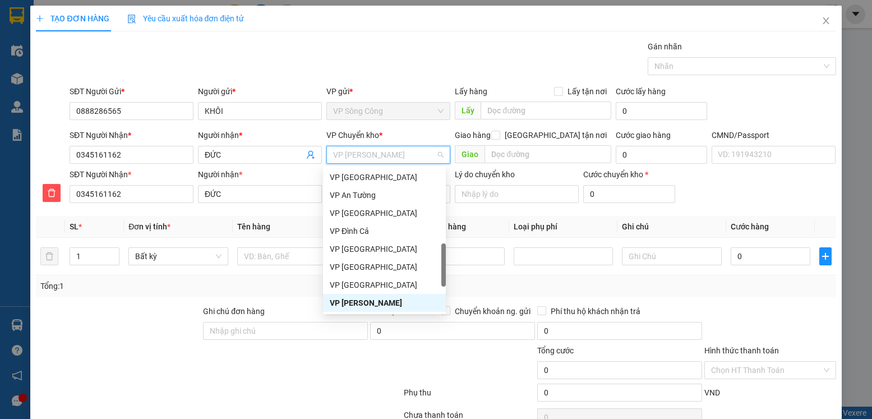
type input "y"
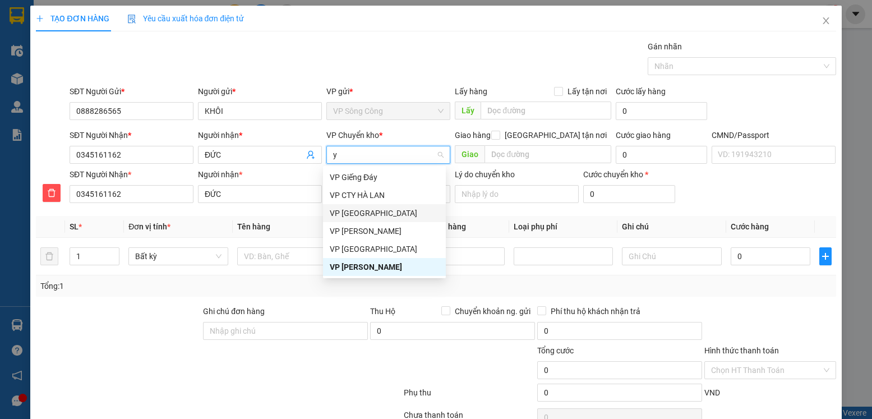
click at [369, 208] on div "VP [GEOGRAPHIC_DATA]" at bounding box center [384, 213] width 109 height 12
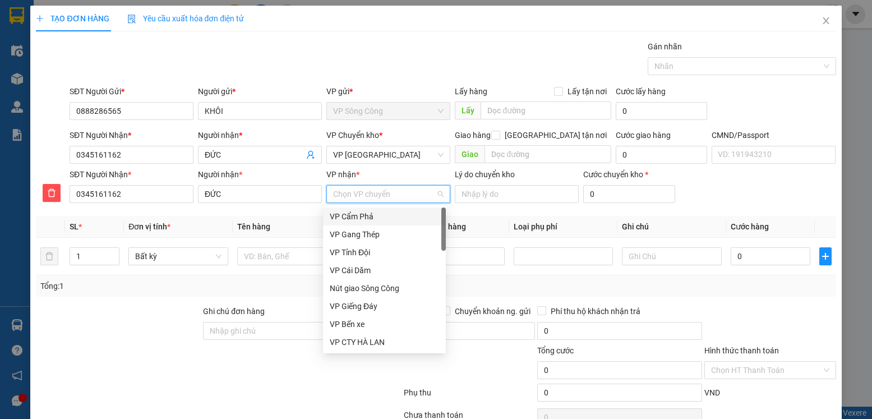
click at [378, 197] on input "VP nhận *" at bounding box center [384, 194] width 103 height 17
click at [383, 190] on input "VP nhận *" at bounding box center [384, 194] width 103 height 17
type input "cừ"
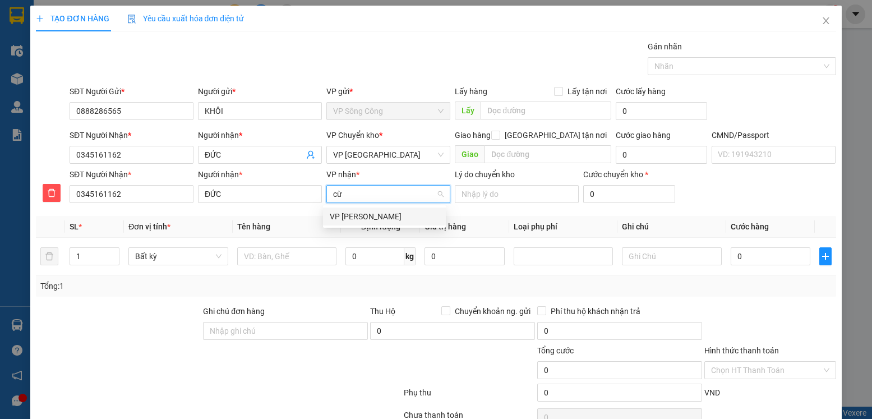
click at [376, 216] on div "VP Nguyễn Văn Cừ" at bounding box center [384, 216] width 109 height 12
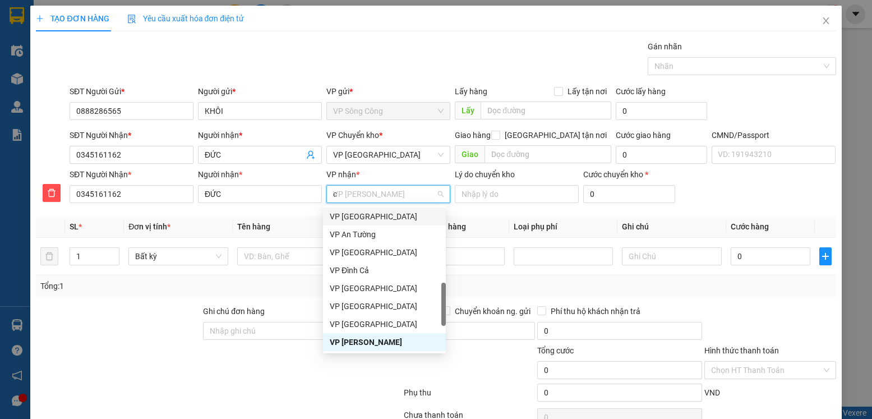
scroll to position [81, 0]
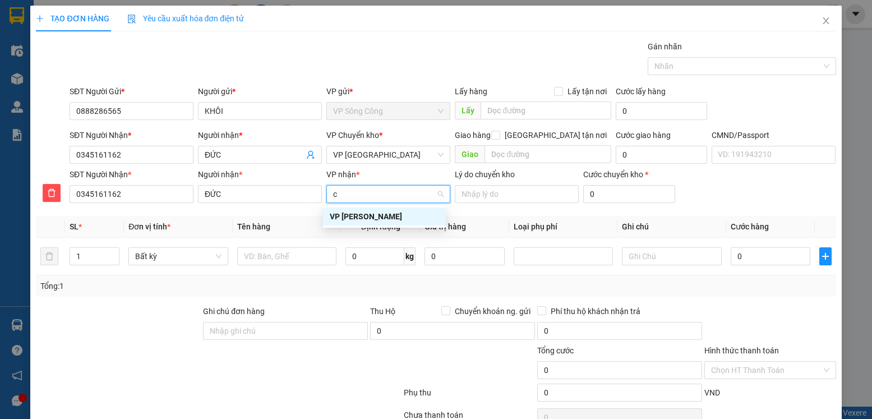
type input "cừ"
click at [383, 214] on div "VP Nguyễn Văn Cừ" at bounding box center [384, 216] width 109 height 12
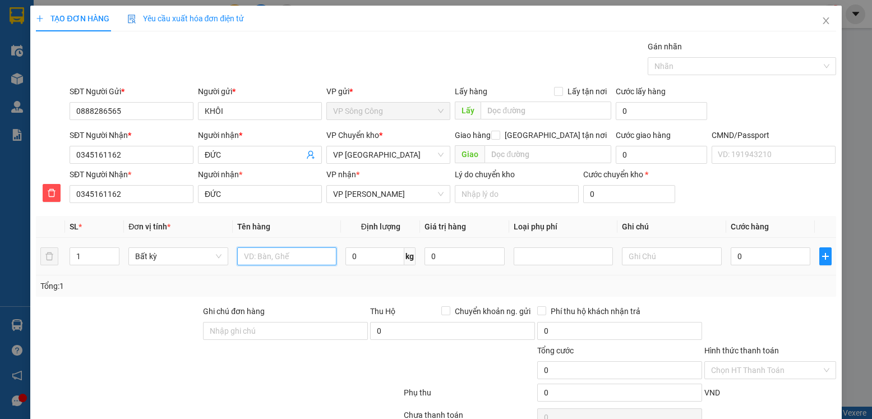
click at [279, 256] on input "text" at bounding box center [287, 256] width 100 height 18
type input "xe scooter"
click at [399, 261] on input "0" at bounding box center [374, 256] width 59 height 18
type input "13"
click at [689, 290] on div "Tổng: 1" at bounding box center [435, 286] width 791 height 12
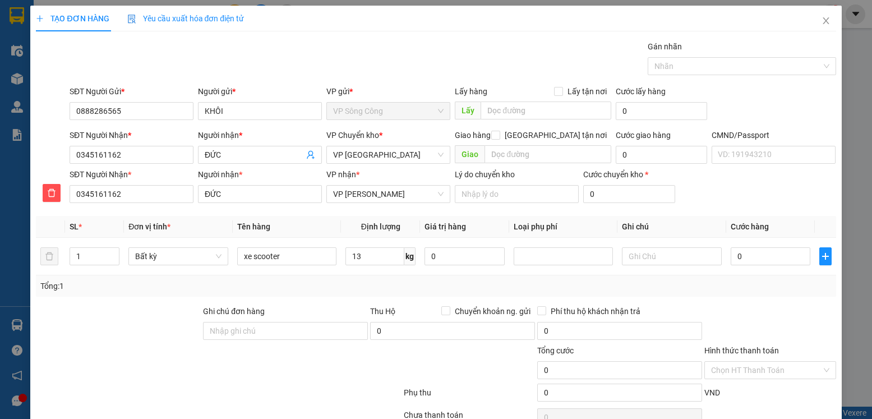
type input "50.000"
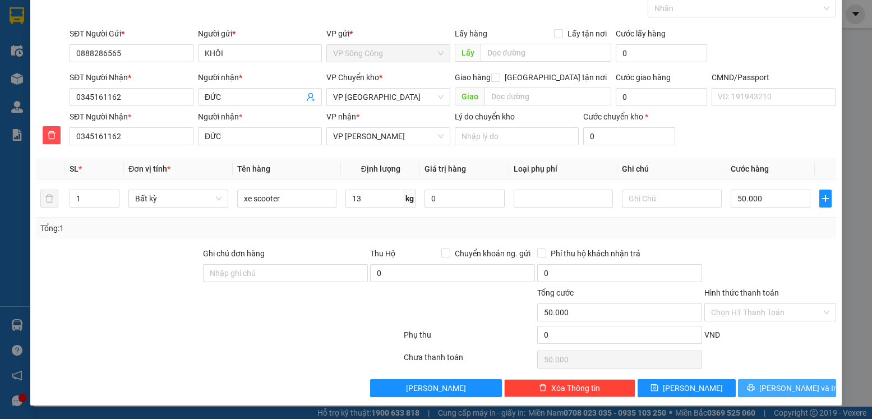
click at [782, 386] on span "Lưu và In" at bounding box center [798, 388] width 78 height 12
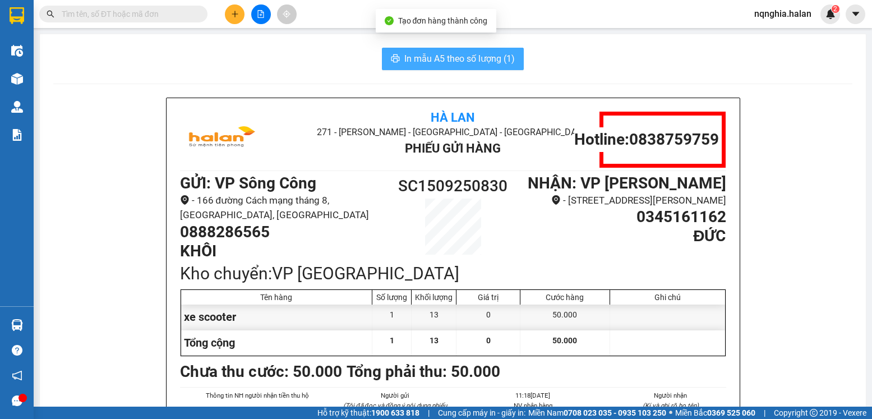
click at [470, 54] on span "In mẫu A5 theo số lượng (1)" at bounding box center [459, 59] width 110 height 14
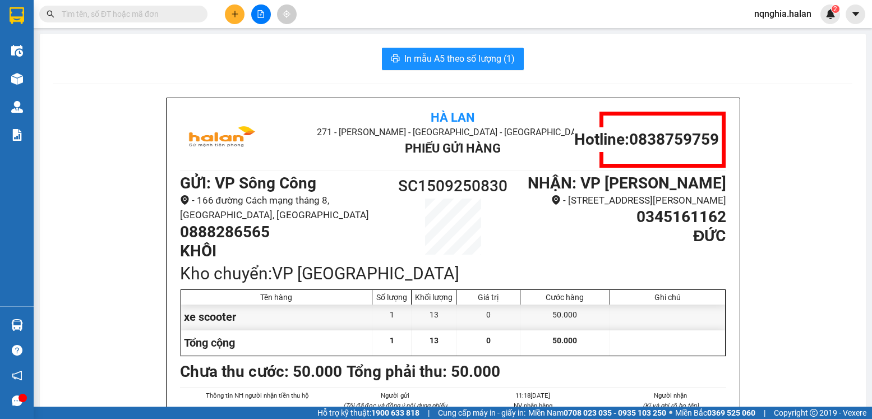
click at [119, 2] on div "Kết quả tìm kiếm ( 1 ) Bộ lọc Mã ĐH Trạng thái Món hàng Thu hộ Tổng cước Chưa c…" at bounding box center [436, 14] width 872 height 28
click at [110, 13] on input "text" at bounding box center [128, 14] width 132 height 12
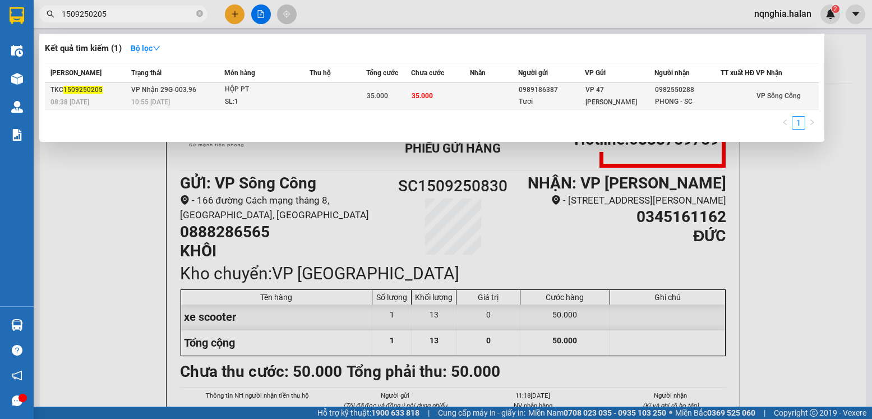
type input "1509250205"
click at [173, 93] on span "VP Nhận 29G-003.96" at bounding box center [163, 90] width 65 height 8
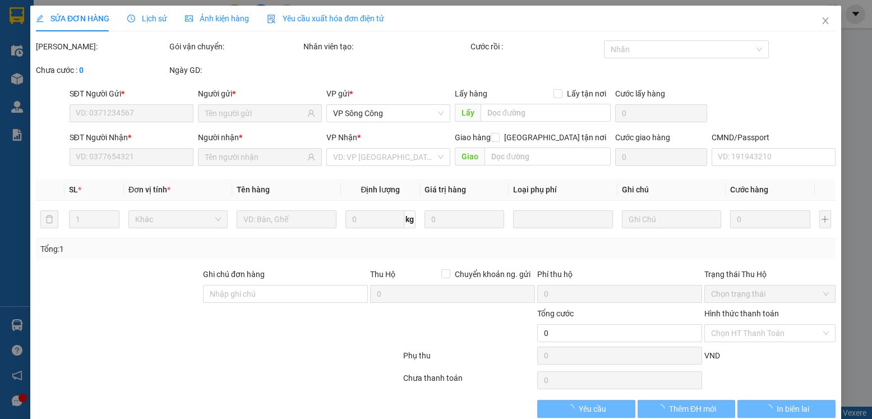
type input "0989186387"
type input "Tươi"
type input "0982550288"
type input "PHONG - SC"
type input "35.000"
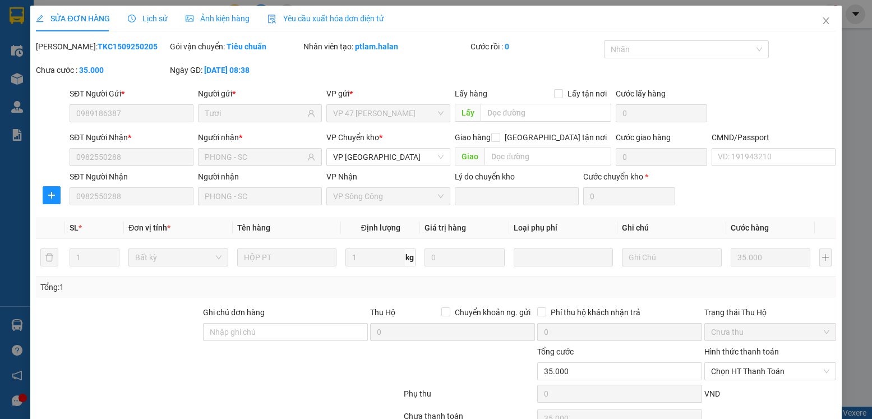
scroll to position [59, 0]
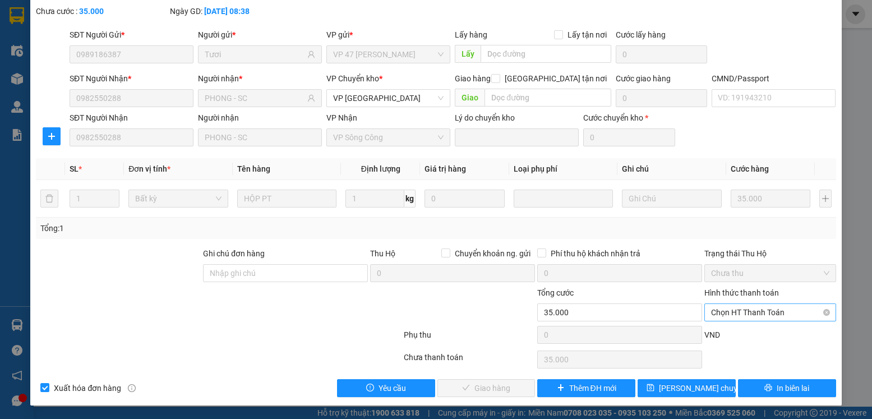
click at [727, 314] on span "Chọn HT Thanh Toán" at bounding box center [770, 312] width 118 height 17
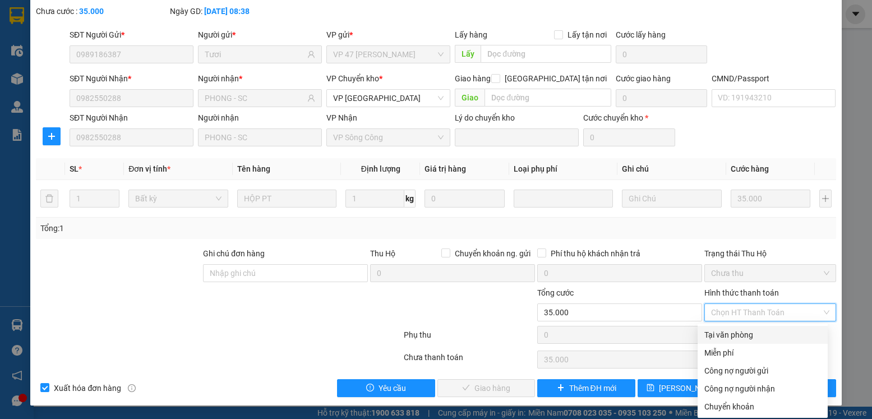
click at [727, 333] on div "Tại văn phòng" at bounding box center [762, 335] width 117 height 12
type input "0"
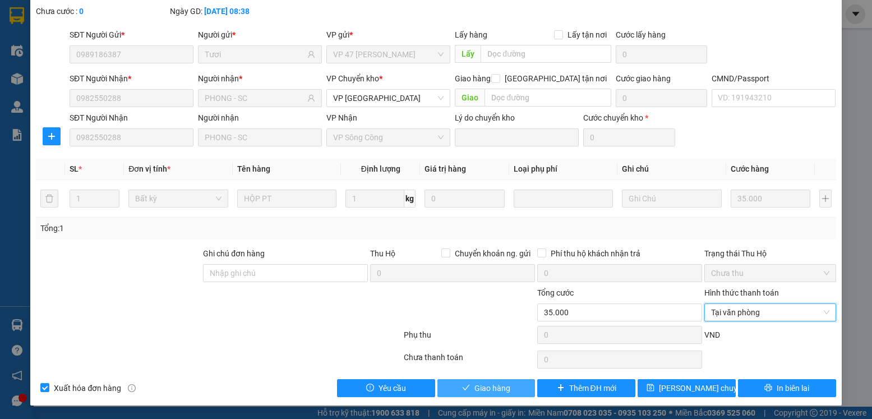
click at [489, 392] on span "Giao hàng" at bounding box center [492, 388] width 36 height 12
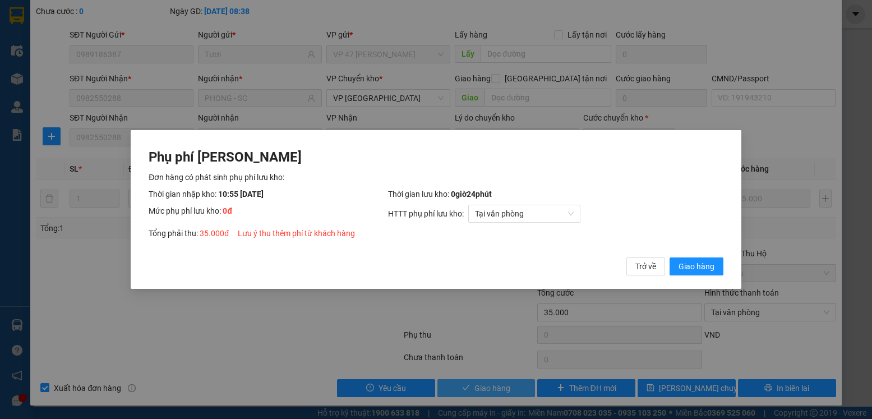
click at [669, 257] on button "Giao hàng" at bounding box center [696, 266] width 54 height 18
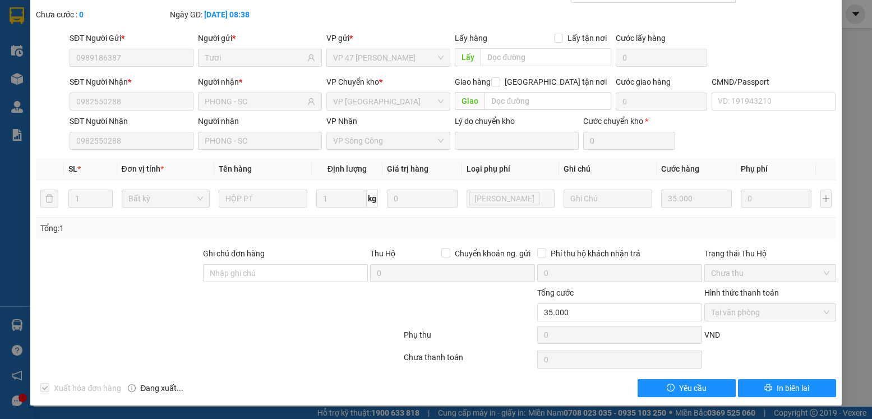
scroll to position [0, 0]
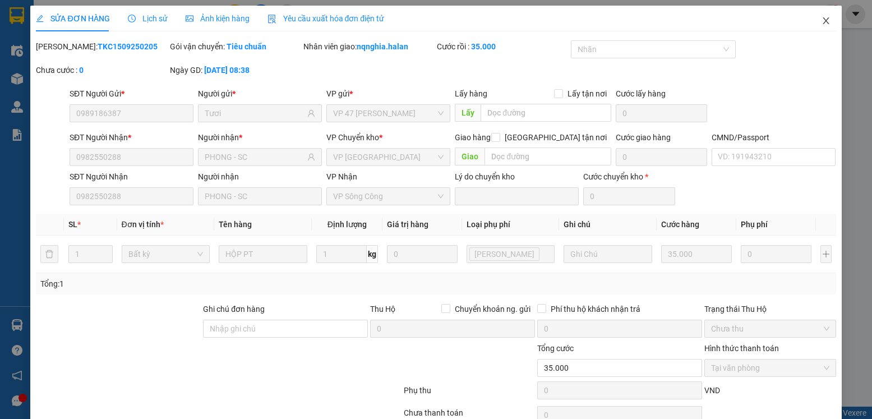
click at [823, 24] on icon "close" at bounding box center [826, 20] width 6 height 7
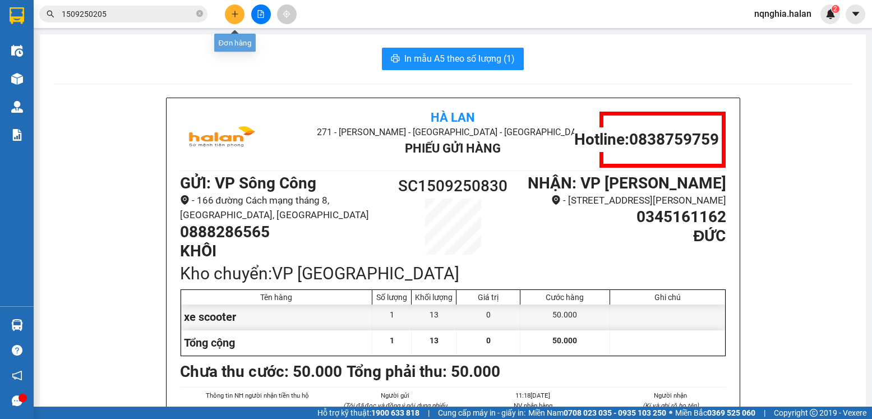
click at [234, 11] on icon "plus" at bounding box center [235, 14] width 8 height 8
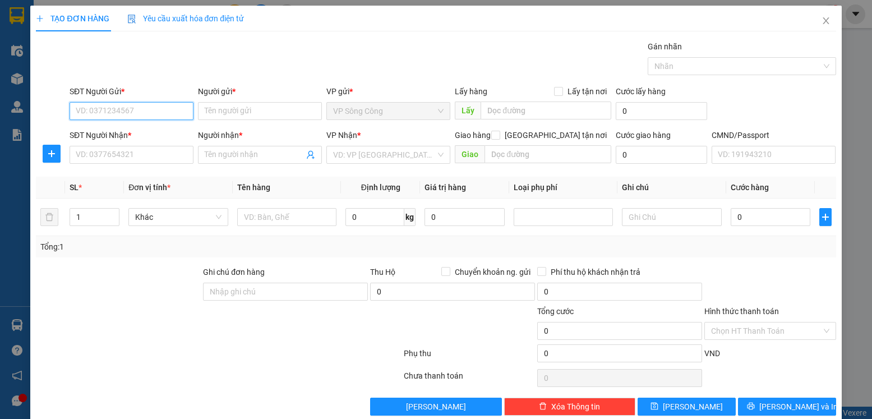
click at [136, 116] on input "SĐT Người Gửi *" at bounding box center [132, 111] width 124 height 18
type input "0972184599"
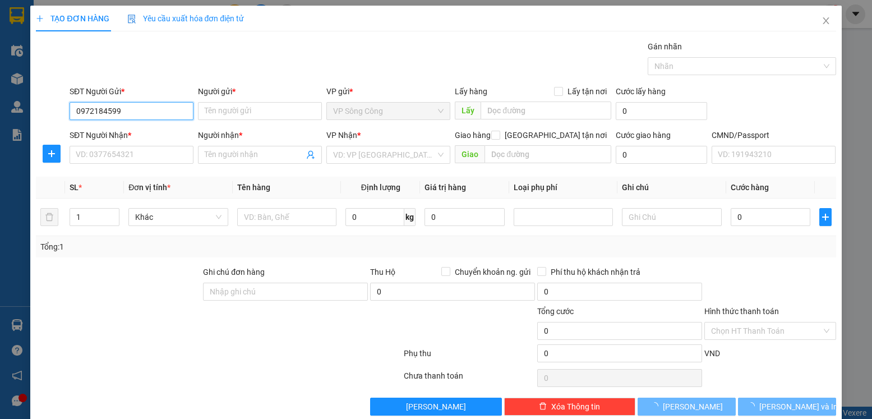
click at [136, 116] on input "0972184599" at bounding box center [132, 111] width 124 height 18
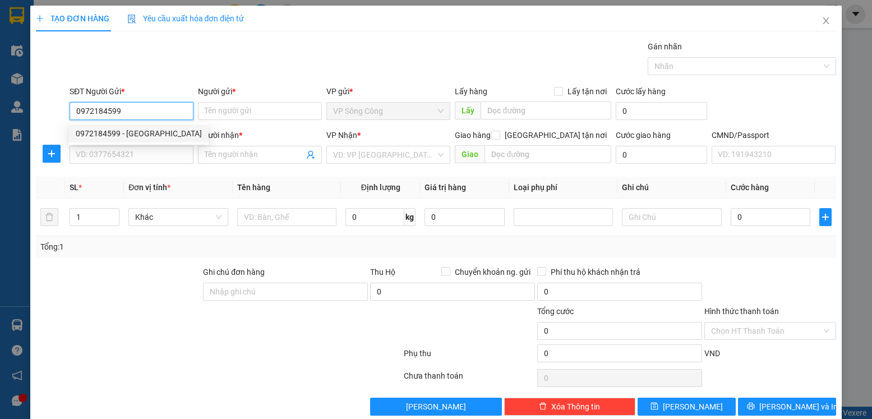
click at [153, 115] on input "0972184599" at bounding box center [132, 111] width 124 height 18
click at [137, 135] on div "0972184599 - HÀ" at bounding box center [139, 133] width 126 height 12
type input "HÀ"
type input "0972184599"
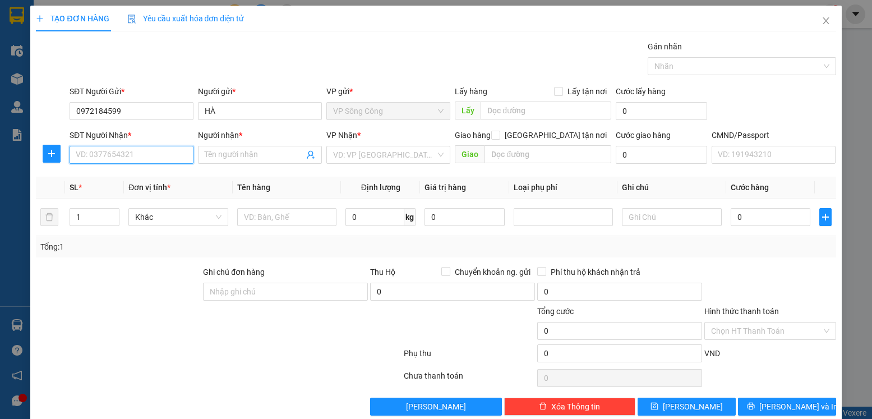
click at [149, 152] on input "SĐT Người Nhận *" at bounding box center [132, 155] width 124 height 18
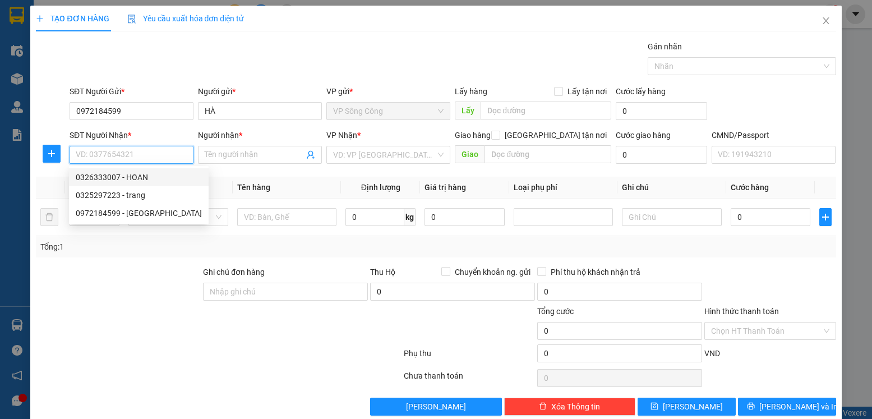
click at [145, 182] on div "0326333007 - HOAN" at bounding box center [139, 177] width 126 height 12
type input "0326333007"
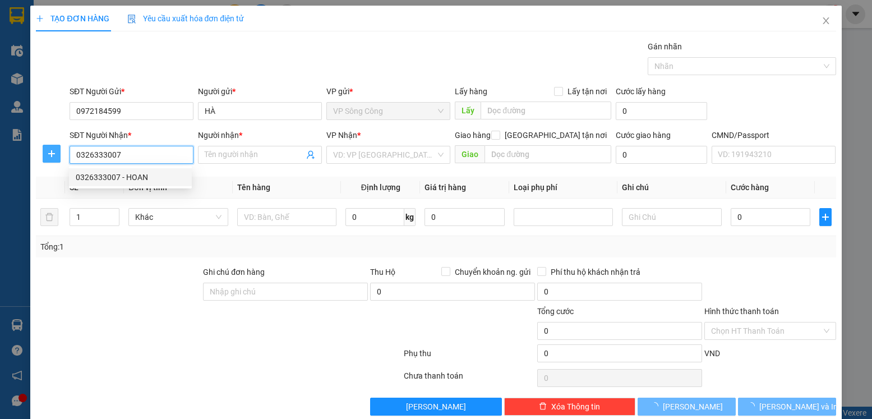
type input "HOAN"
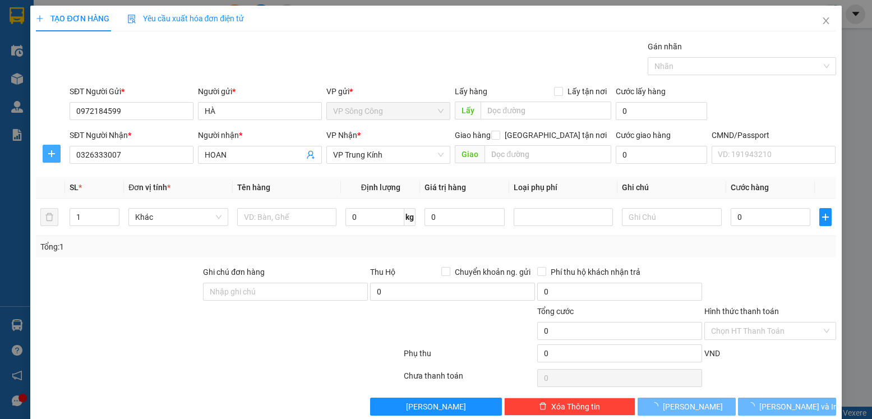
drag, startPoint x: 47, startPoint y: 154, endPoint x: 140, endPoint y: 159, distance: 93.8
click at [47, 154] on icon "plus" at bounding box center [51, 153] width 9 height 9
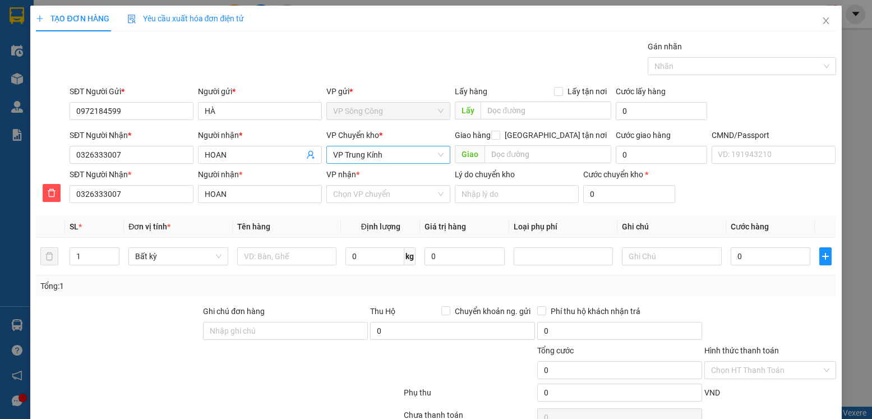
click at [392, 159] on span "VP Trung Kính" at bounding box center [388, 154] width 110 height 17
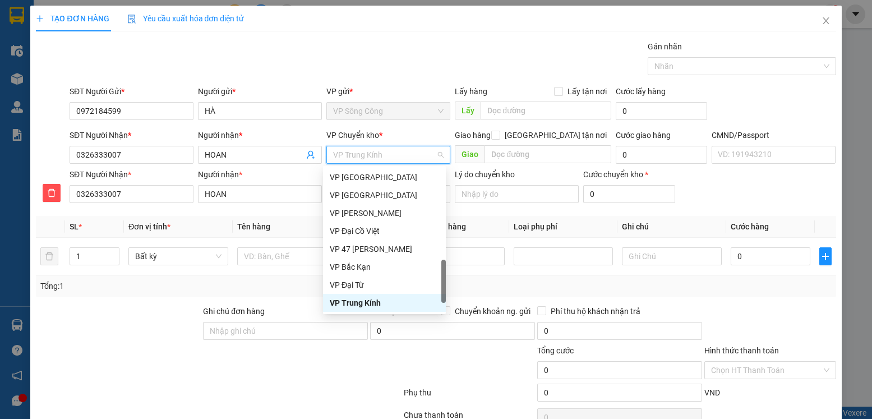
type input "y"
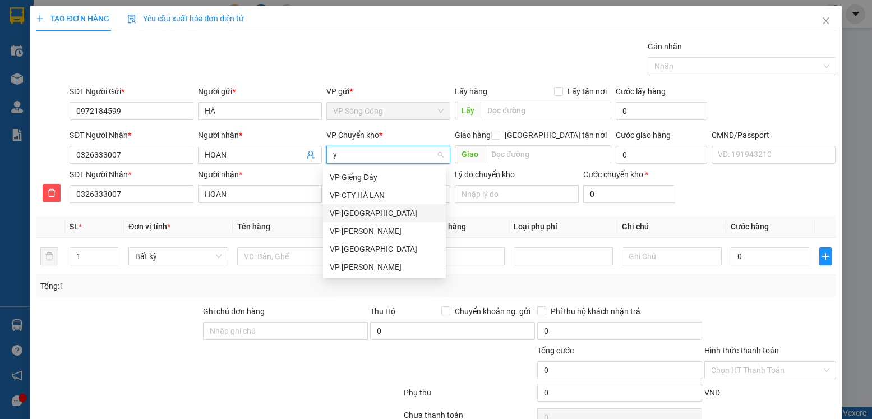
click at [376, 207] on div "VP [GEOGRAPHIC_DATA]" at bounding box center [384, 213] width 109 height 12
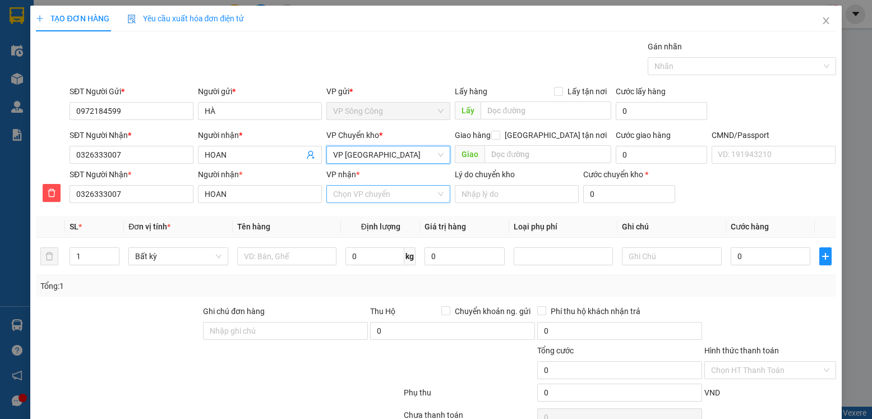
click at [375, 191] on input "VP nhận *" at bounding box center [384, 194] width 103 height 17
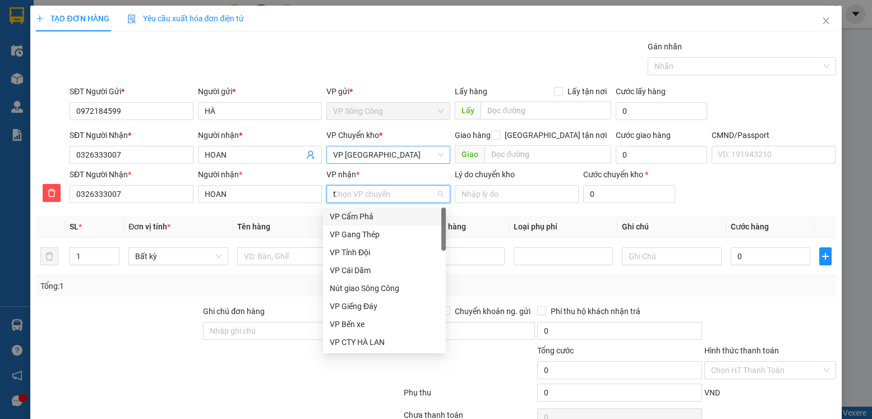
type input "tr"
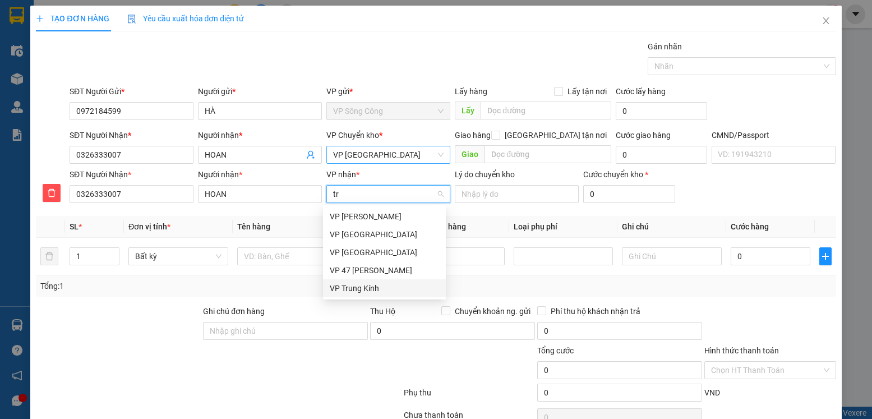
click at [373, 284] on div "VP Trung Kính" at bounding box center [384, 288] width 109 height 12
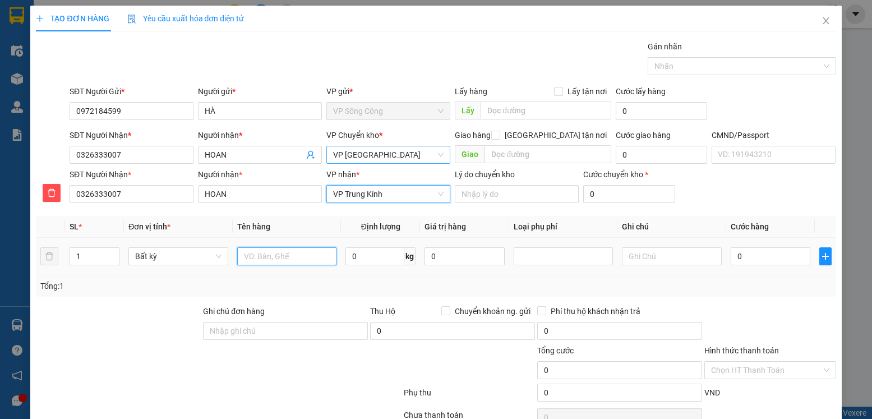
click at [293, 253] on input "text" at bounding box center [287, 256] width 100 height 18
type input "hộp Pk"
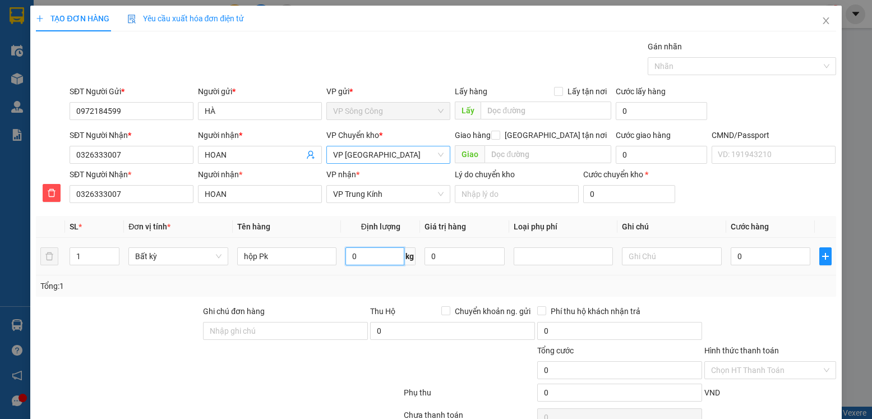
click at [383, 257] on input "0" at bounding box center [374, 256] width 59 height 18
type input "26"
click at [651, 280] on div "Tổng: 1" at bounding box center [435, 286] width 791 height 12
type input "65.000"
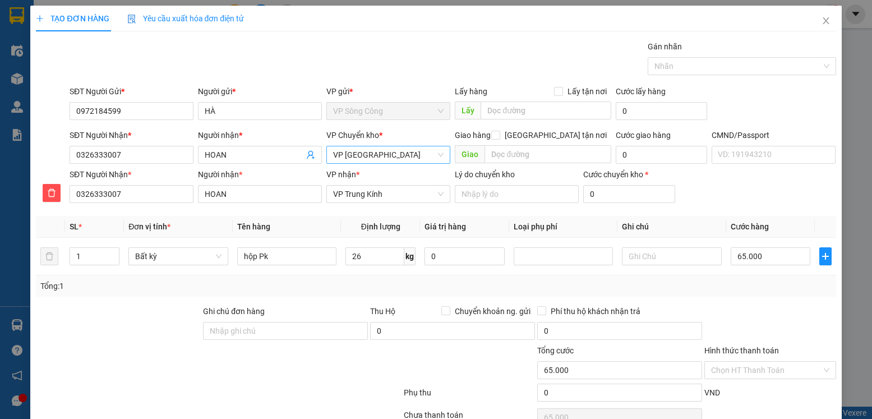
type input "65.000"
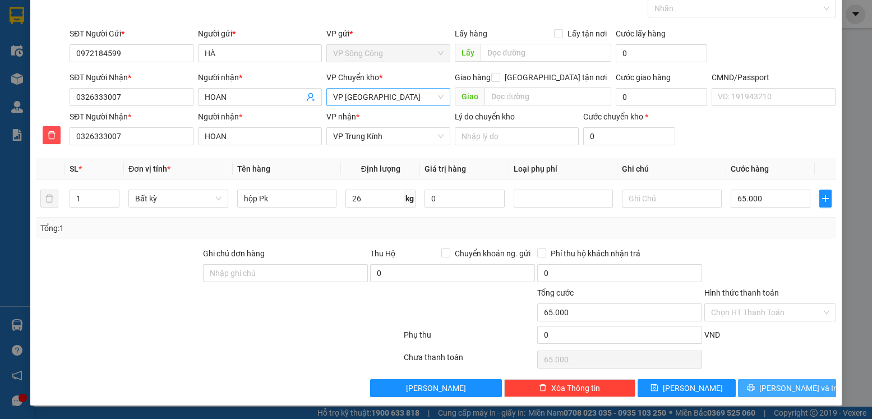
click at [776, 390] on span "Lưu và In" at bounding box center [798, 388] width 78 height 12
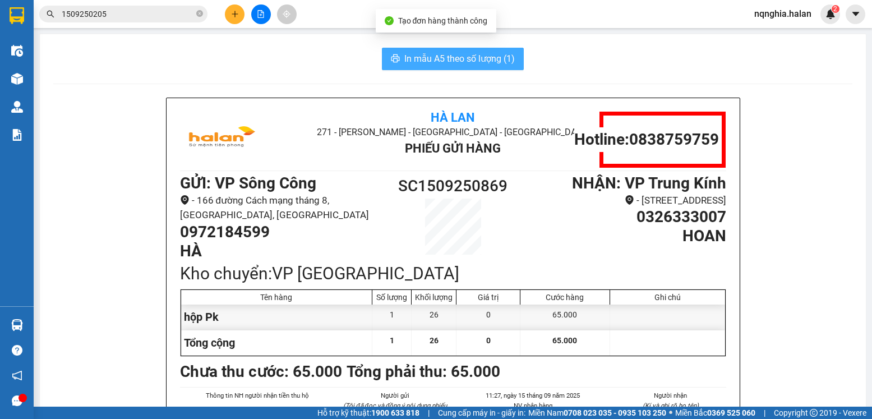
click at [410, 66] on span "In mẫu A5 theo số lượng (1)" at bounding box center [459, 59] width 110 height 14
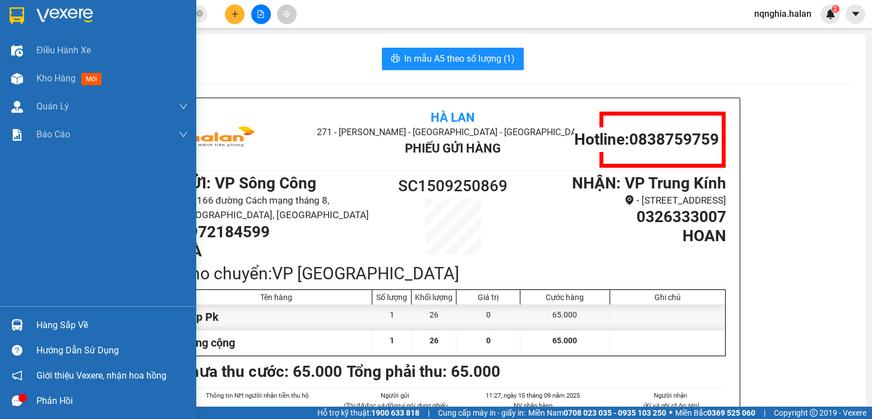
click at [26, 318] on div at bounding box center [17, 325] width 20 height 20
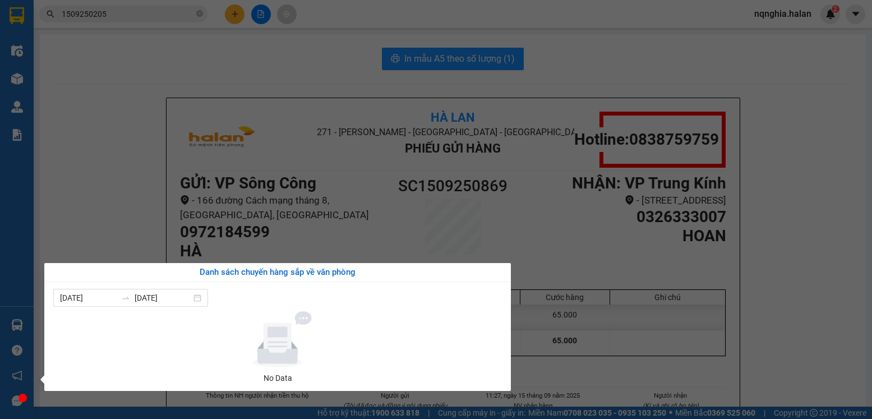
click at [153, 197] on section "Kết quả tìm kiếm ( 1 ) Bộ lọc Mã ĐH Trạng thái Món hàng Thu hộ Tổng cước Chưa c…" at bounding box center [436, 209] width 872 height 419
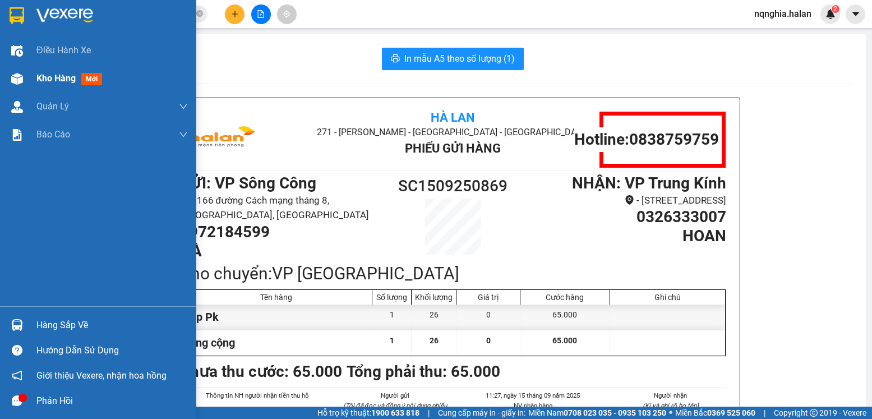
click at [7, 72] on div at bounding box center [17, 79] width 20 height 20
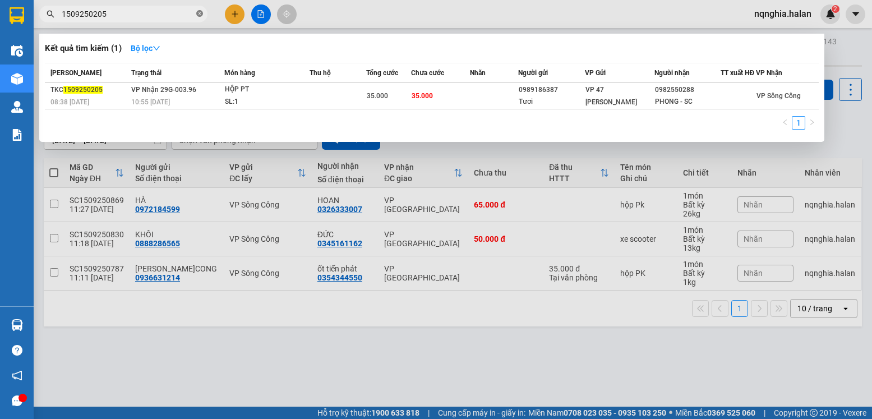
click at [201, 11] on icon "close-circle" at bounding box center [199, 13] width 7 height 7
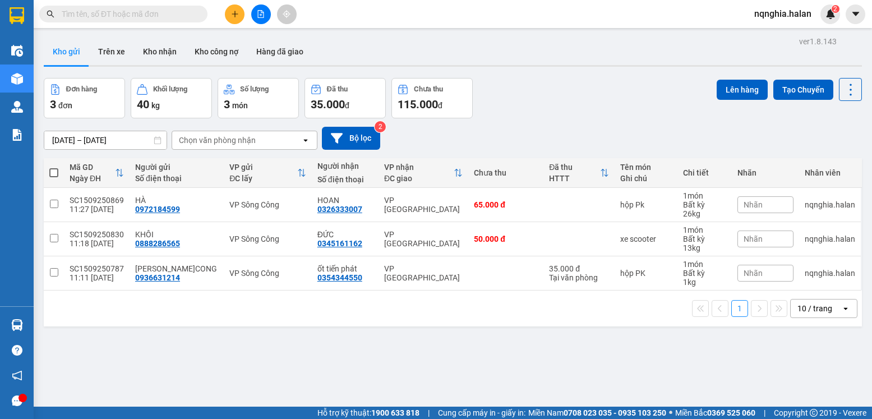
click at [173, 11] on input "text" at bounding box center [128, 14] width 132 height 12
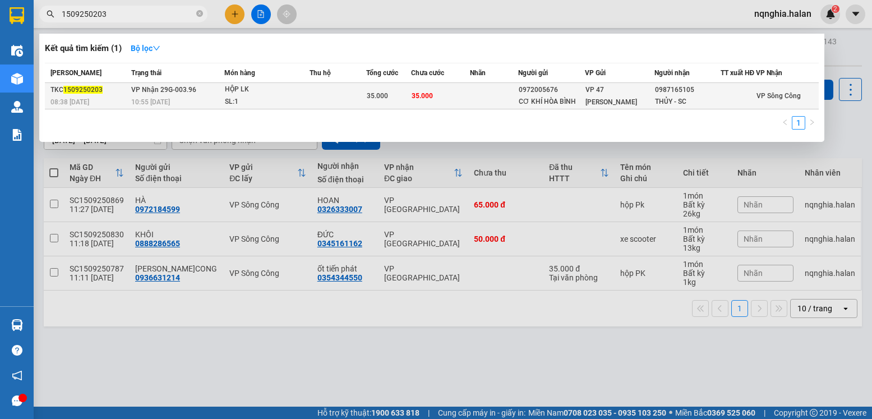
type input "1509250203"
click at [197, 102] on td "VP Nhận 29G-003.96 10:55 - 15/09" at bounding box center [175, 96] width 95 height 26
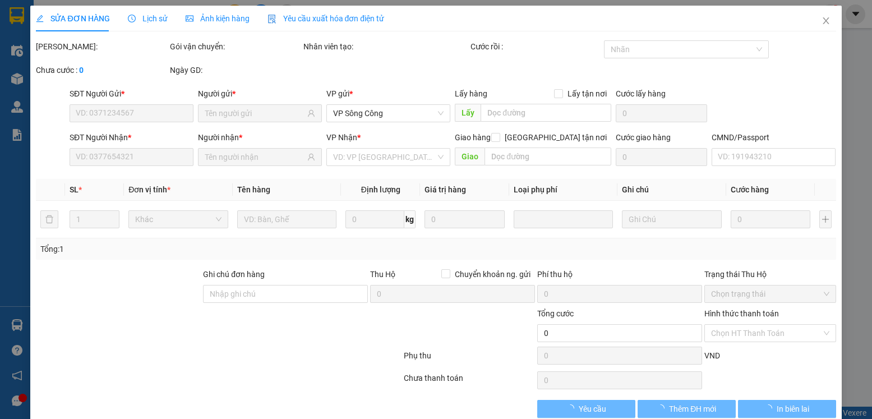
type input "0972005676"
type input "CƠ KHÍ HÒA BÌNH"
type input "0987165105"
type input "THỦY - SC"
type input "35.000"
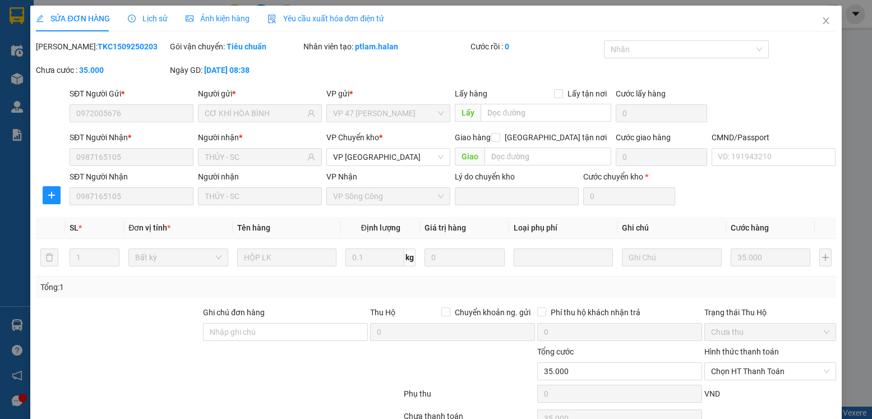
scroll to position [59, 0]
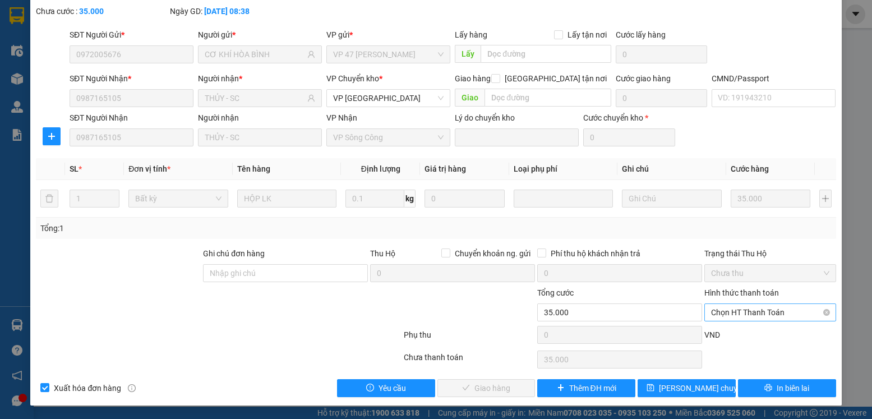
click at [747, 315] on span "Chọn HT Thanh Toán" at bounding box center [770, 312] width 118 height 17
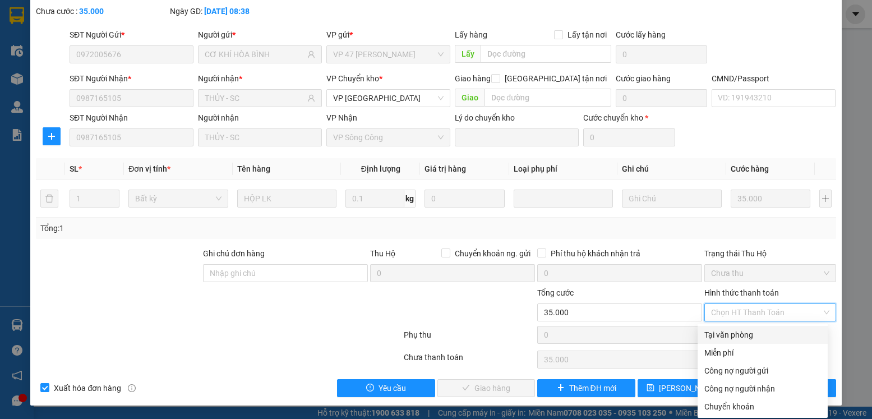
click at [722, 331] on div "Tại văn phòng" at bounding box center [762, 335] width 117 height 12
type input "0"
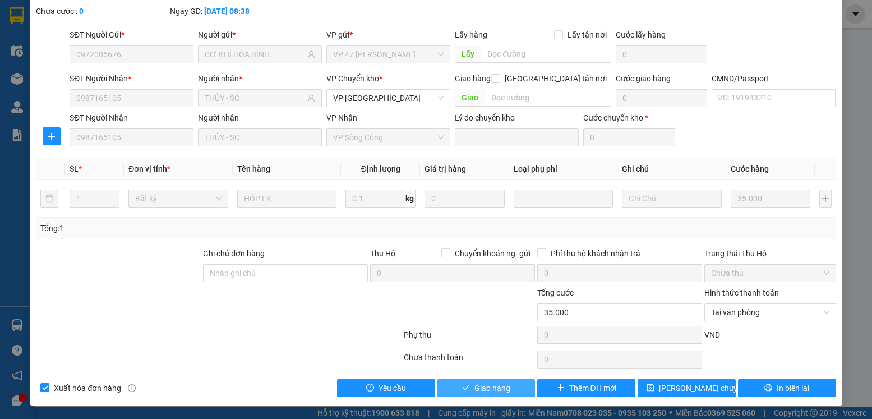
click at [493, 385] on span "Giao hàng" at bounding box center [492, 388] width 36 height 12
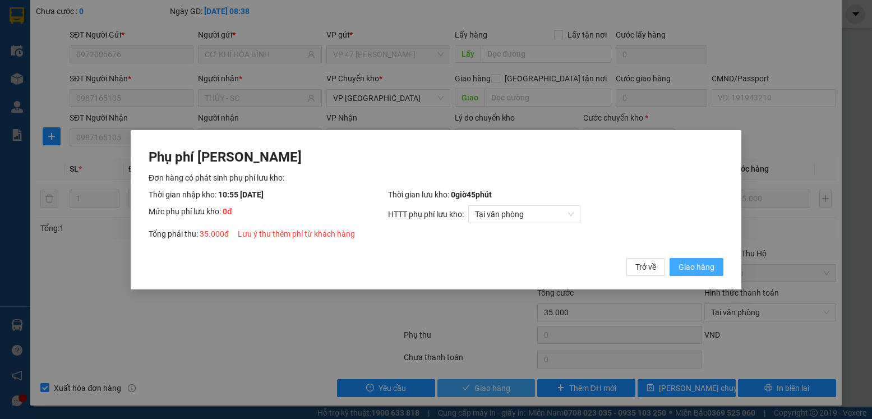
click at [669, 257] on button "Giao hàng" at bounding box center [696, 266] width 54 height 18
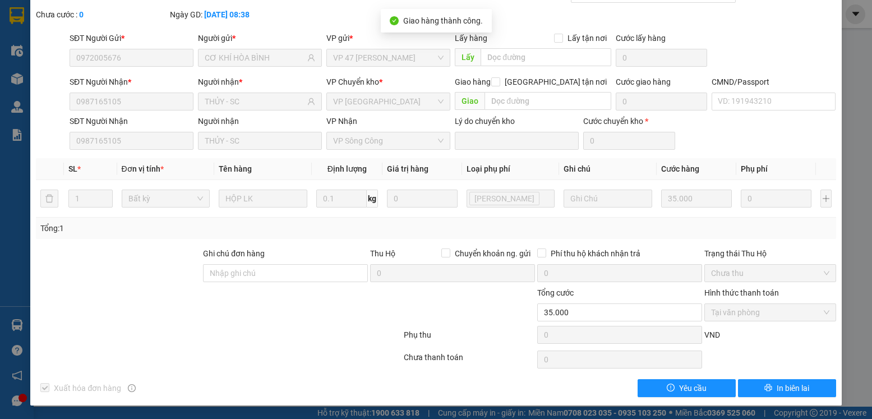
scroll to position [0, 0]
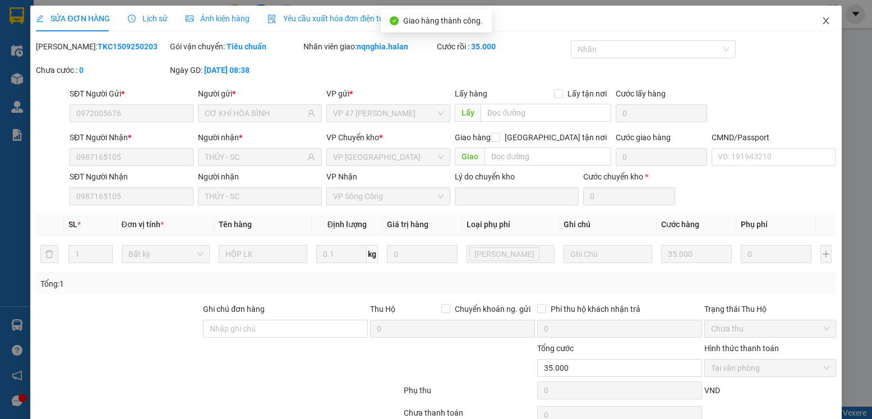
click at [812, 26] on span "Close" at bounding box center [825, 21] width 31 height 31
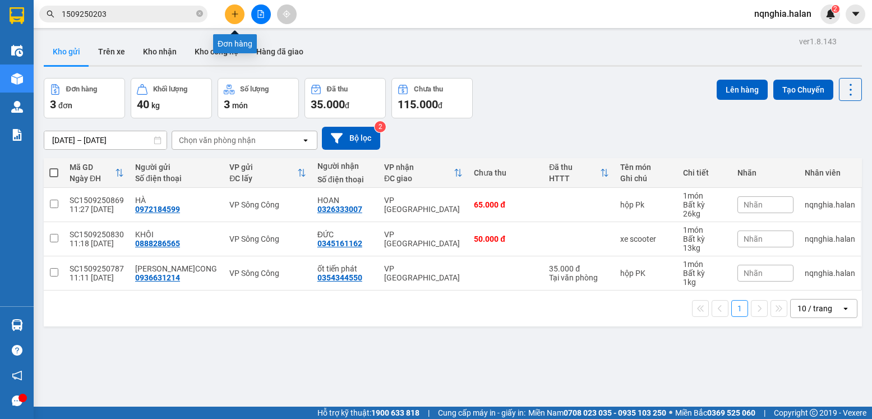
click at [237, 13] on icon "plus" at bounding box center [235, 14] width 8 height 8
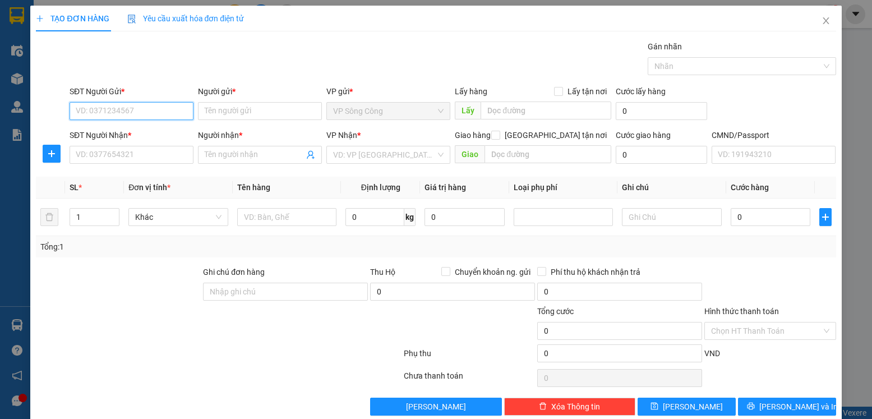
click at [132, 111] on input "SĐT Người Gửi *" at bounding box center [132, 111] width 124 height 18
click at [158, 110] on input "SĐT Người Gửi *" at bounding box center [132, 111] width 124 height 18
paste input "0916522931"
type input "0916522931"
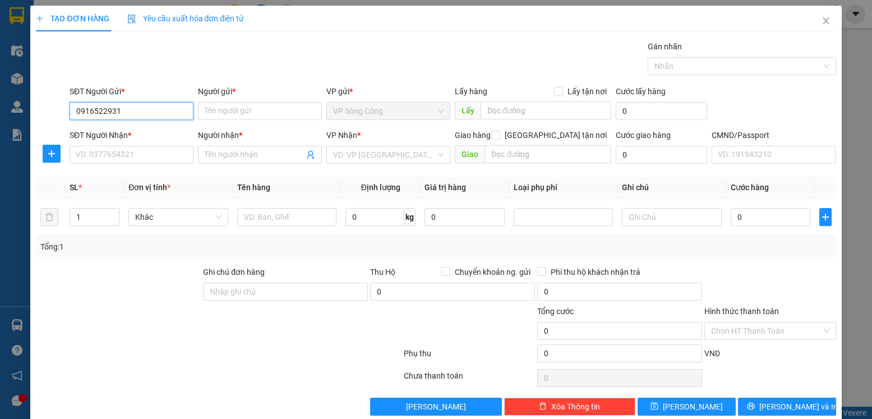
click at [158, 112] on input "0916522931" at bounding box center [132, 111] width 124 height 18
click at [146, 135] on div "0916522931 - KHƯƠNG LỰC" at bounding box center [130, 133] width 109 height 12
type input "KHƯƠNG LỰC"
type input "0916522931"
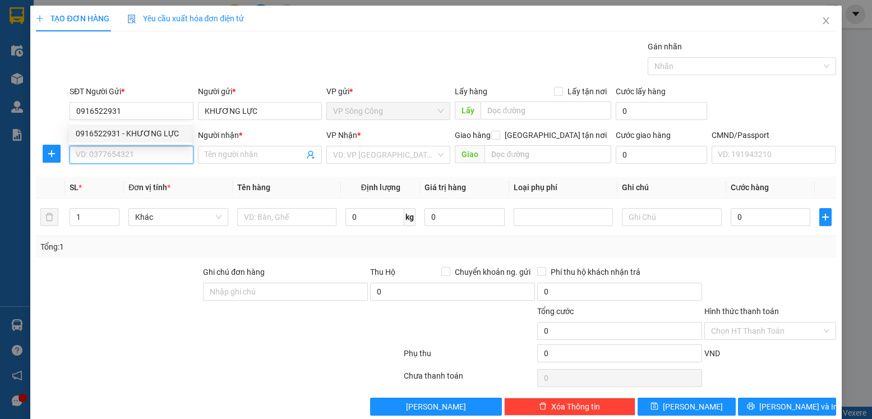
click at [146, 153] on input "SĐT Người Nhận *" at bounding box center [132, 155] width 124 height 18
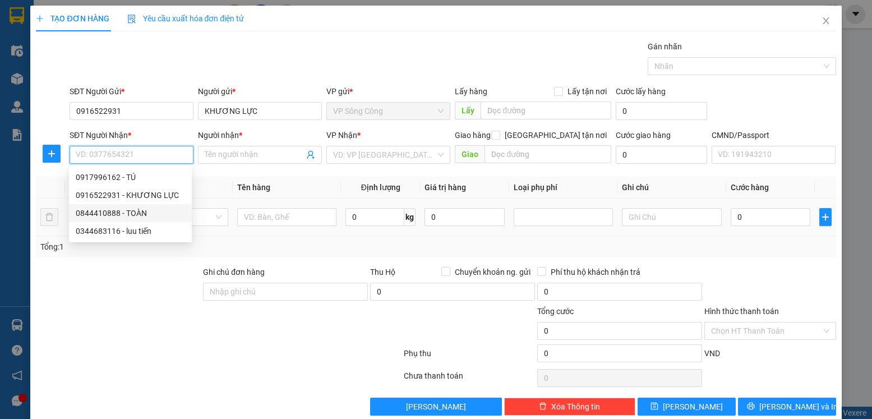
click at [149, 206] on div "0844410888 - TOÀN" at bounding box center [130, 213] width 123 height 18
type input "0844410888"
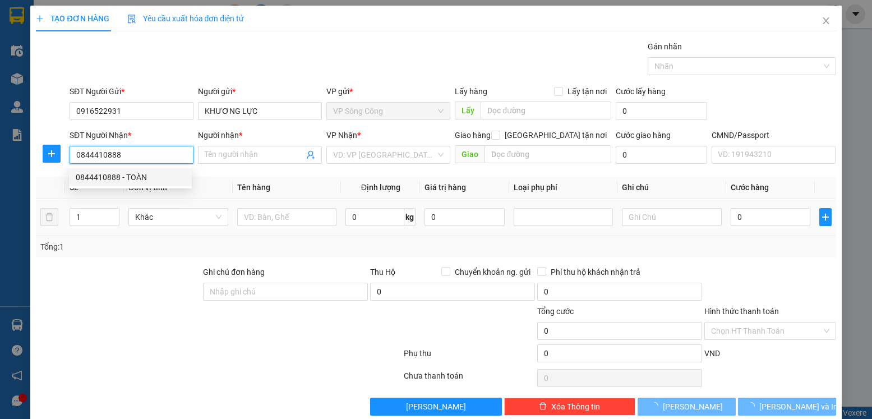
type input "TOÀN"
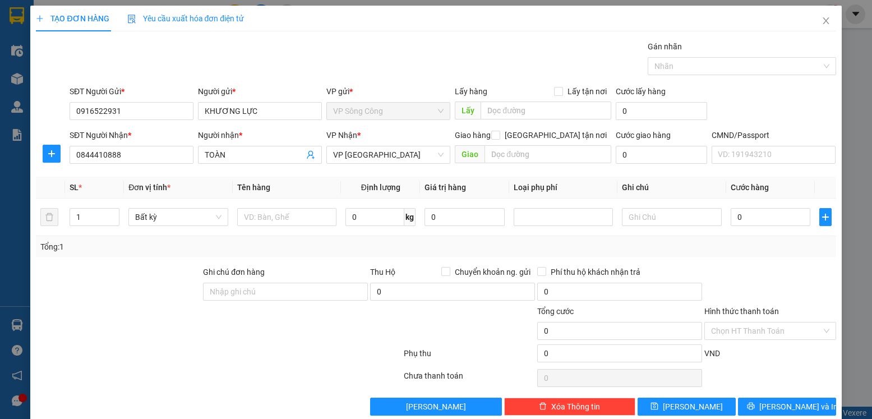
click at [57, 163] on div at bounding box center [51, 153] width 31 height 27
click at [56, 154] on span "plus" at bounding box center [51, 153] width 17 height 9
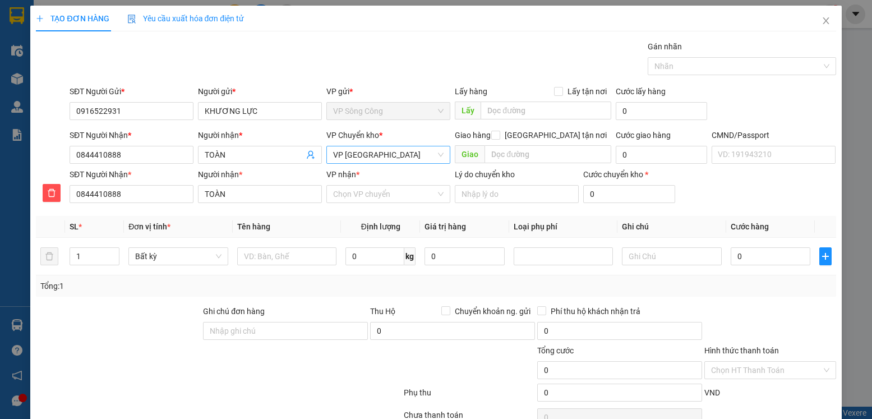
click at [409, 153] on span "VP Hà Đông" at bounding box center [388, 154] width 110 height 17
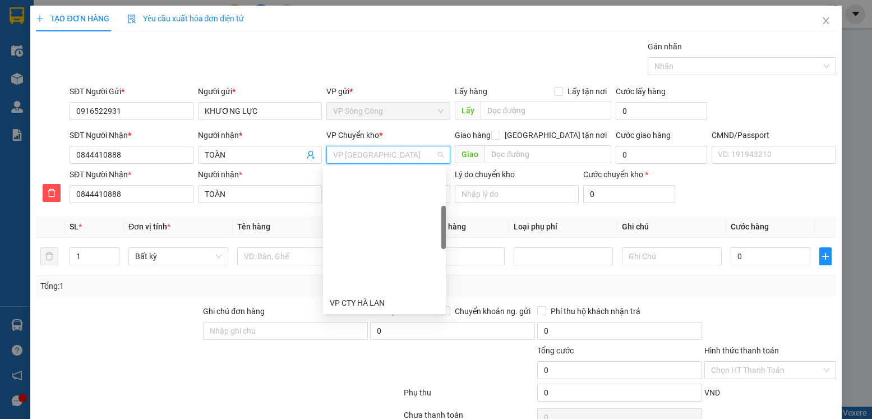
scroll to position [144, 0]
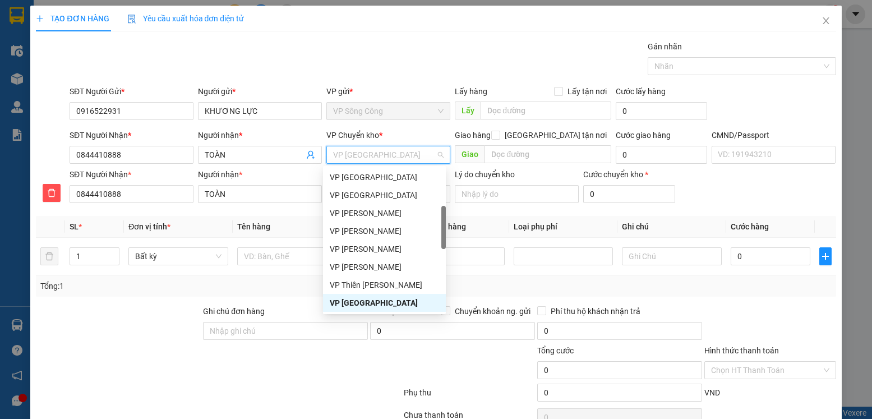
type input "y"
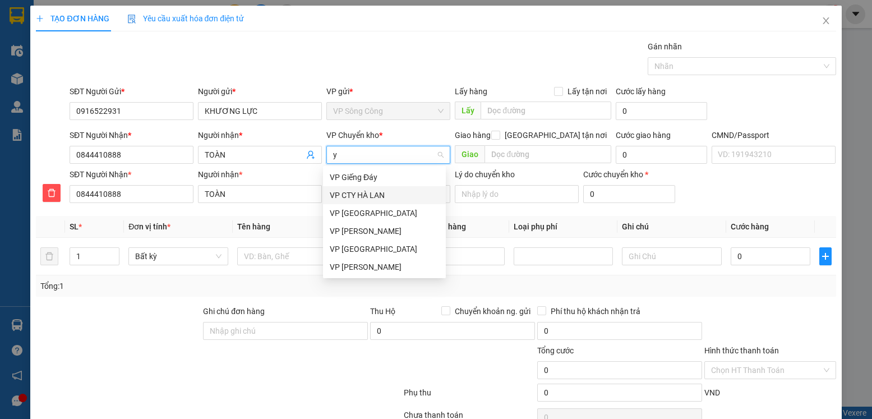
scroll to position [0, 0]
click at [366, 215] on div "VP [GEOGRAPHIC_DATA]" at bounding box center [384, 213] width 109 height 12
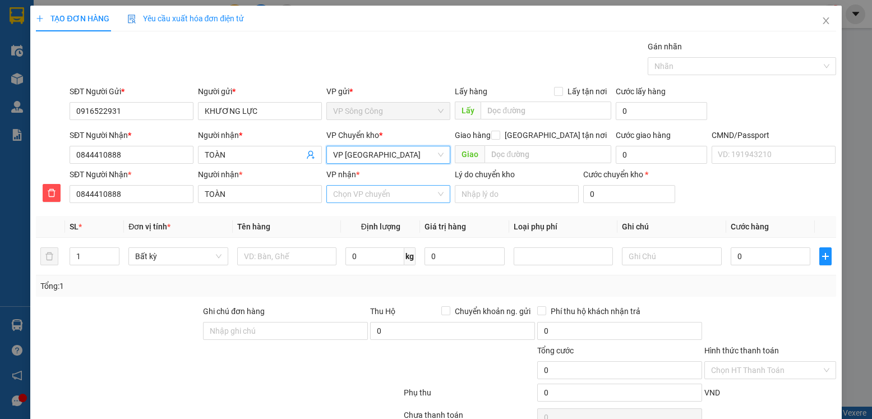
click at [364, 190] on input "VP nhận *" at bounding box center [384, 194] width 103 height 17
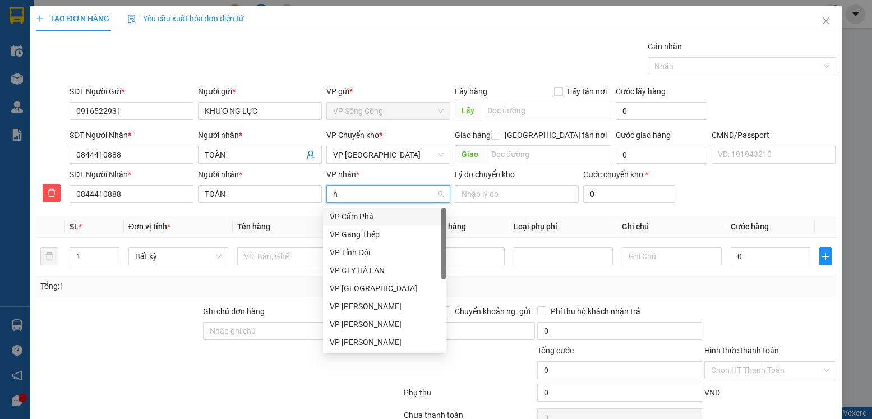
type input "hà"
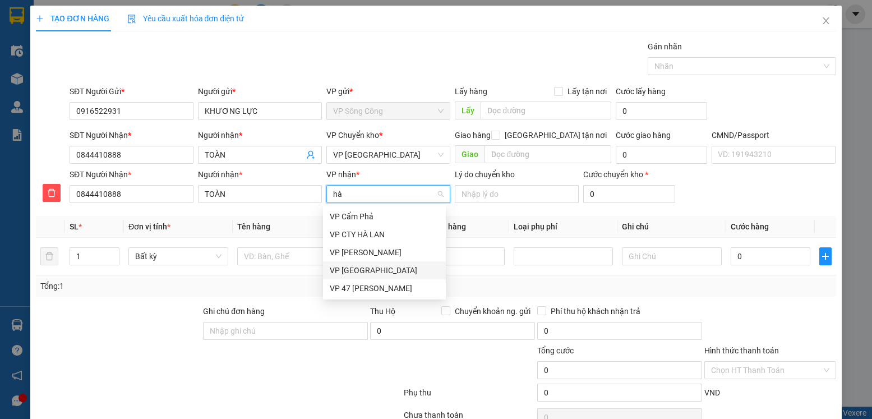
click at [369, 266] on div "VP Hà Đông" at bounding box center [384, 270] width 109 height 12
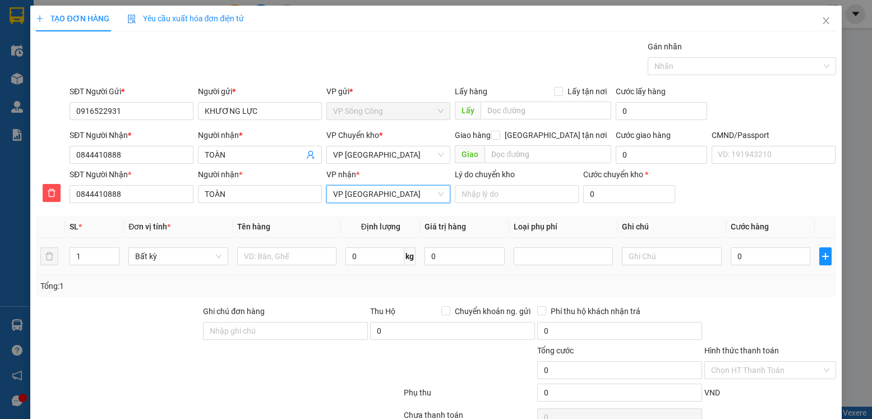
click at [290, 246] on div at bounding box center [287, 256] width 100 height 22
click at [287, 249] on input "text" at bounding box center [287, 256] width 100 height 18
type input "bọc LK"
click at [375, 257] on input "0" at bounding box center [374, 256] width 59 height 18
type input "2"
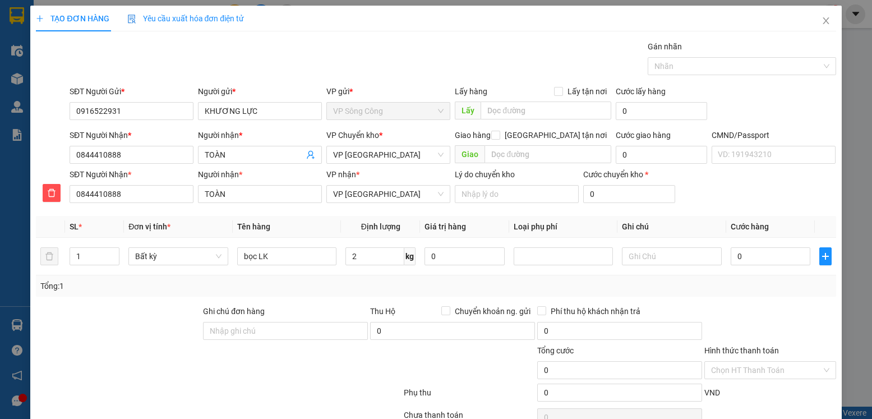
click at [796, 330] on div at bounding box center [769, 324] width 133 height 39
type input "35.000"
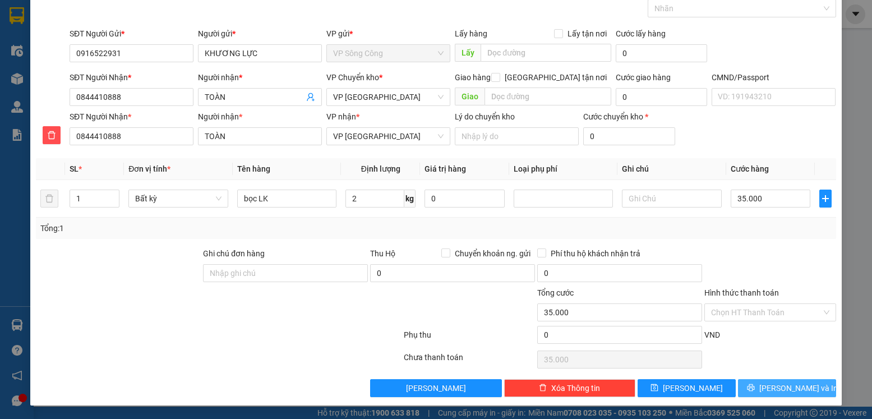
click at [780, 385] on span "Lưu và In" at bounding box center [798, 388] width 78 height 12
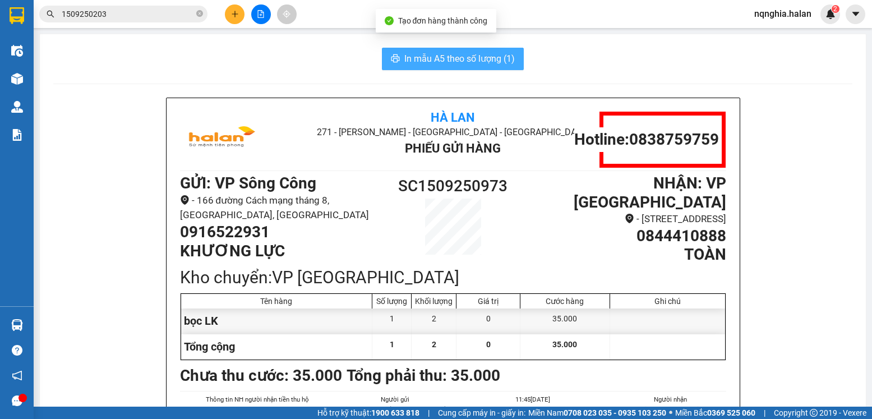
click at [455, 57] on span "In mẫu A5 theo số lượng (1)" at bounding box center [459, 59] width 110 height 14
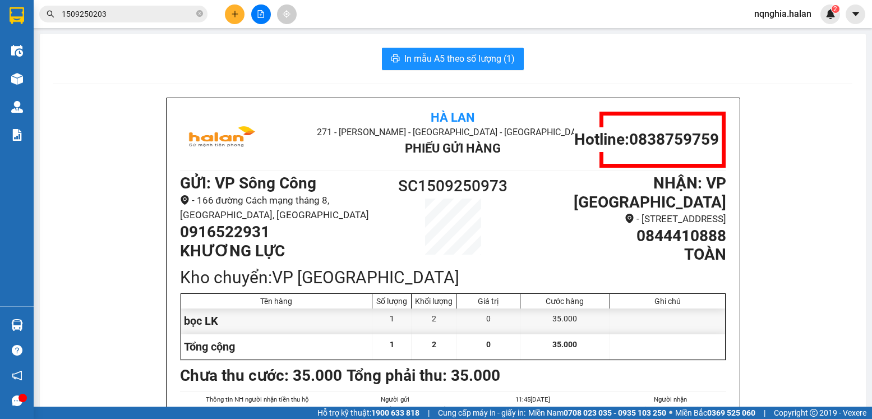
click at [137, 6] on span "1509250203" at bounding box center [123, 14] width 168 height 17
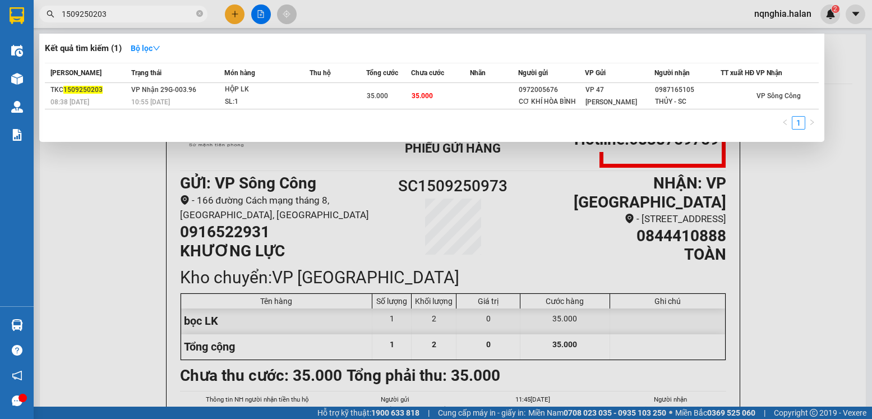
click at [126, 13] on input "1509250203" at bounding box center [128, 14] width 132 height 12
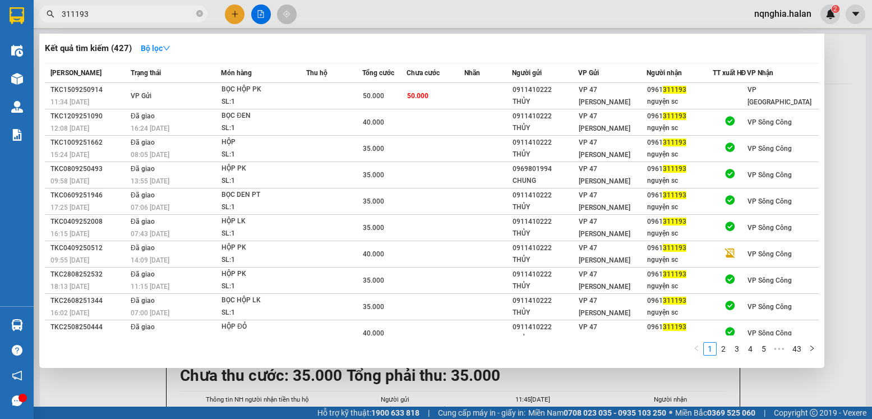
type input "311193"
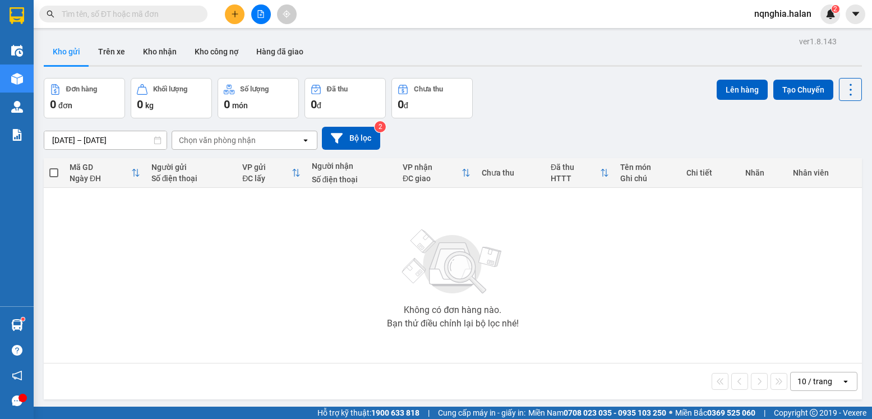
click at [173, 8] on input "text" at bounding box center [128, 14] width 132 height 12
paste input "0355888888"
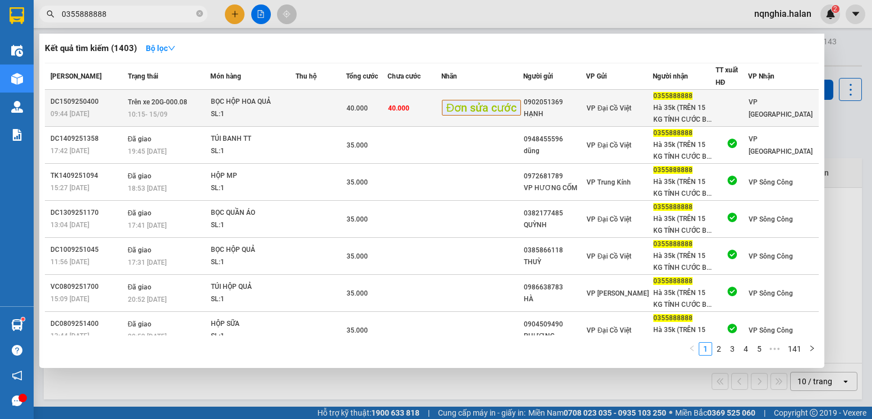
type input "0355888888"
click at [578, 108] on div "HẠNH" at bounding box center [555, 114] width 62 height 12
click at [703, 119] on div "Hà 35k (TRÊN 15 KG TÍNH CƯỚC B..." at bounding box center [684, 114] width 62 height 24
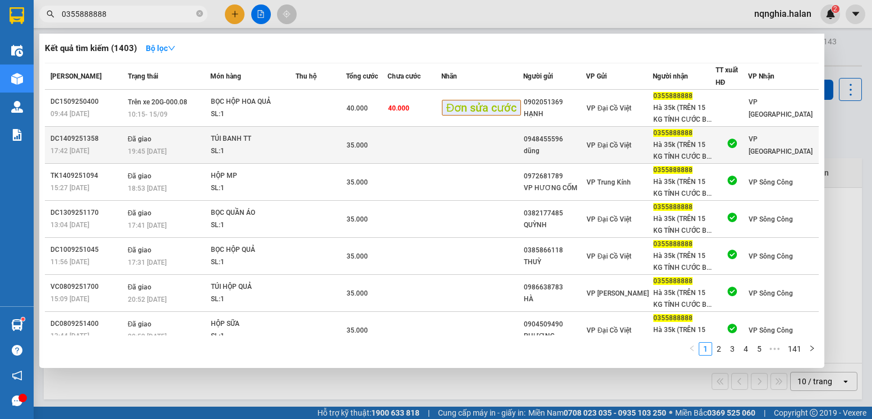
click at [624, 152] on td "VP Đại Cồ Việt" at bounding box center [619, 145] width 67 height 37
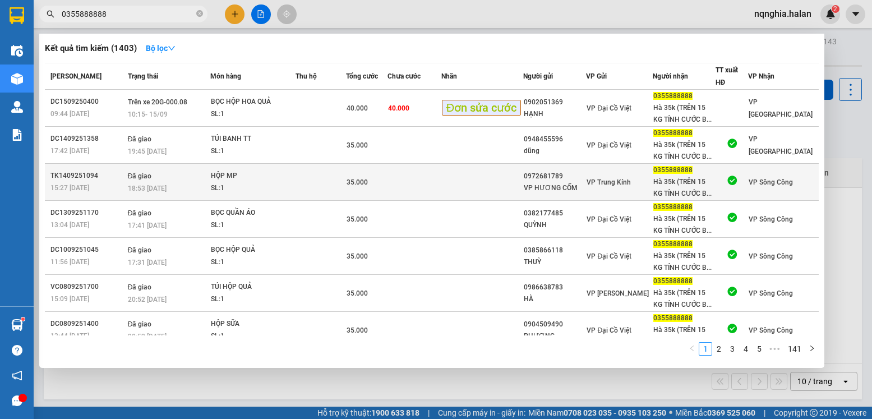
click at [631, 186] on span "VP Trung Kính" at bounding box center [608, 182] width 44 height 8
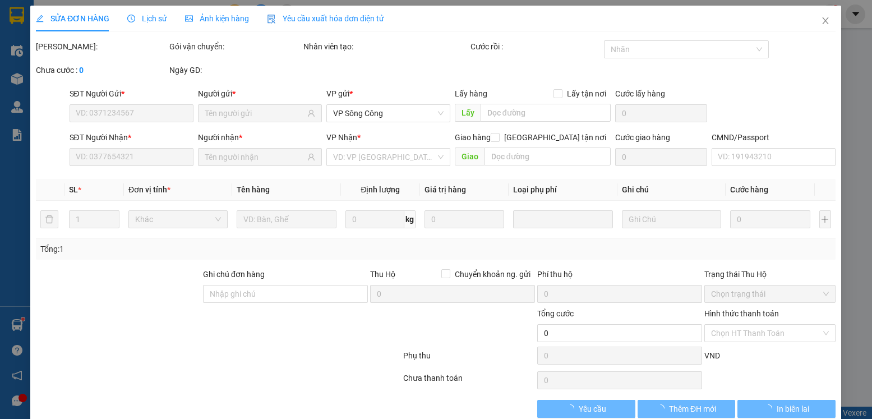
type input "0972681789"
type input "VP HƯƠNG CỐM"
type input "0355888888"
type input "Hà 35k (TRÊN 15 KG TÍNH CƯỚC BT)"
type input "35.000"
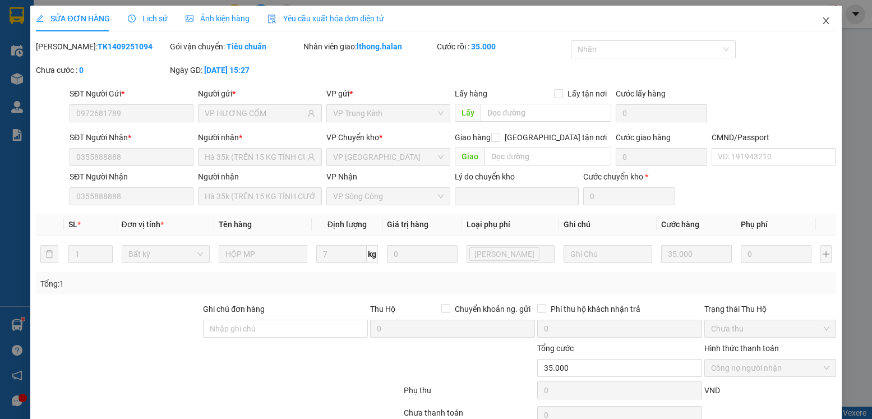
click at [810, 24] on span "Close" at bounding box center [825, 21] width 31 height 31
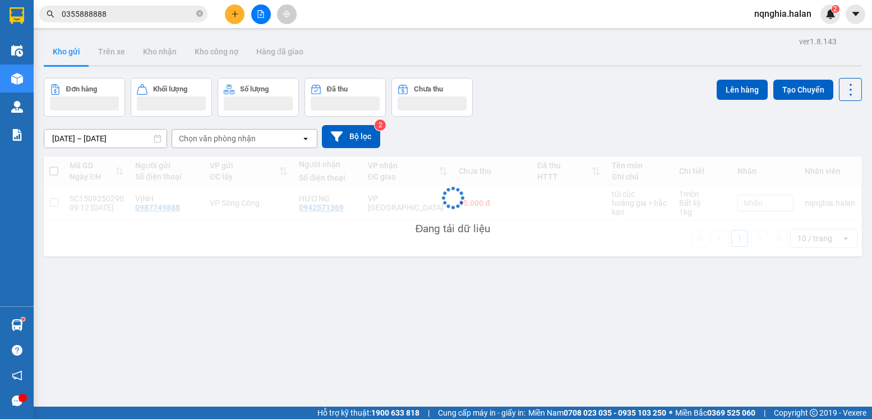
click at [146, 11] on input "0355888888" at bounding box center [128, 14] width 132 height 12
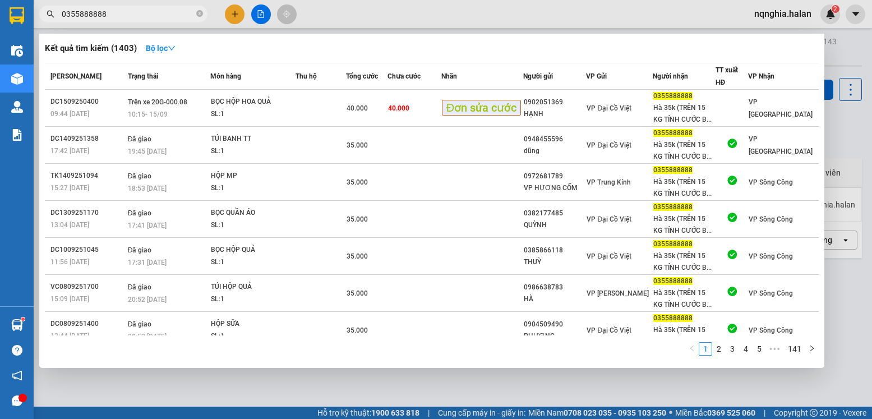
click at [146, 11] on input "0355888888" at bounding box center [128, 14] width 132 height 12
paste input "8586611"
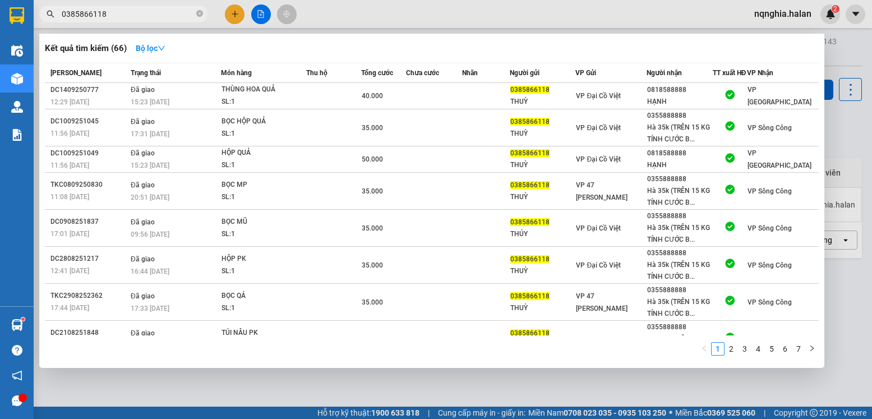
type input "0385866118"
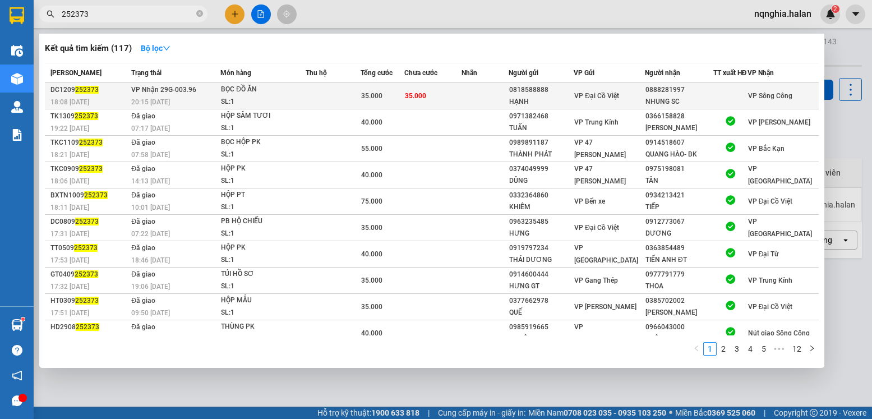
type input "252373"
click at [295, 106] on div "SL: 1" at bounding box center [263, 102] width 84 height 12
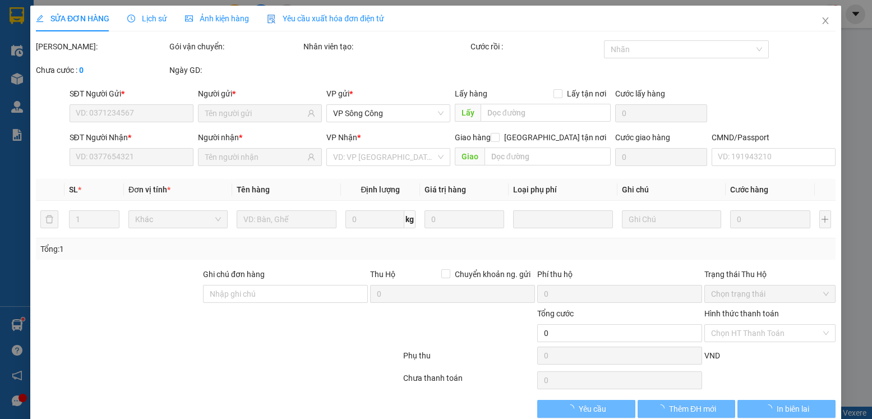
type input "0818588888"
type input "HẠNH"
type input "0888281997"
type input "NHUNG SC"
type input "35.000"
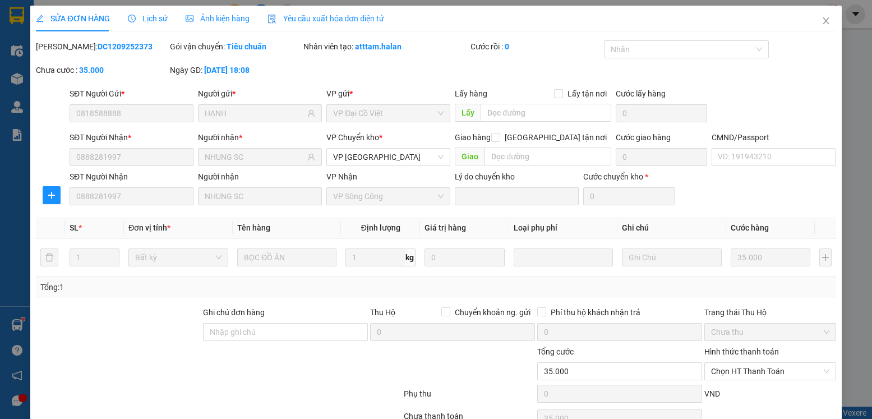
scroll to position [59, 0]
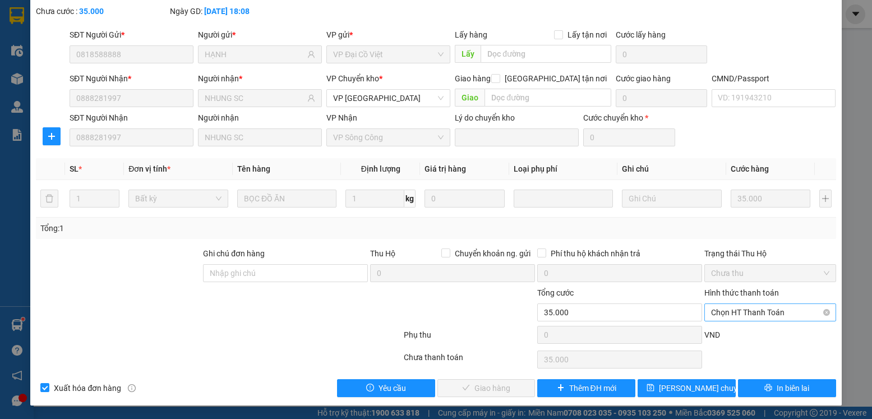
click at [729, 312] on span "Chọn HT Thanh Toán" at bounding box center [770, 312] width 118 height 17
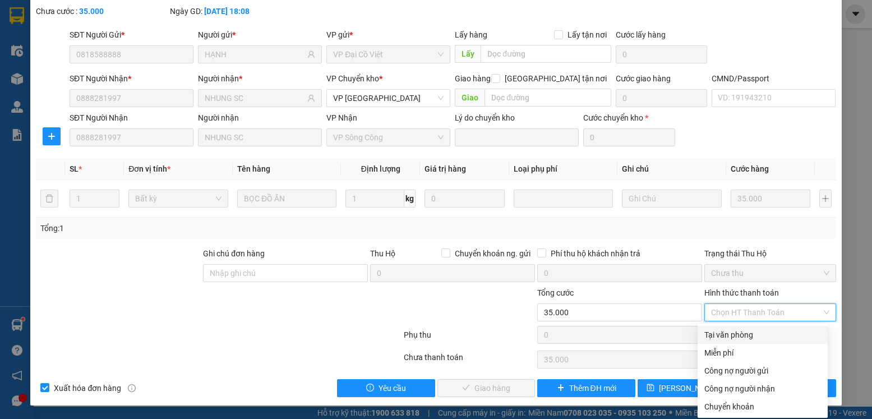
click at [726, 335] on div "Tại văn phòng" at bounding box center [762, 335] width 117 height 12
type input "0"
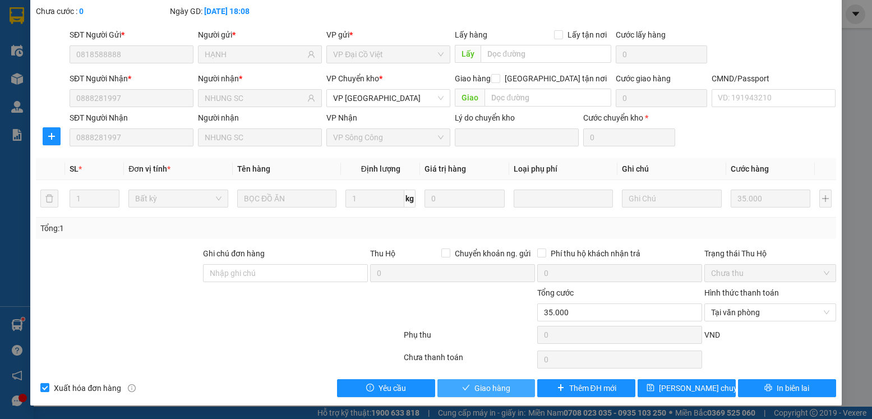
click at [479, 382] on span "Giao hàng" at bounding box center [492, 388] width 36 height 12
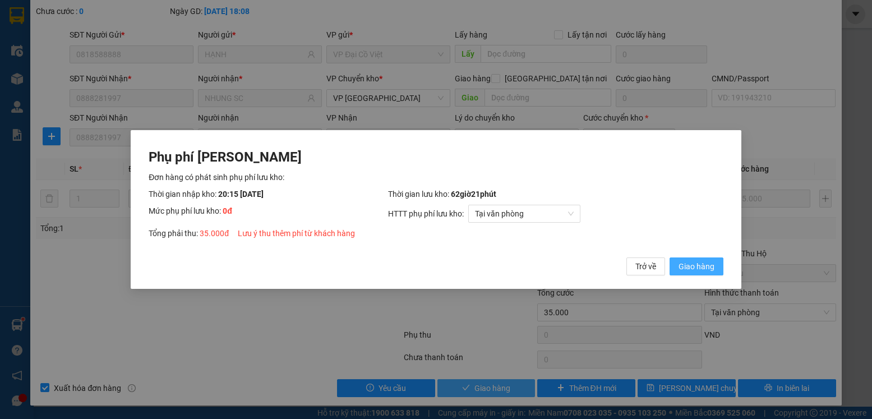
click at [669, 257] on button "Giao hàng" at bounding box center [696, 266] width 54 height 18
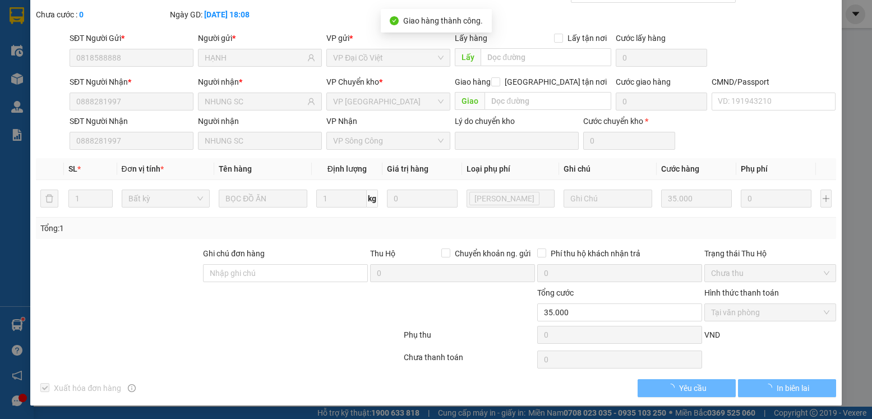
scroll to position [56, 0]
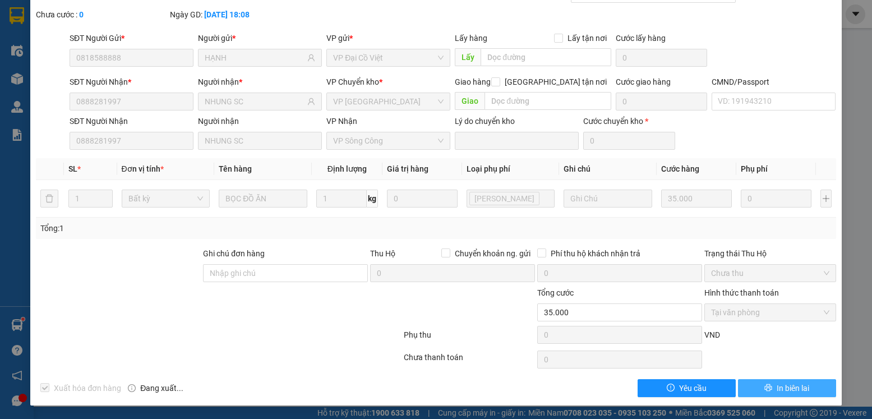
click at [817, 389] on button "In biên lai" at bounding box center [787, 388] width 98 height 18
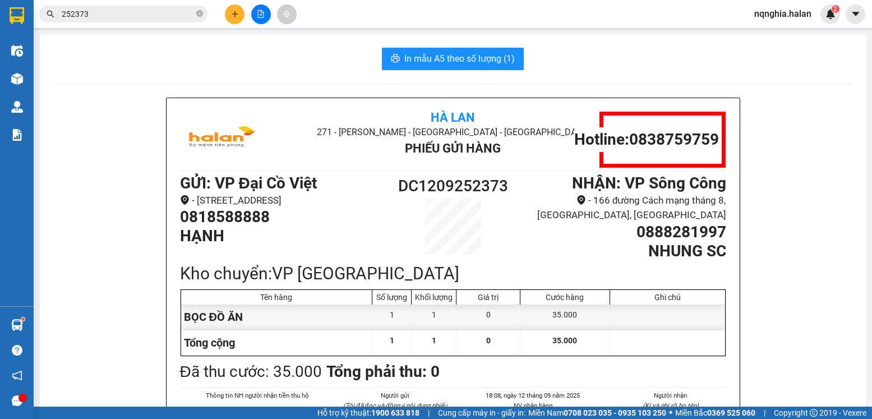
click at [237, 18] on button at bounding box center [235, 14] width 20 height 20
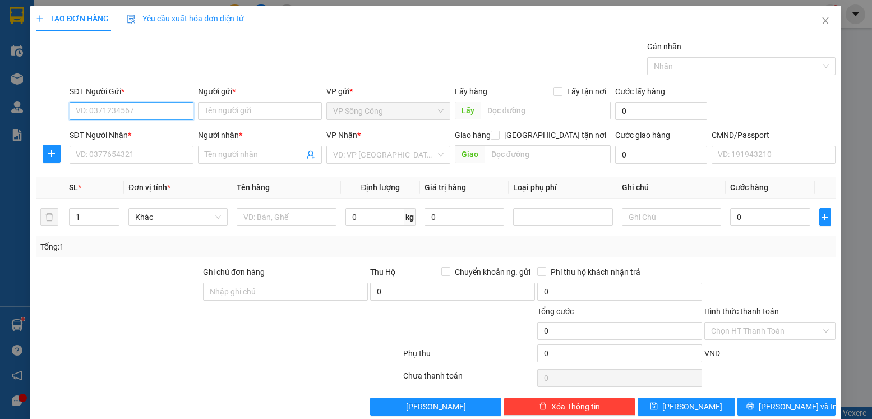
click at [163, 108] on input "SĐT Người Gửi *" at bounding box center [132, 111] width 124 height 18
type input "0967628889"
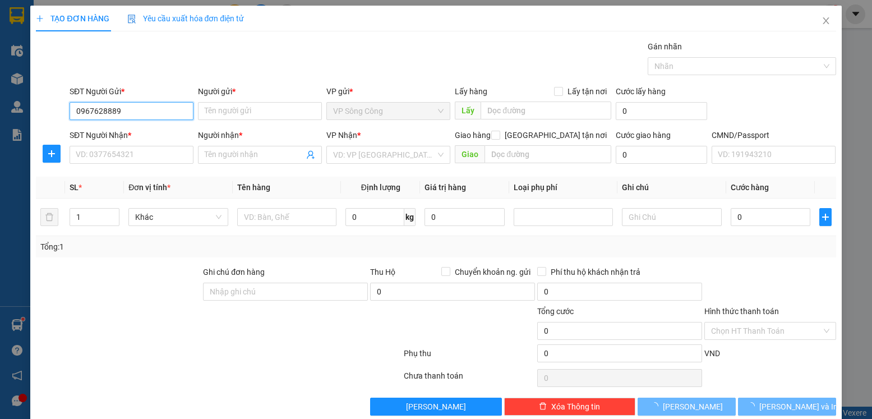
click at [164, 108] on input "0967628889" at bounding box center [132, 111] width 124 height 18
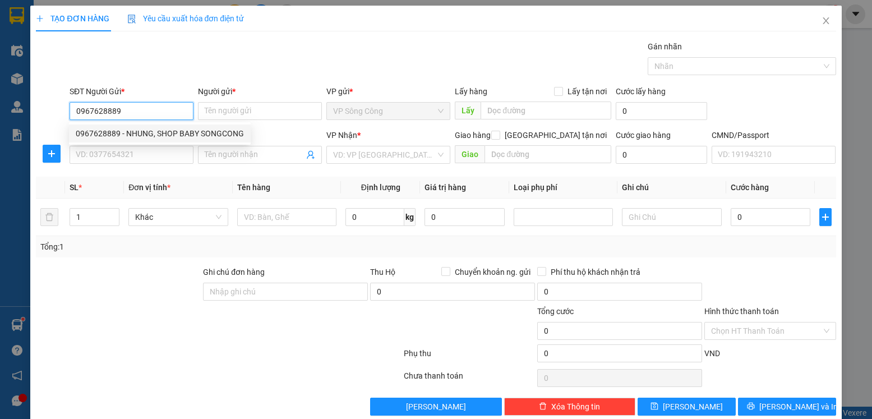
click at [141, 131] on div "0967628889 - NHUNG, SHOP BABY SONGCONG" at bounding box center [160, 133] width 168 height 12
type input "NHUNG, SHOP BABY SONGCONG"
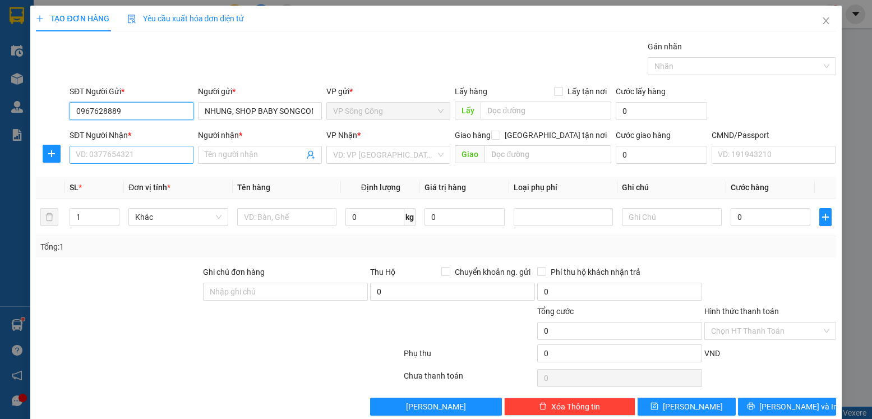
type input "0967628889"
click at [144, 154] on input "SĐT Người Nhận *" at bounding box center [132, 155] width 124 height 18
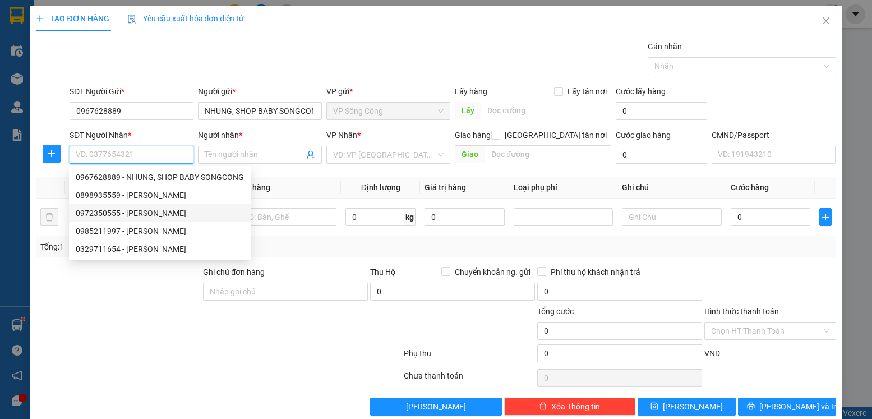
click at [120, 211] on div "0972350555 - QUỲNH ANH" at bounding box center [160, 213] width 168 height 12
type input "0972350555"
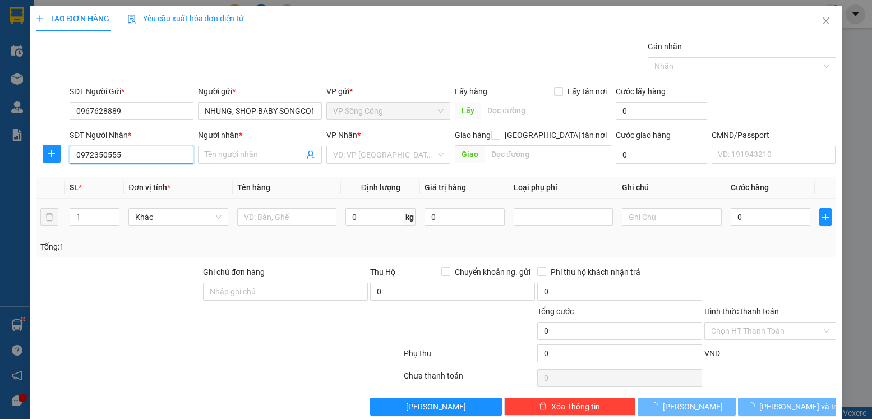
type input "QUỲNH ANH"
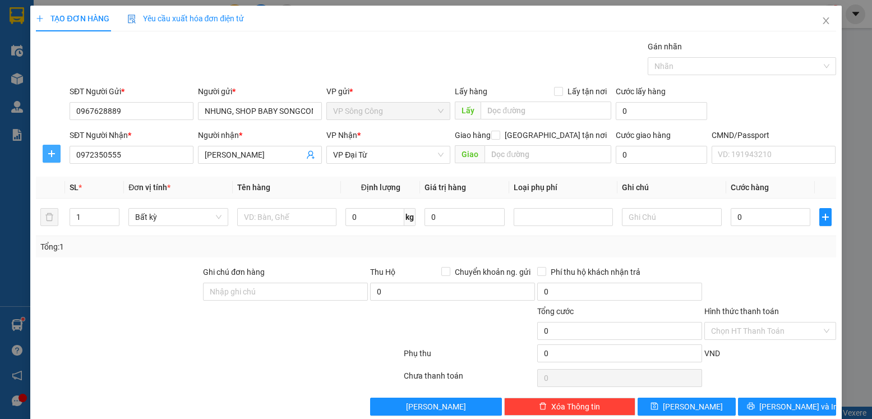
click at [50, 152] on icon "plus" at bounding box center [51, 153] width 9 height 9
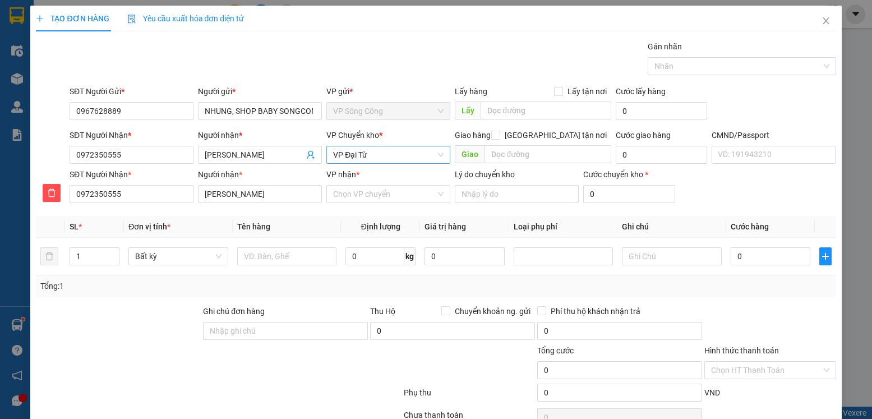
click at [383, 157] on span "VP Đại Từ" at bounding box center [388, 154] width 110 height 17
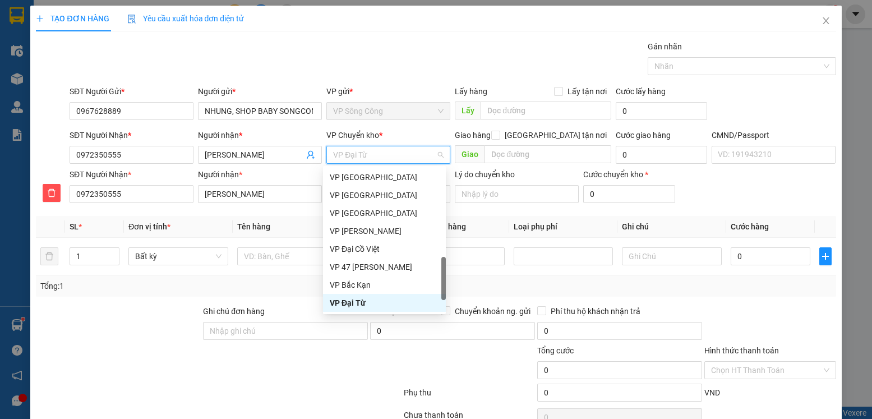
type input "t"
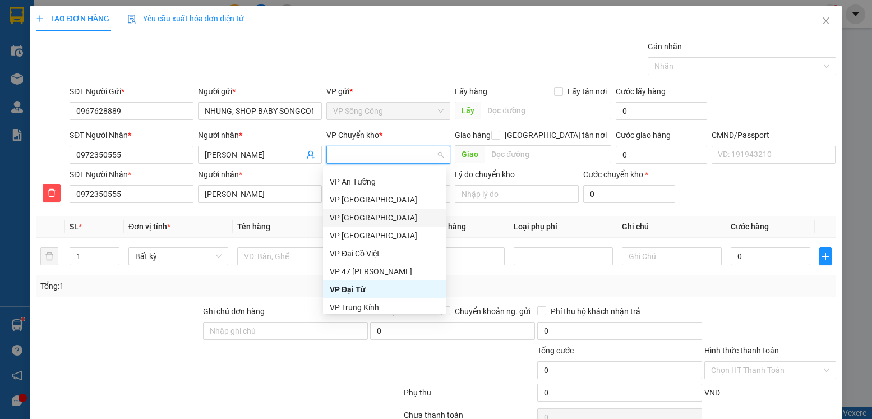
scroll to position [386, 0]
type input "y"
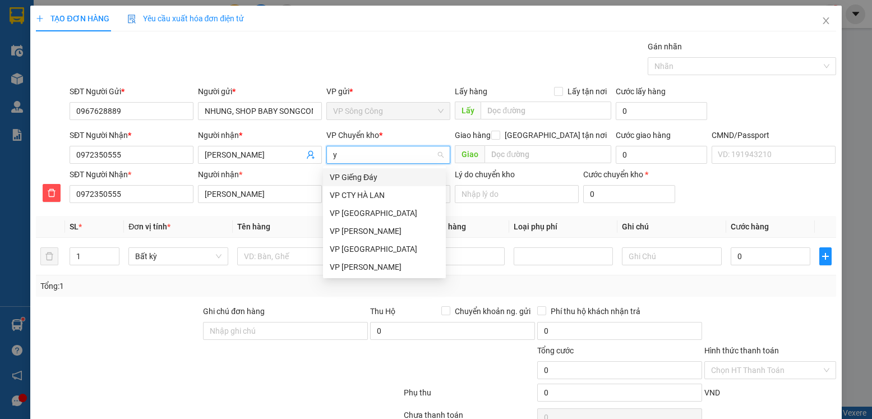
scroll to position [0, 0]
click at [371, 214] on div "VP [GEOGRAPHIC_DATA]" at bounding box center [384, 213] width 109 height 12
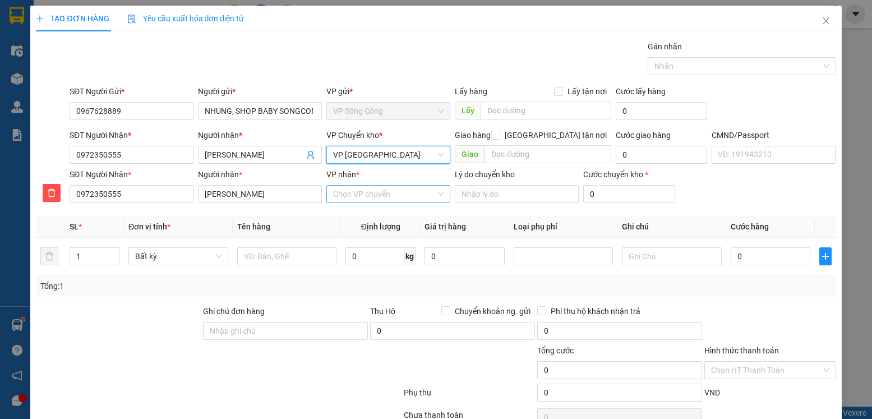
click at [353, 193] on input "VP nhận *" at bounding box center [384, 194] width 103 height 17
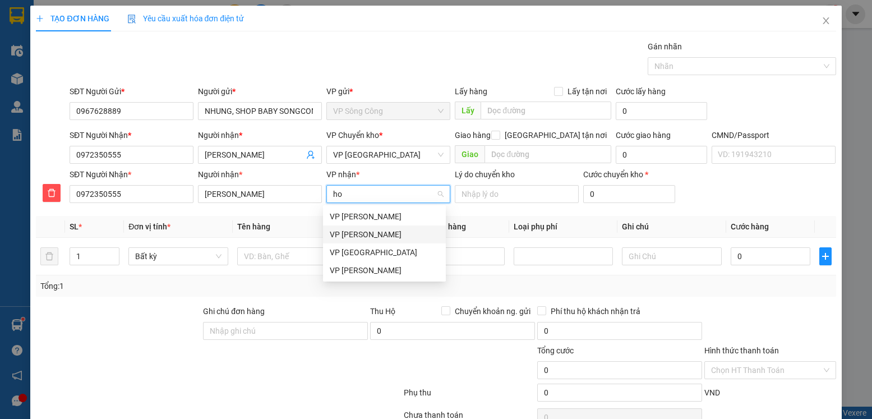
type input "hoa"
click at [366, 251] on div "VP Hoàng Gia" at bounding box center [384, 252] width 109 height 12
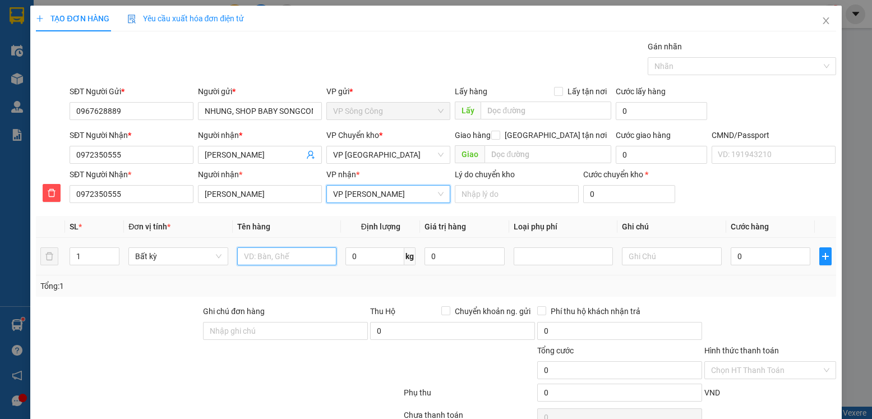
click at [329, 255] on input "text" at bounding box center [287, 256] width 100 height 18
type input "hộp Pk"
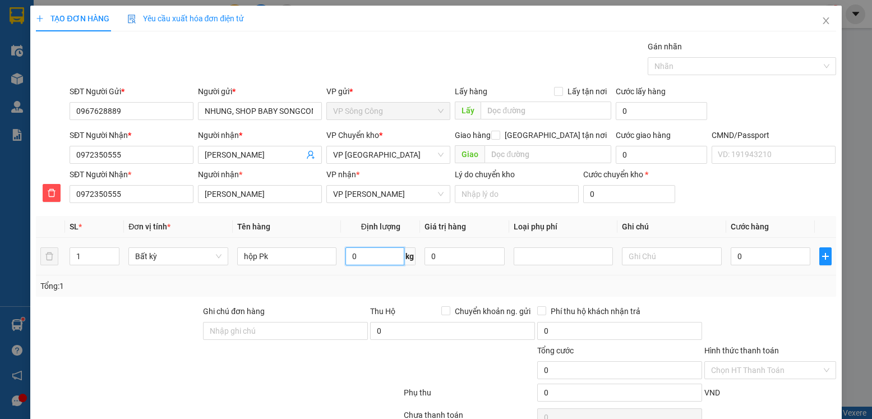
click at [392, 257] on input "0" at bounding box center [374, 256] width 59 height 18
type input "4"
click at [750, 261] on input "0" at bounding box center [771, 256] width 80 height 18
type input "40.000"
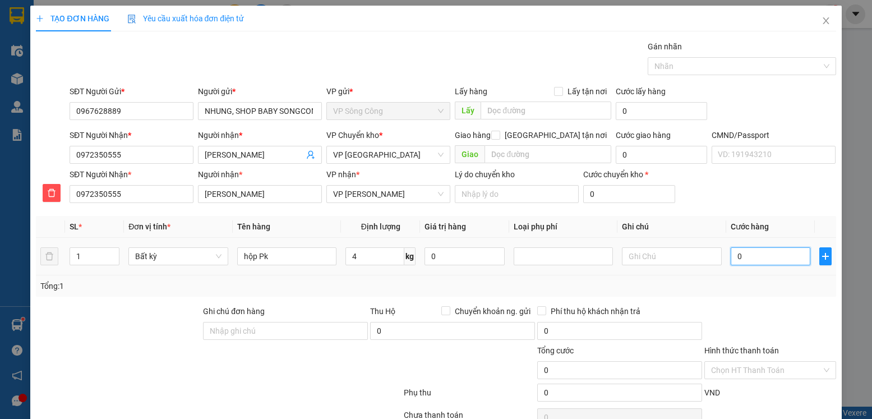
type input "40.000"
type input "400.002"
type input "4.000.020"
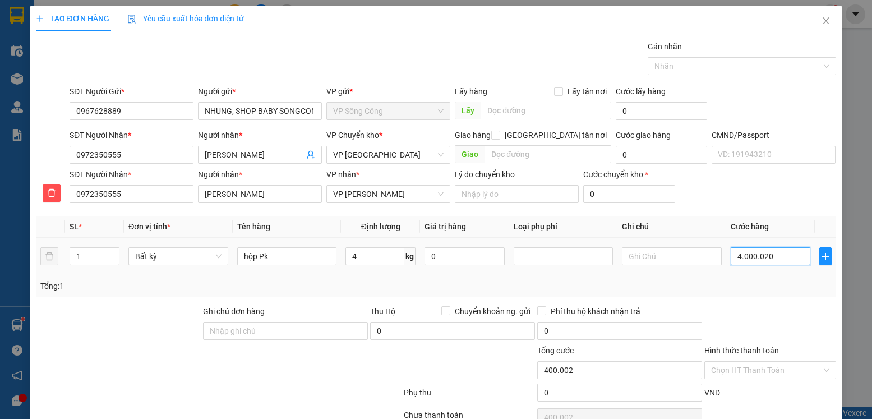
type input "4.000.020"
click at [750, 261] on input "4.000.020" at bounding box center [771, 256] width 80 height 18
type input "20"
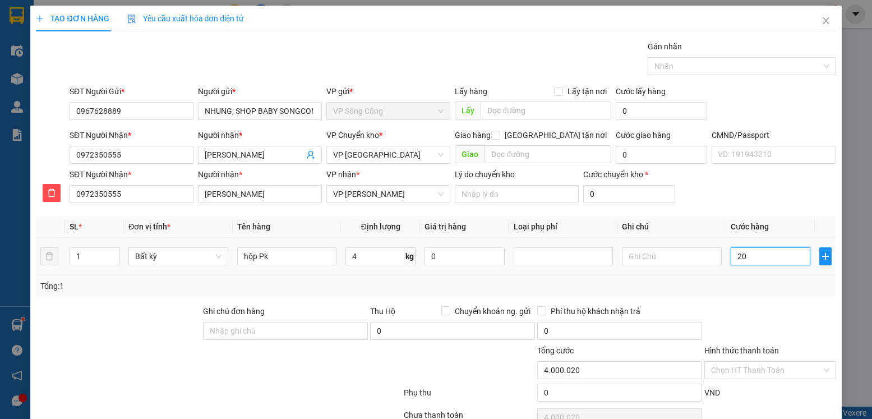
type input "20"
type input "20.000"
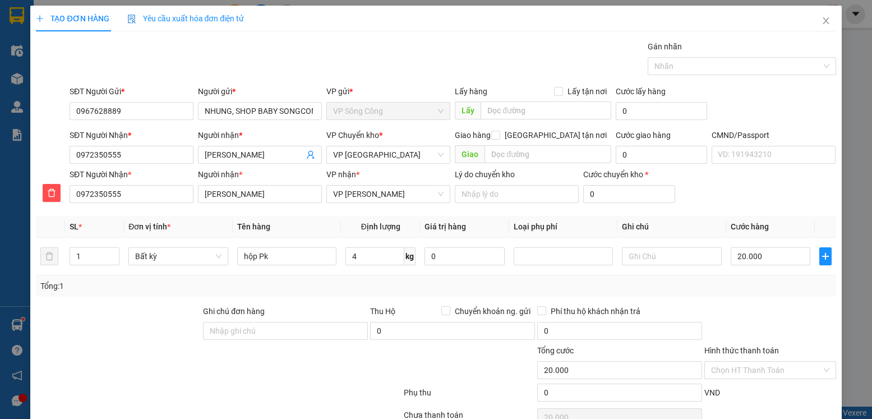
click at [736, 289] on div "Tổng: 1" at bounding box center [435, 286] width 791 height 12
click at [626, 261] on input "text" at bounding box center [672, 256] width 100 height 18
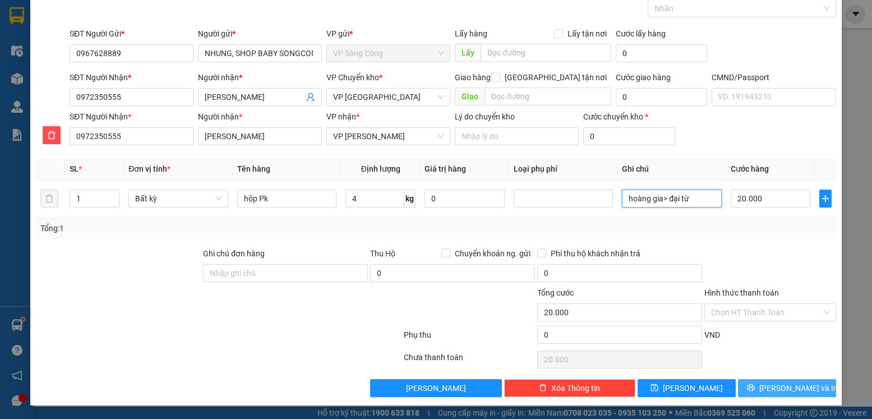
type input "hoàng gia> đại từ"
click at [793, 386] on span "Lưu và In" at bounding box center [798, 388] width 78 height 12
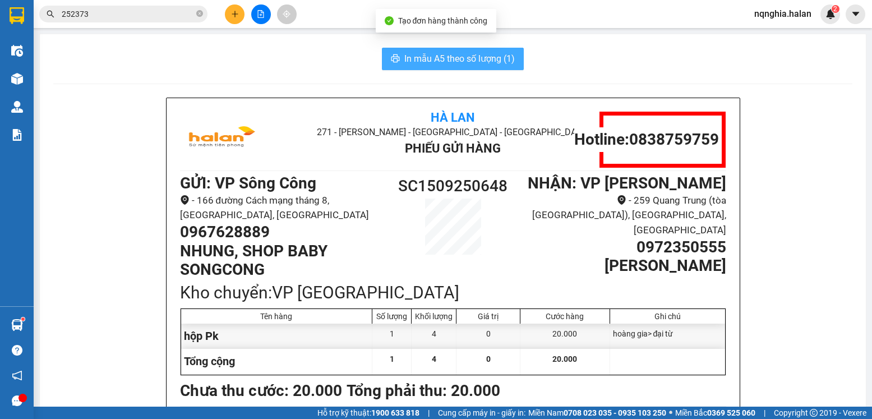
click at [425, 64] on span "In mẫu A5 theo số lượng (1)" at bounding box center [459, 59] width 110 height 14
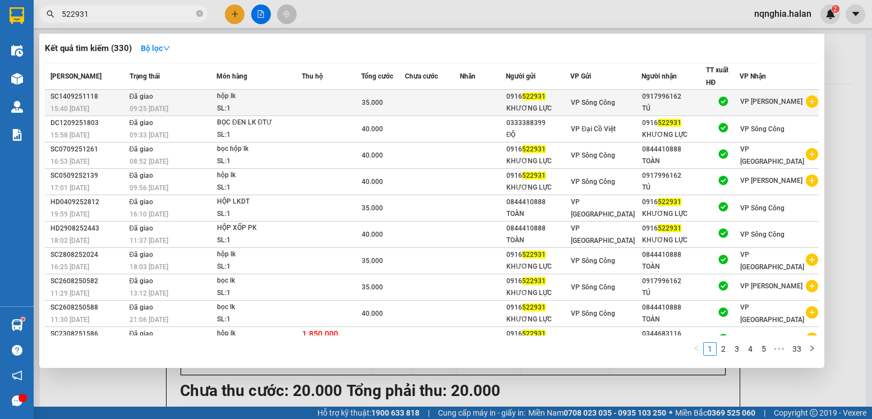
type input "522931"
click at [552, 105] on div "KHƯƠNG LỰC" at bounding box center [538, 109] width 64 height 12
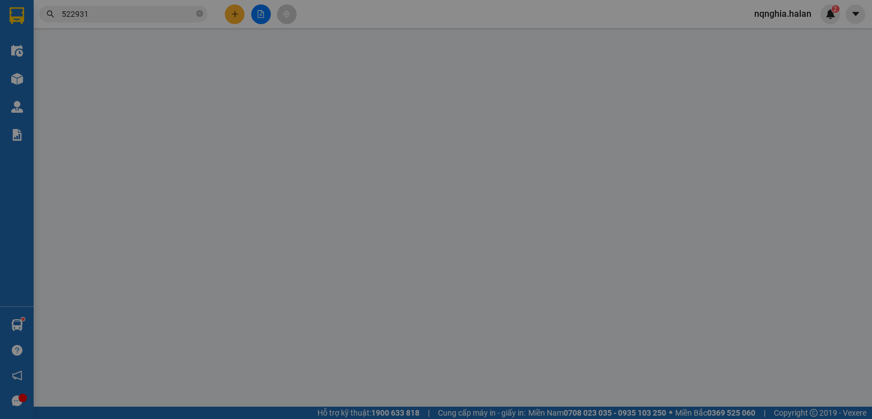
type input "0916522931"
type input "0917996162"
type input "35.000"
